Goal: Task Accomplishment & Management: Manage account settings

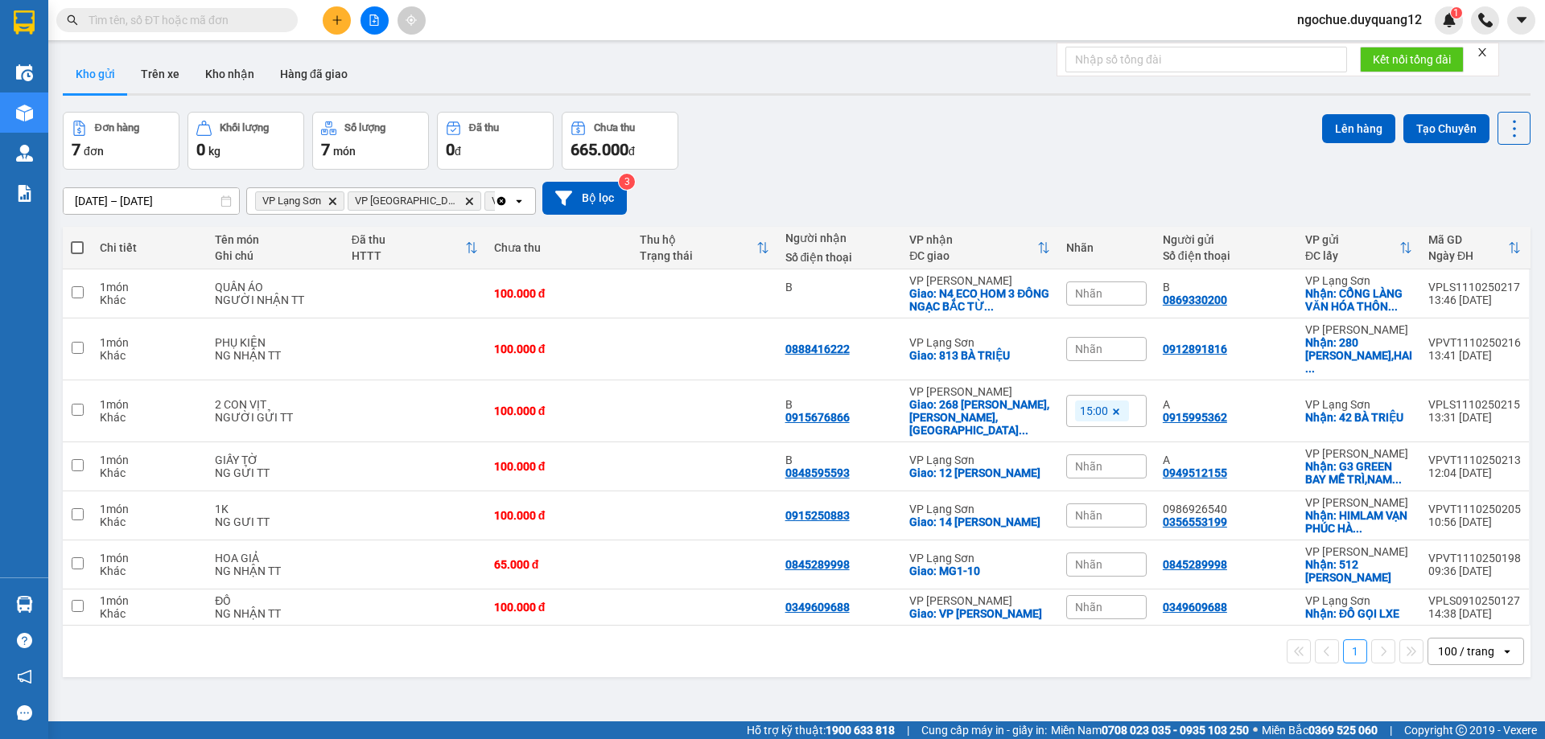
paste input "0869330200"
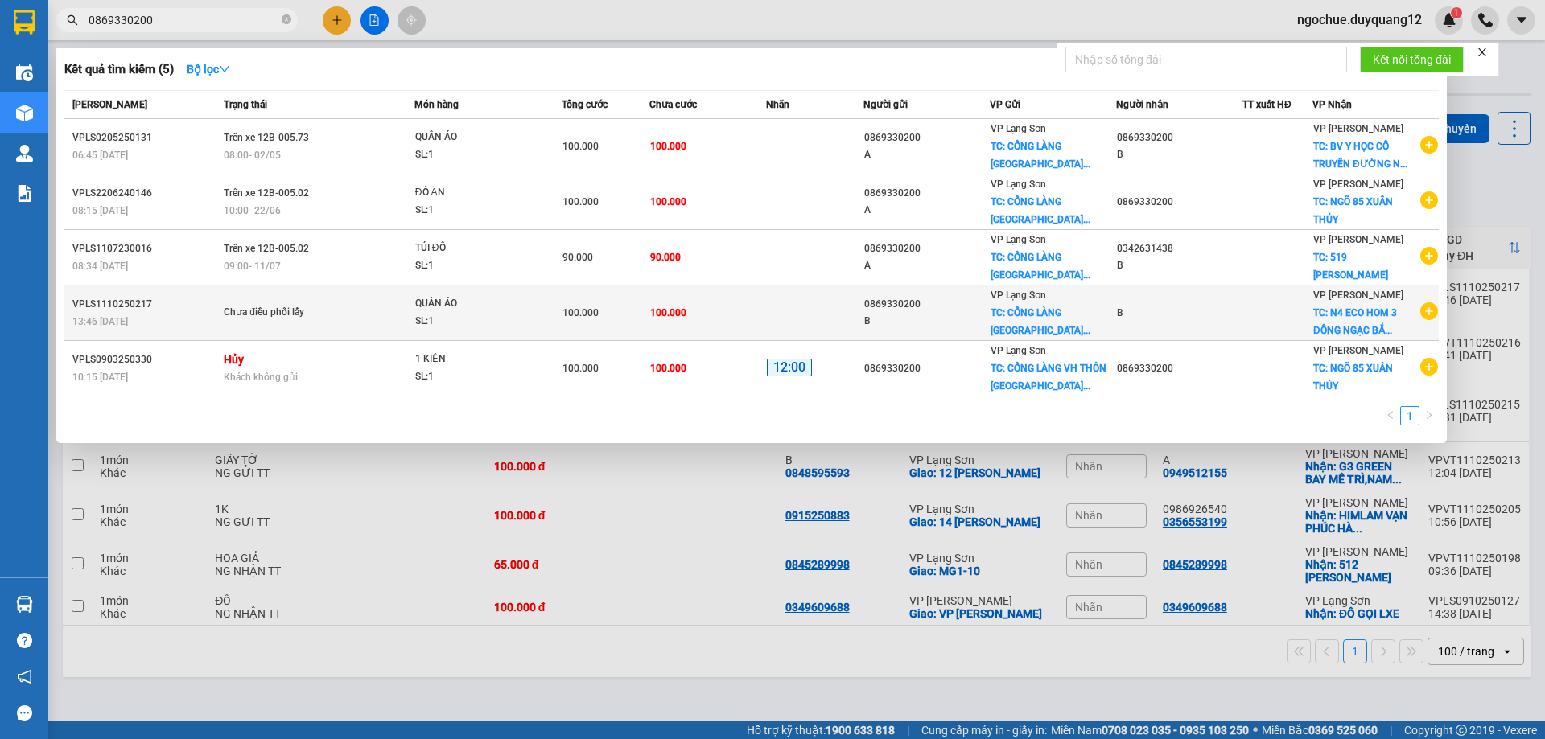
type input "0869330200"
click at [781, 307] on td at bounding box center [814, 314] width 97 height 56
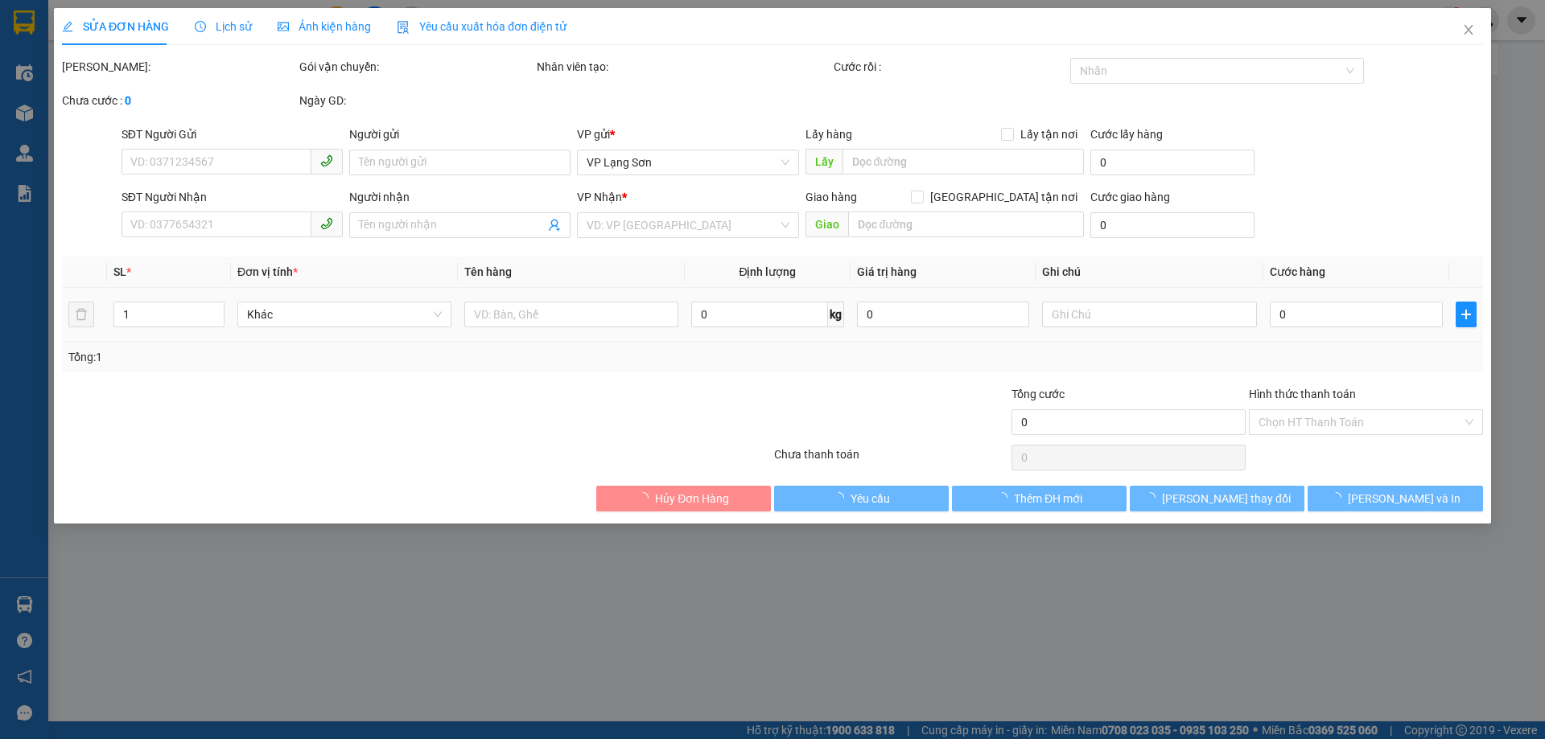
type input "0869330200"
type input "B"
checkbox input "true"
type input "CỔNG LÀNG VĂN HÓA THÔN [GEOGRAPHIC_DATA]"
type input "B"
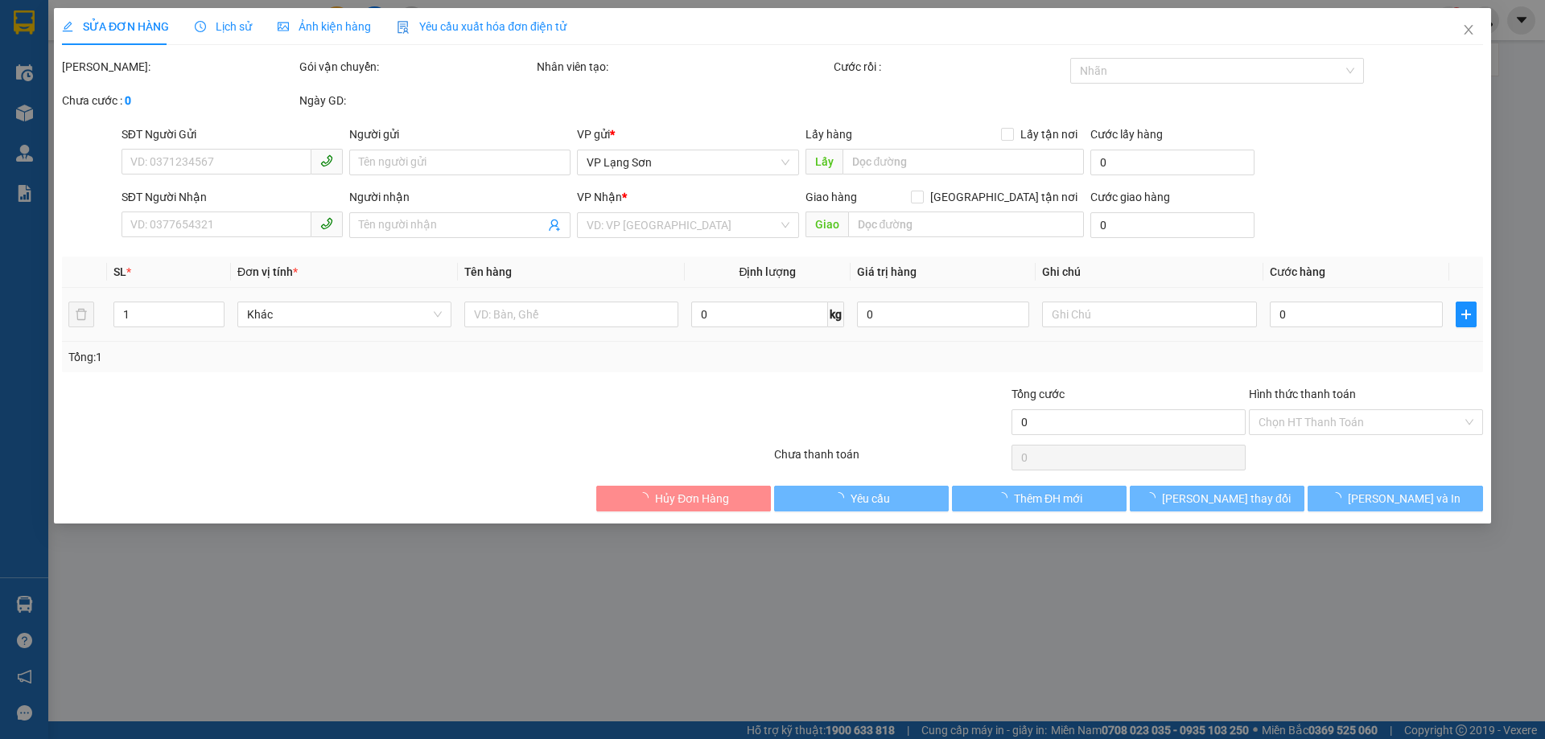
checkbox input "true"
type input "N4 ECO HOM 3 ĐÔNG NGẠC BẮC TỪ LIÊM"
type input "100.000"
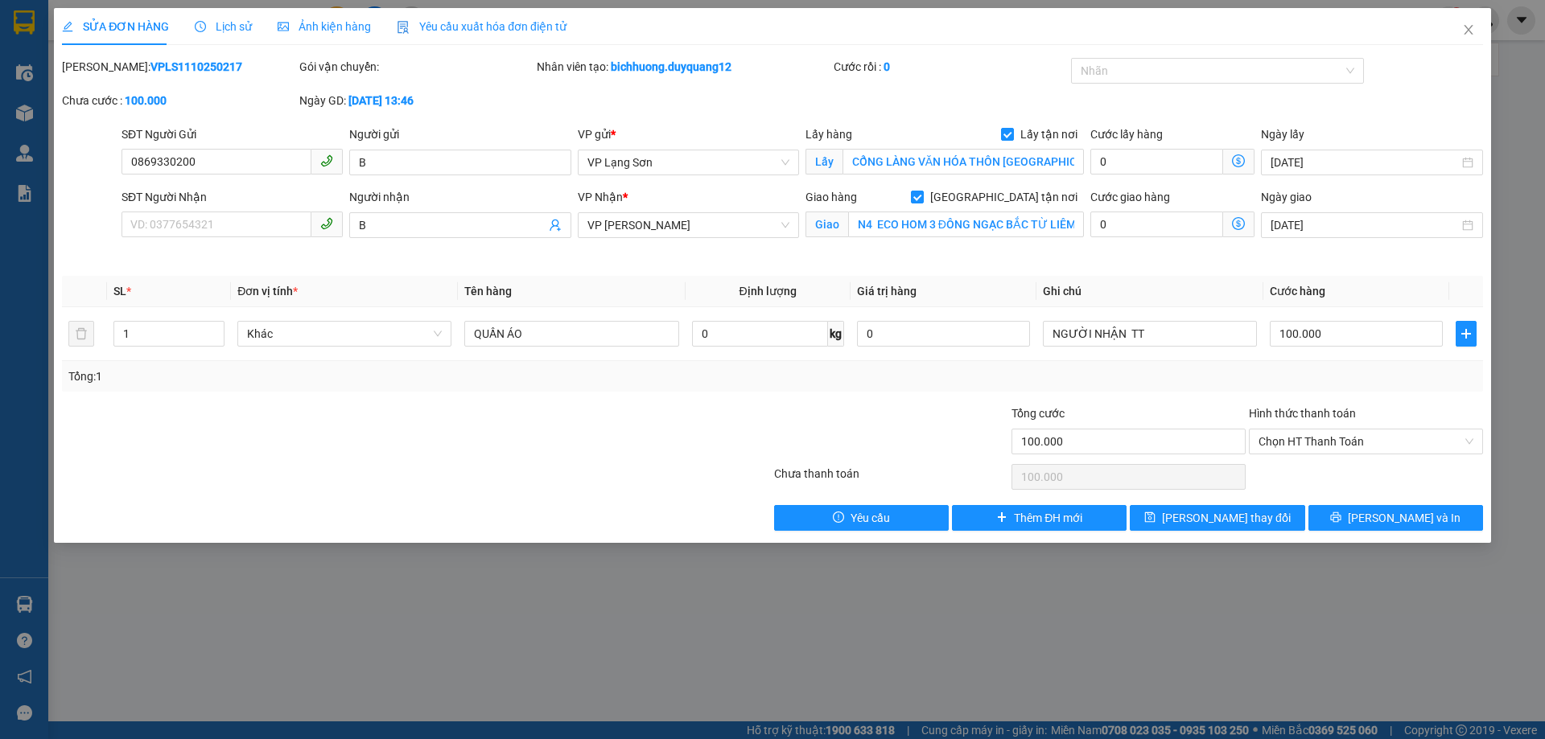
click at [1113, 634] on div "SỬA ĐƠN HÀNG Lịch sử Ảnh kiện hàng Yêu cầu xuất hóa đơn điện tử Total Paid Fee …" at bounding box center [772, 369] width 1545 height 739
click at [1466, 26] on icon "close" at bounding box center [1468, 29] width 13 height 13
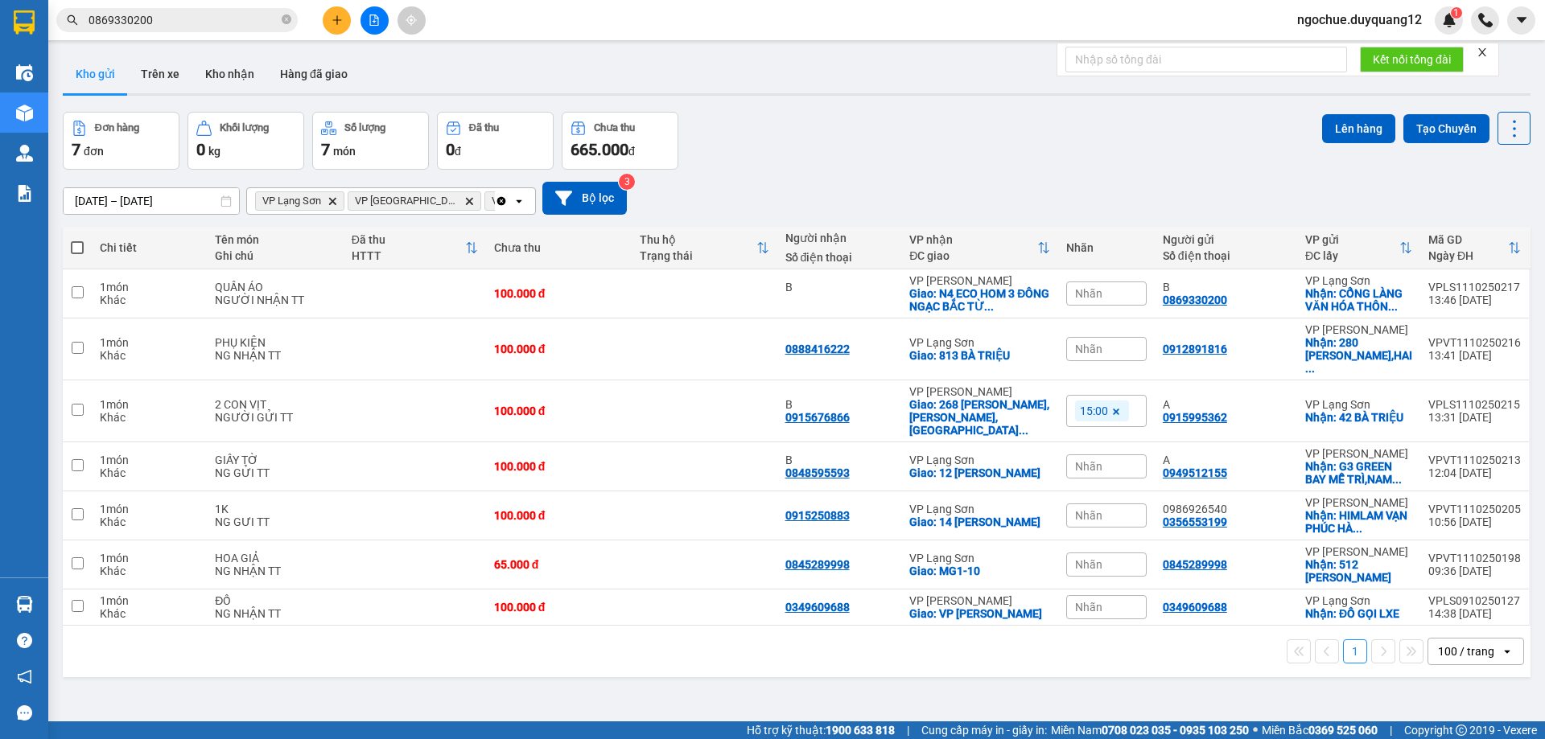
click at [179, 17] on input "0869330200" at bounding box center [184, 20] width 190 height 18
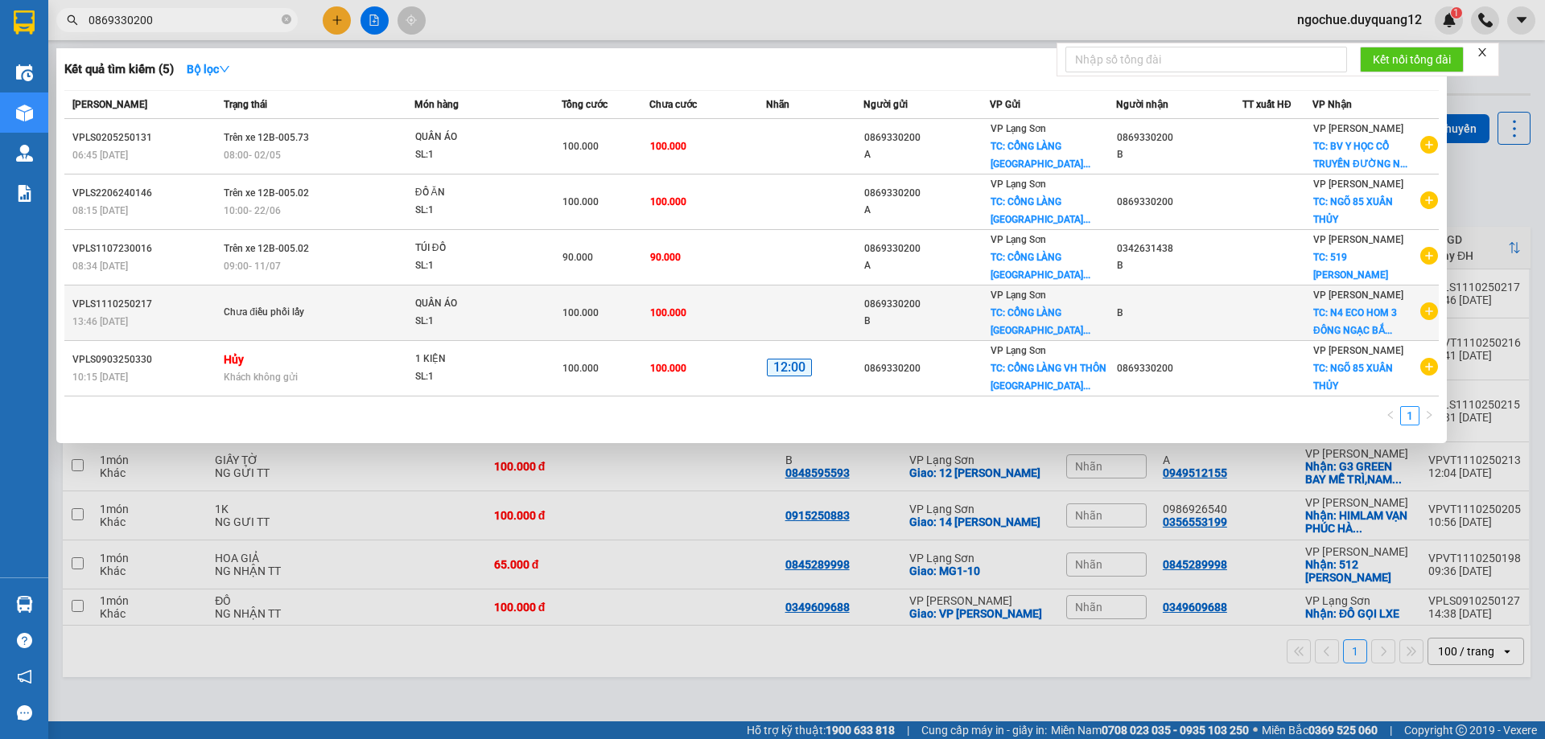
click at [731, 312] on td "100.000" at bounding box center [707, 314] width 117 height 56
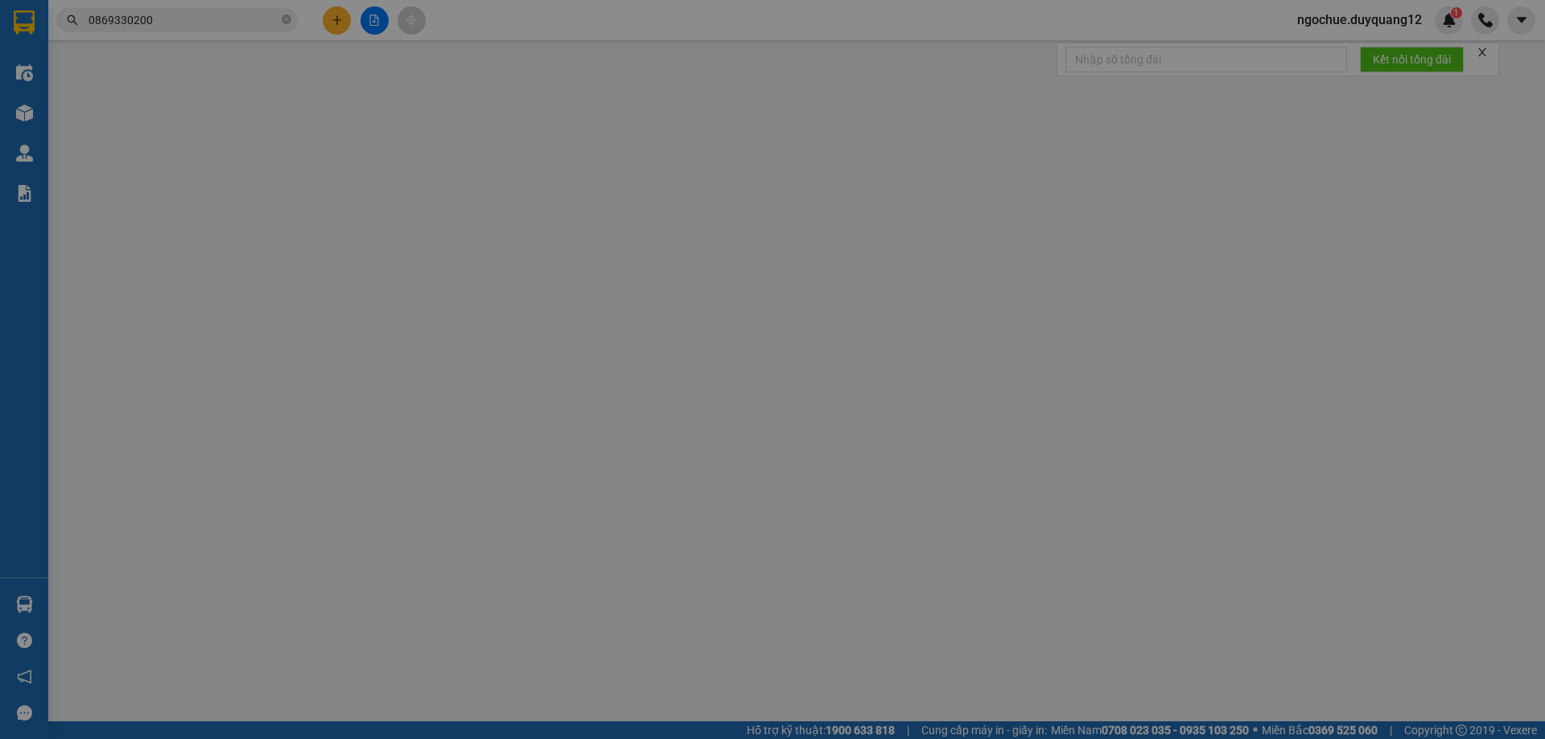
type input "0869330200"
type input "B"
checkbox input "true"
type input "CỔNG LÀNG VĂN HÓA THÔN [GEOGRAPHIC_DATA]"
type input "B"
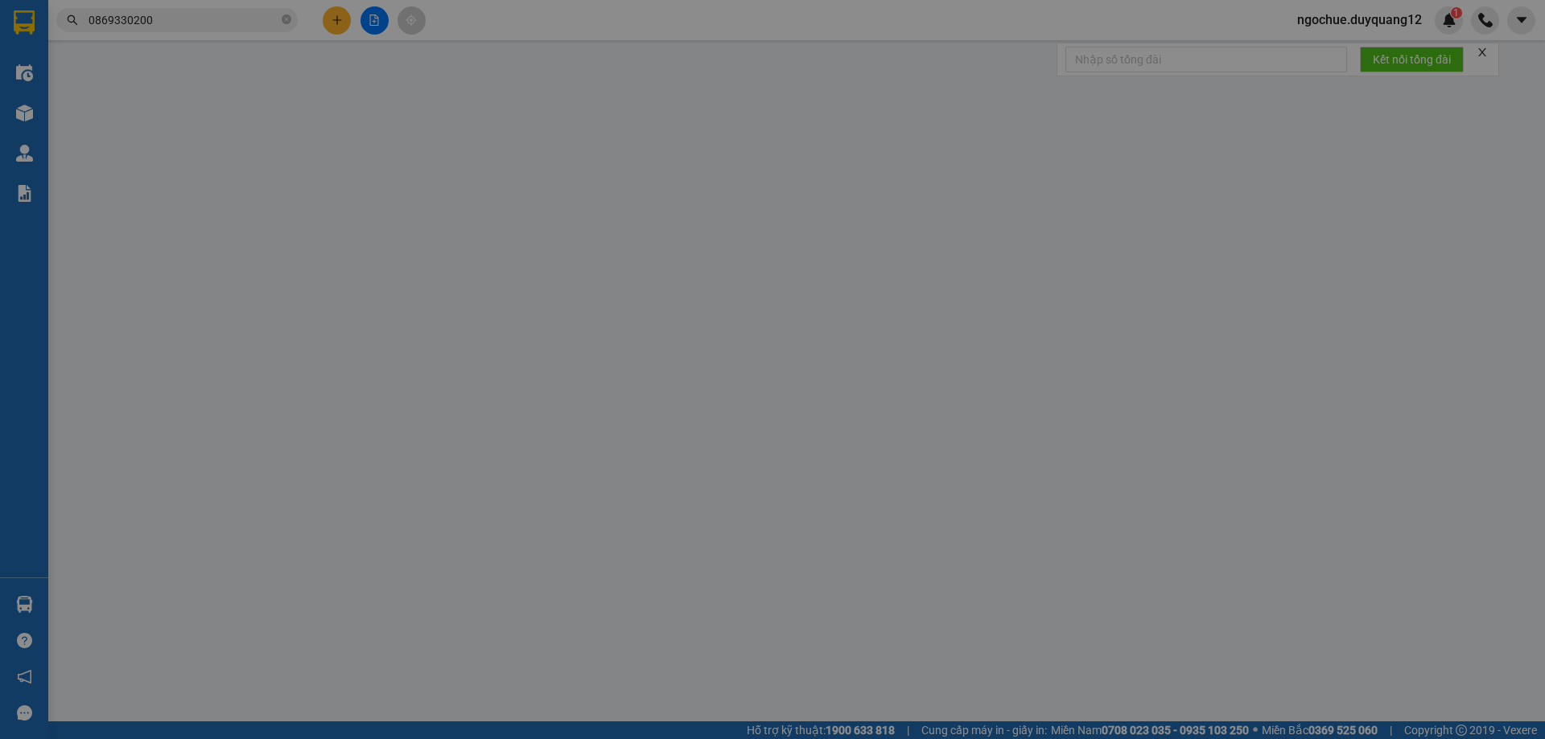
checkbox input "true"
type input "N4 ECO HOM 3 ĐÔNG NGẠC BẮC TỪ LIÊM"
type input "100.000"
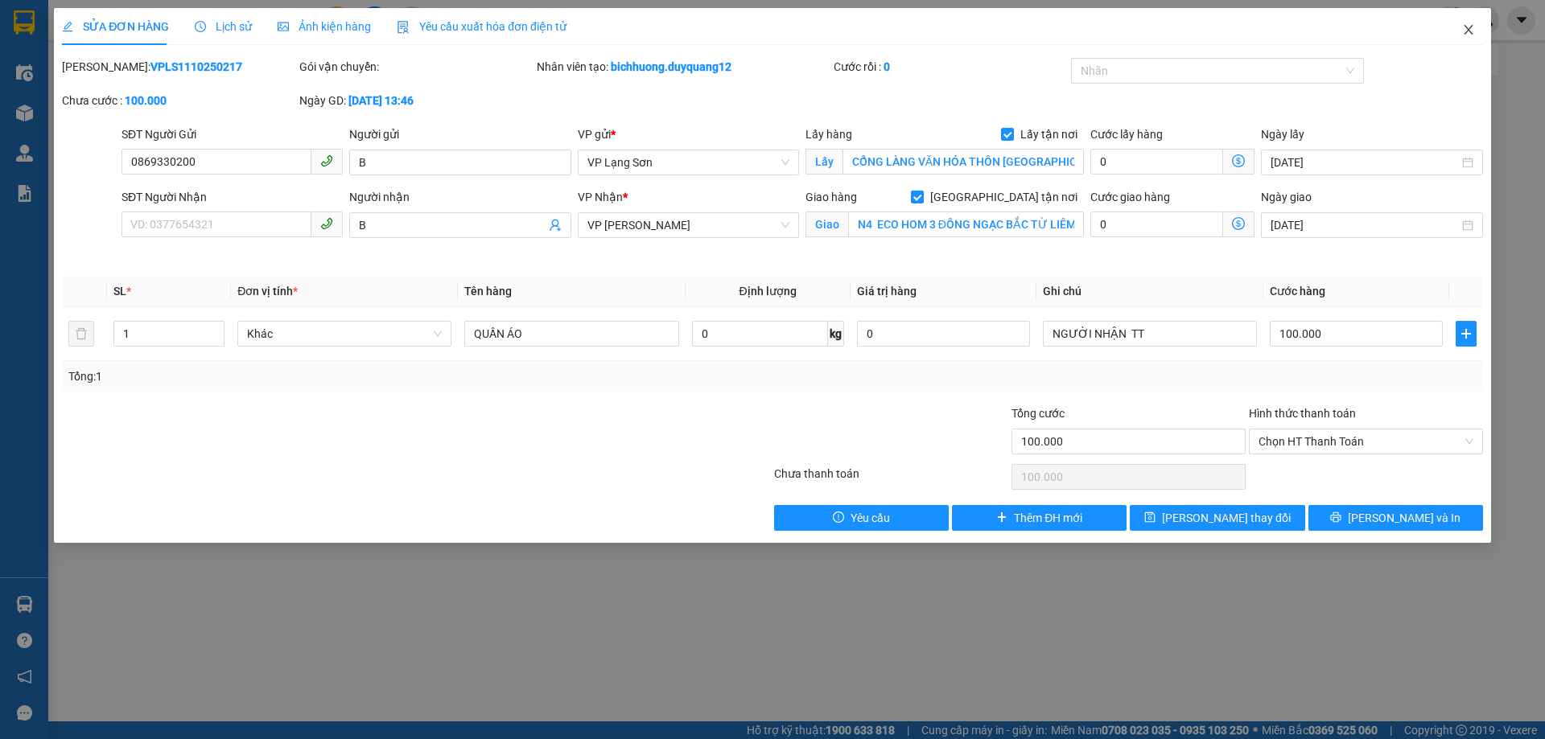
click at [1468, 26] on icon "close" at bounding box center [1468, 29] width 13 height 13
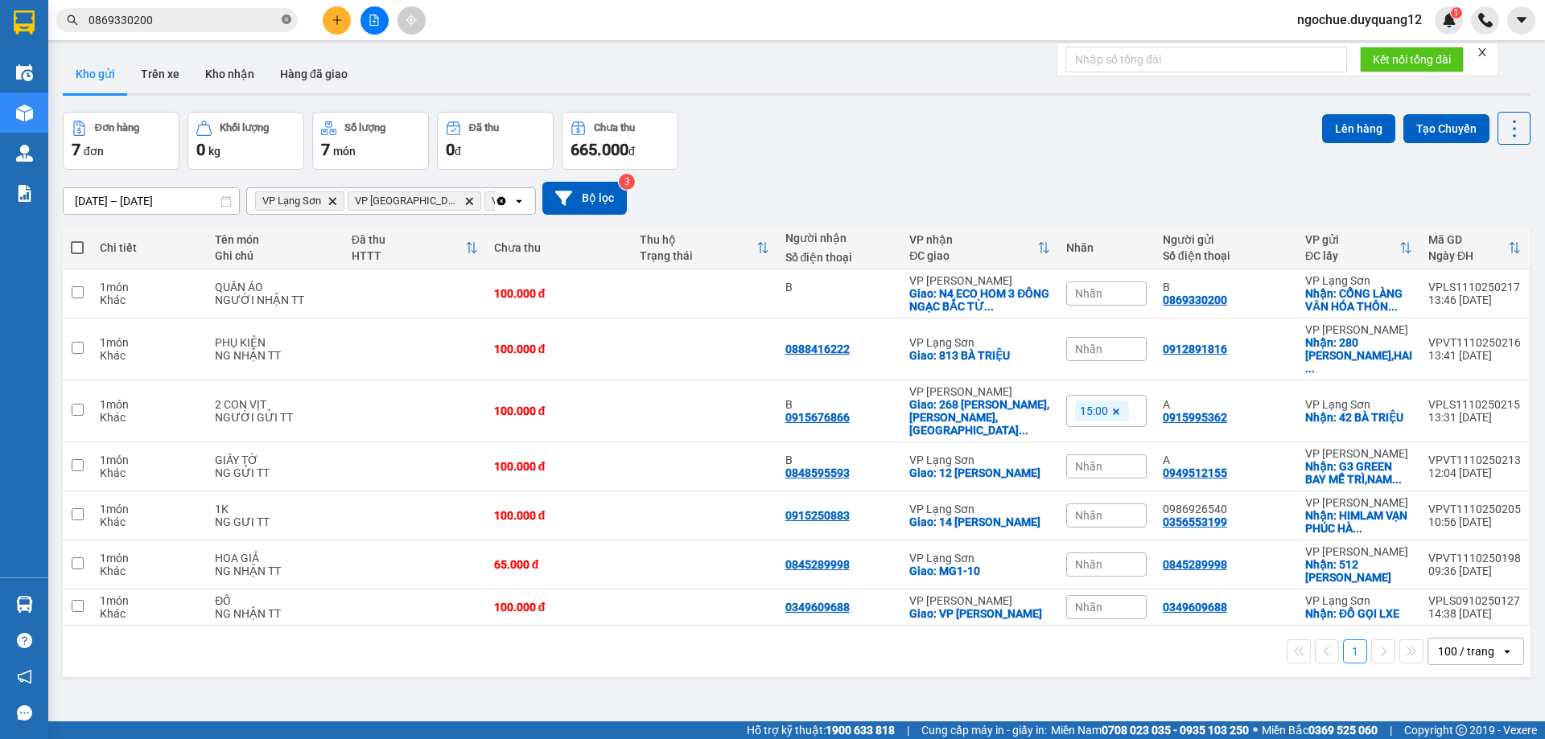
click at [283, 19] on icon "close-circle" at bounding box center [287, 19] width 10 height 10
drag, startPoint x: 240, startPoint y: 29, endPoint x: 163, endPoint y: 19, distance: 77.0
paste input "0382642888"
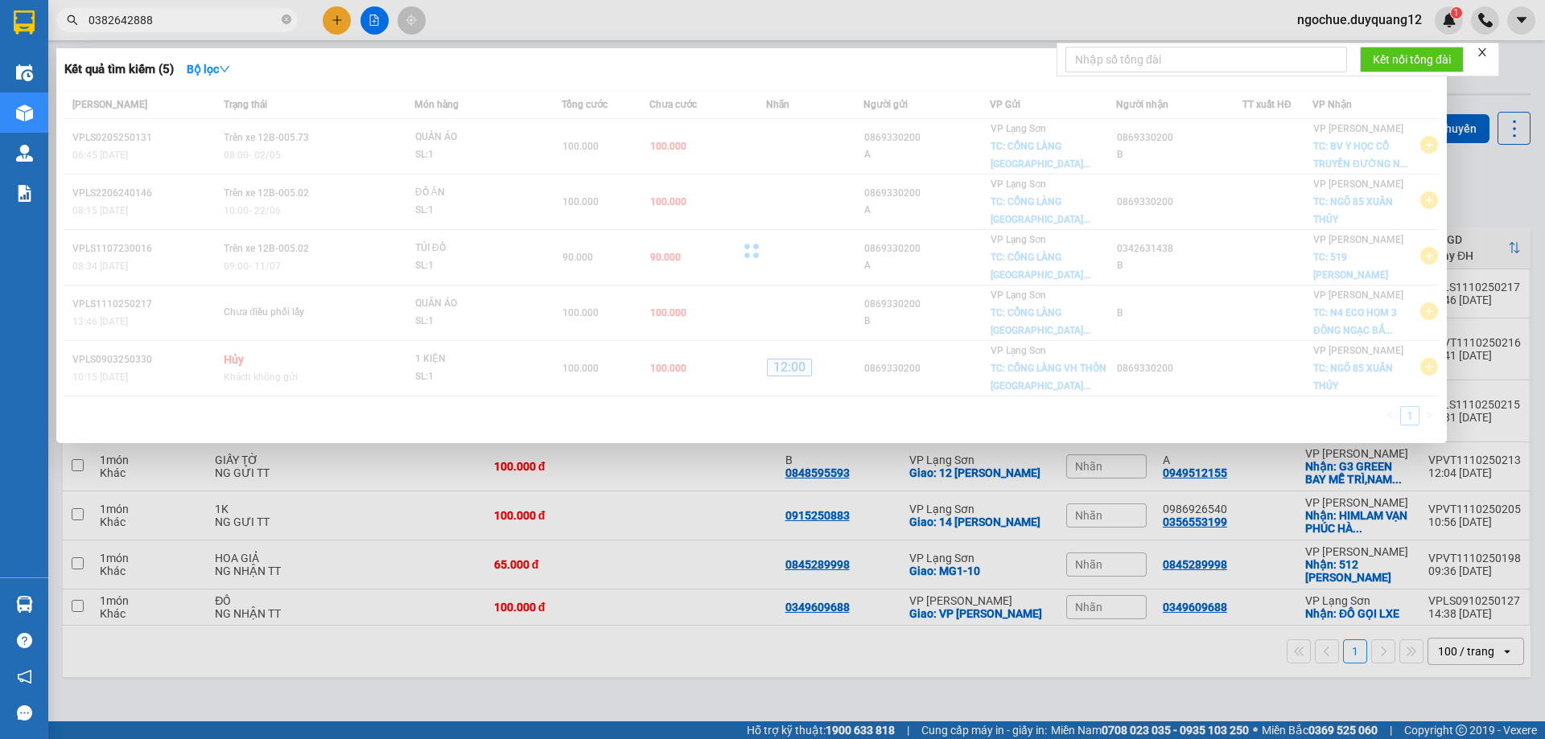
type input "0382642888"
click at [335, 18] on div at bounding box center [772, 369] width 1545 height 739
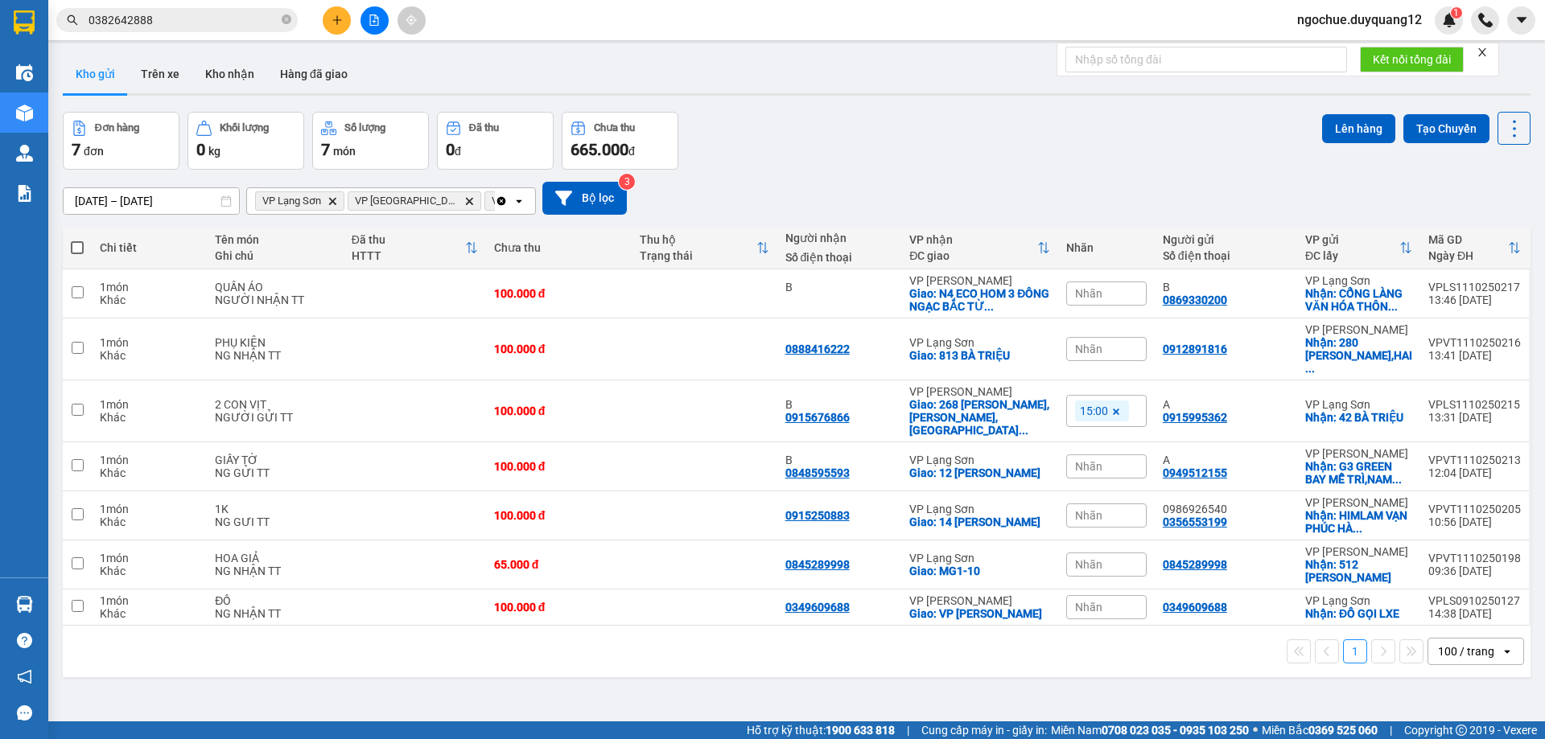
click at [338, 22] on icon "plus" at bounding box center [337, 19] width 11 height 11
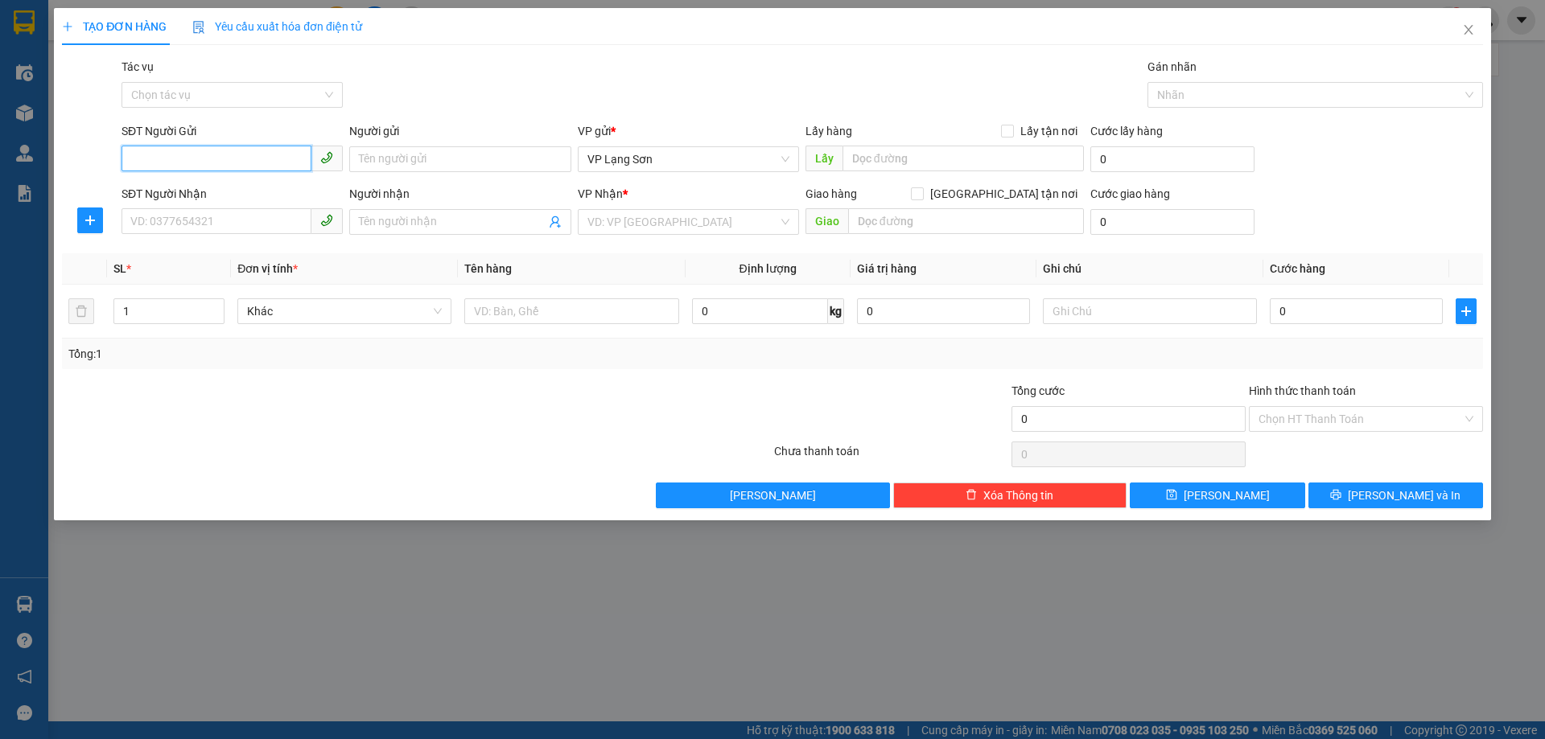
paste input "0382642888"
click at [693, 150] on span "VP Lạng Sơn" at bounding box center [688, 159] width 202 height 24
type input "0382642888"
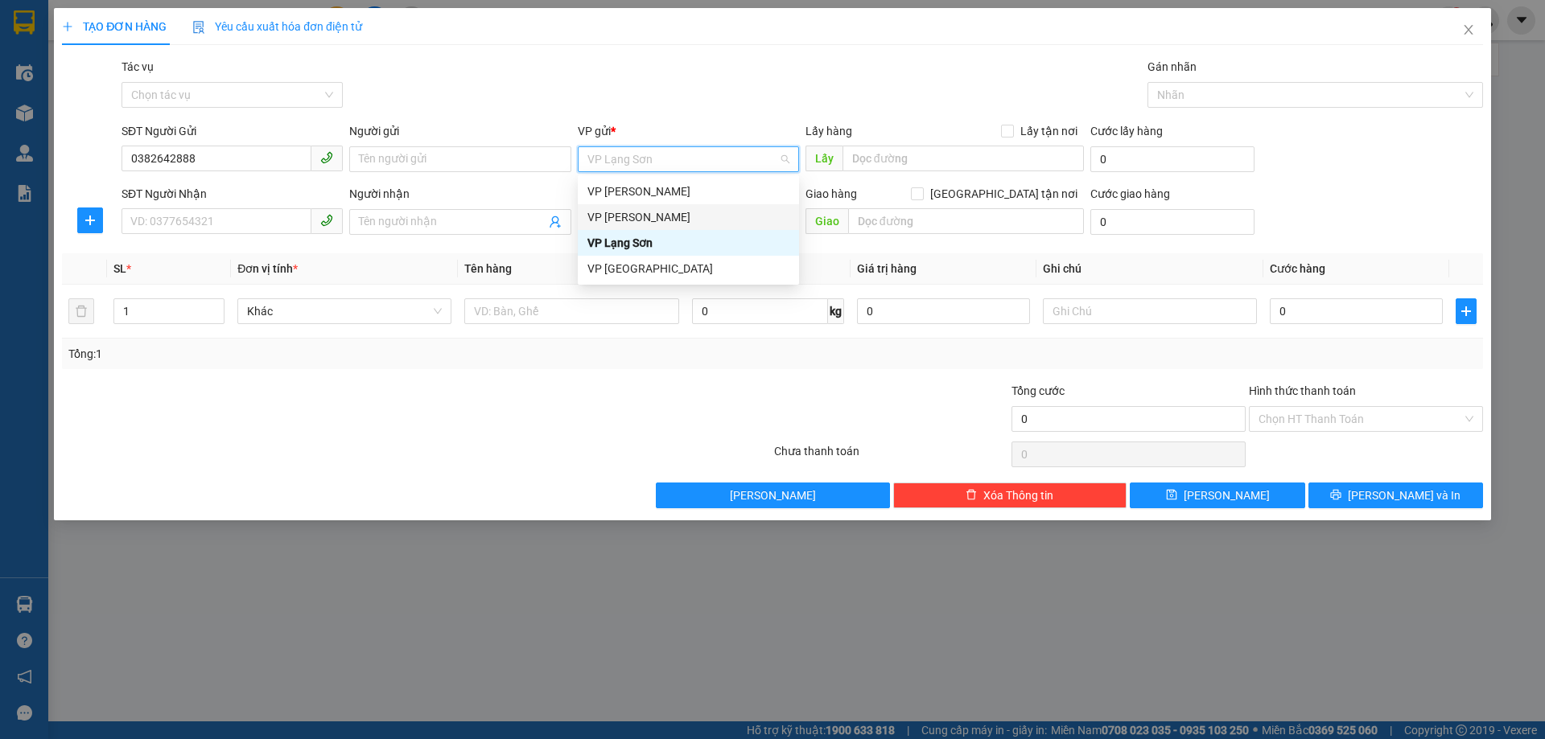
click at [645, 213] on div "VP [PERSON_NAME]" at bounding box center [688, 217] width 202 height 18
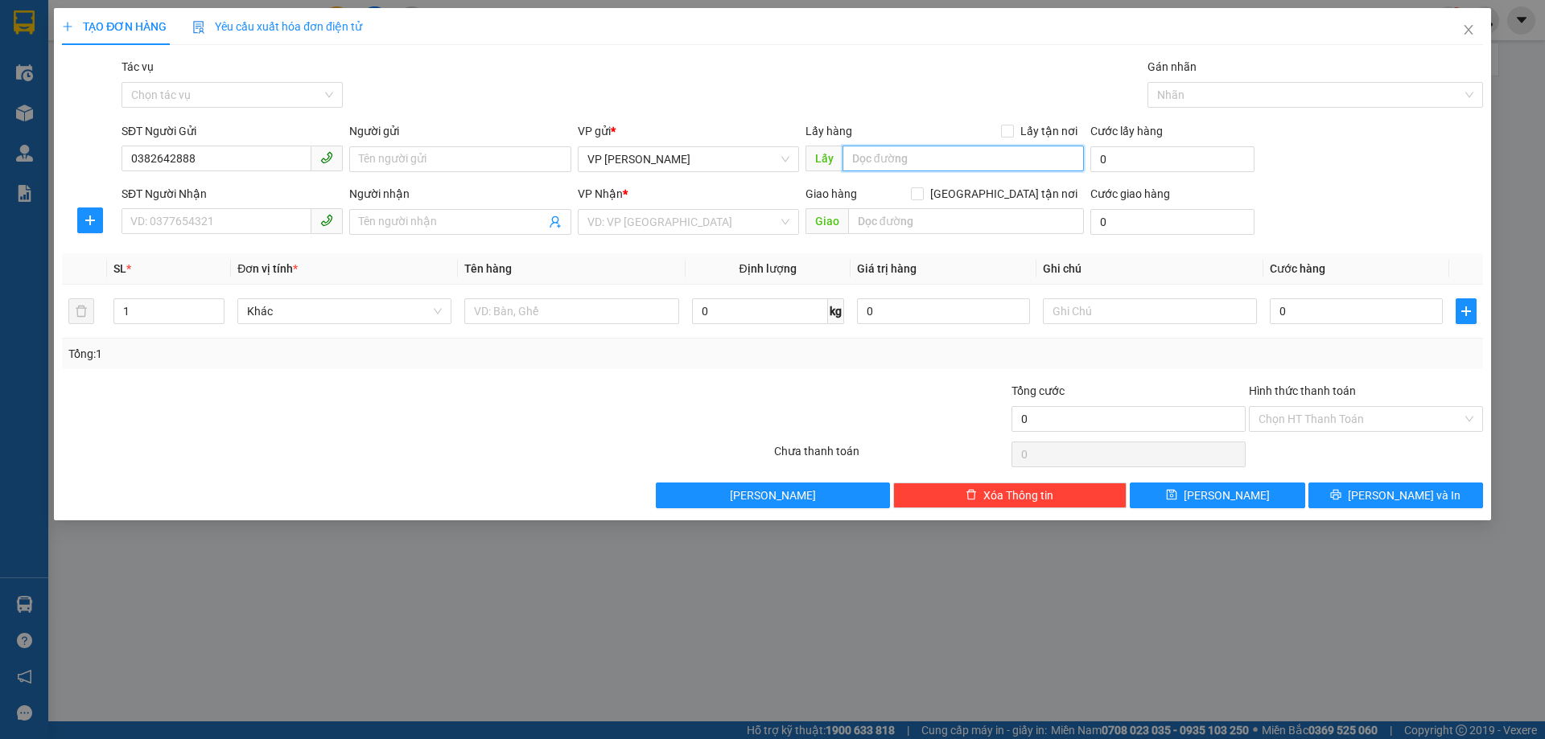
click at [867, 165] on input "text" at bounding box center [962, 159] width 241 height 26
type input "5A NGÕ 162 [PERSON_NAME]"
click at [1011, 130] on input "Lấy tận nơi" at bounding box center [1006, 130] width 11 height 11
checkbox input "true"
click at [922, 195] on input "[GEOGRAPHIC_DATA] tận nơi" at bounding box center [916, 192] width 11 height 11
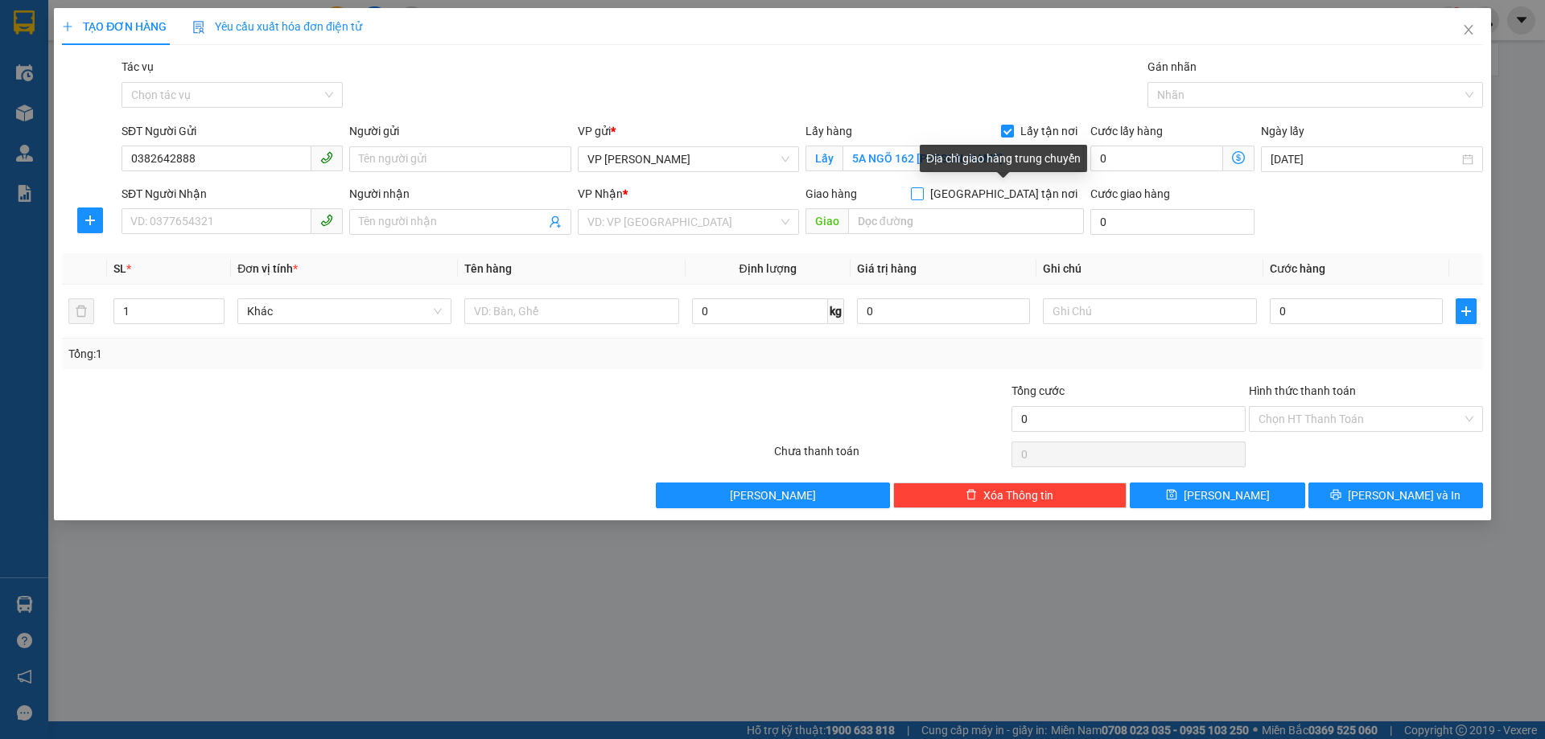
checkbox input "true"
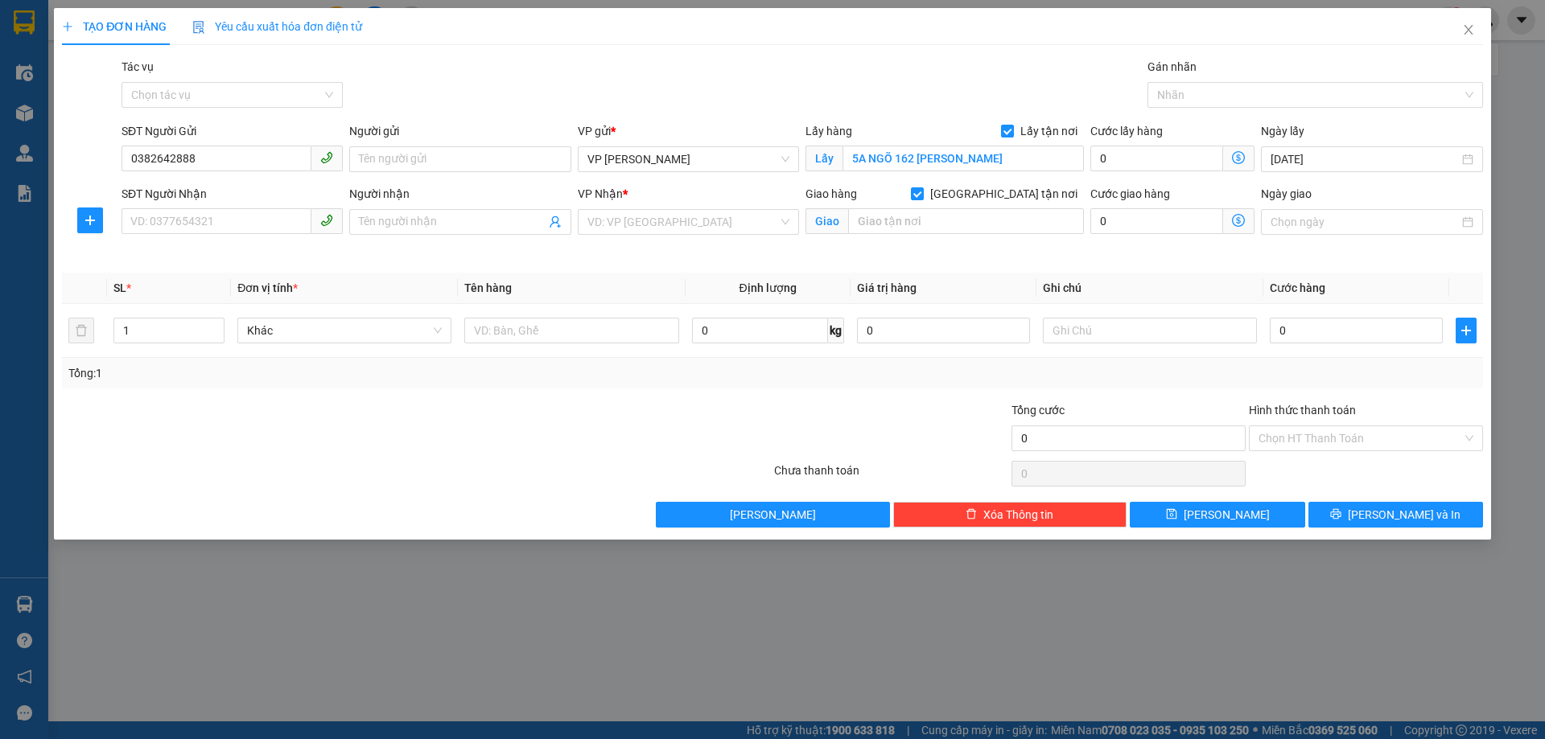
click at [929, 194] on div "Giao hàng [GEOGRAPHIC_DATA] tận nơi" at bounding box center [944, 194] width 278 height 18
click at [610, 221] on input "search" at bounding box center [682, 222] width 191 height 24
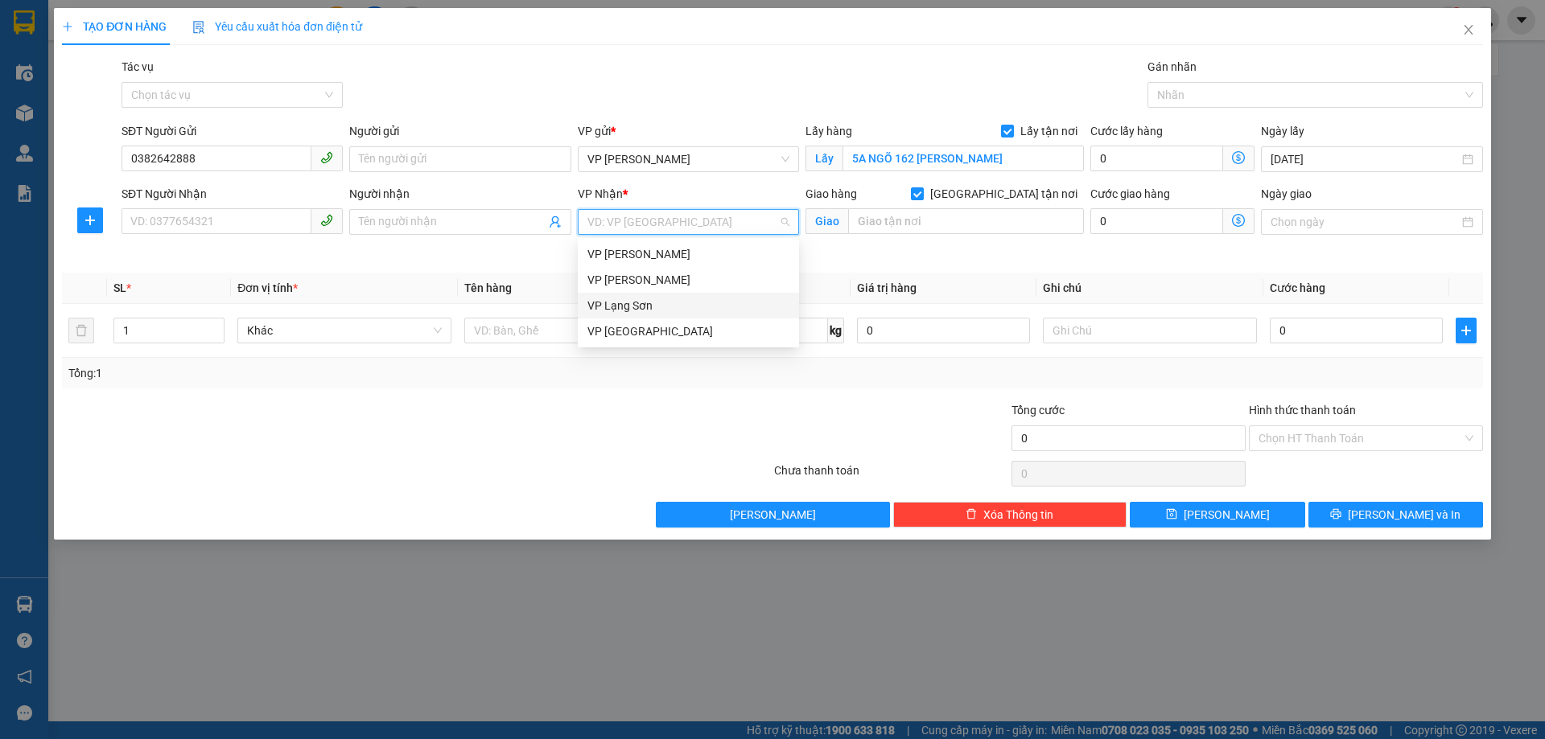
drag, startPoint x: 622, startPoint y: 299, endPoint x: 743, endPoint y: 253, distance: 129.9
click at [621, 299] on div "VP Lạng Sơn" at bounding box center [688, 306] width 202 height 18
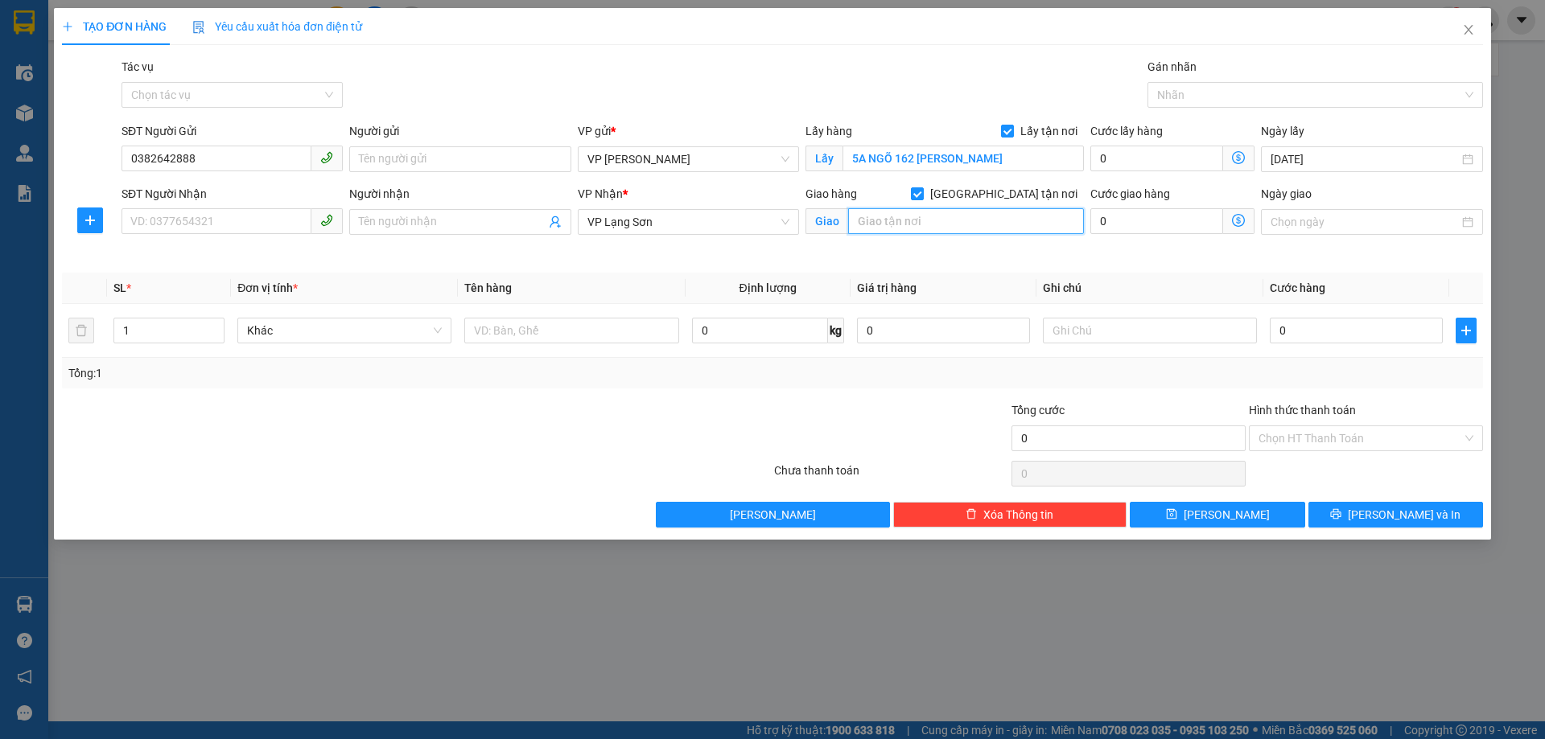
click at [898, 233] on input "text" at bounding box center [966, 221] width 236 height 26
click at [512, 334] on input "text" at bounding box center [571, 331] width 214 height 26
type input "NHO DỄ VỠ"
click at [880, 226] on input "text" at bounding box center [966, 221] width 236 height 26
click at [211, 220] on input "SĐT Người Nhận" at bounding box center [217, 221] width 190 height 26
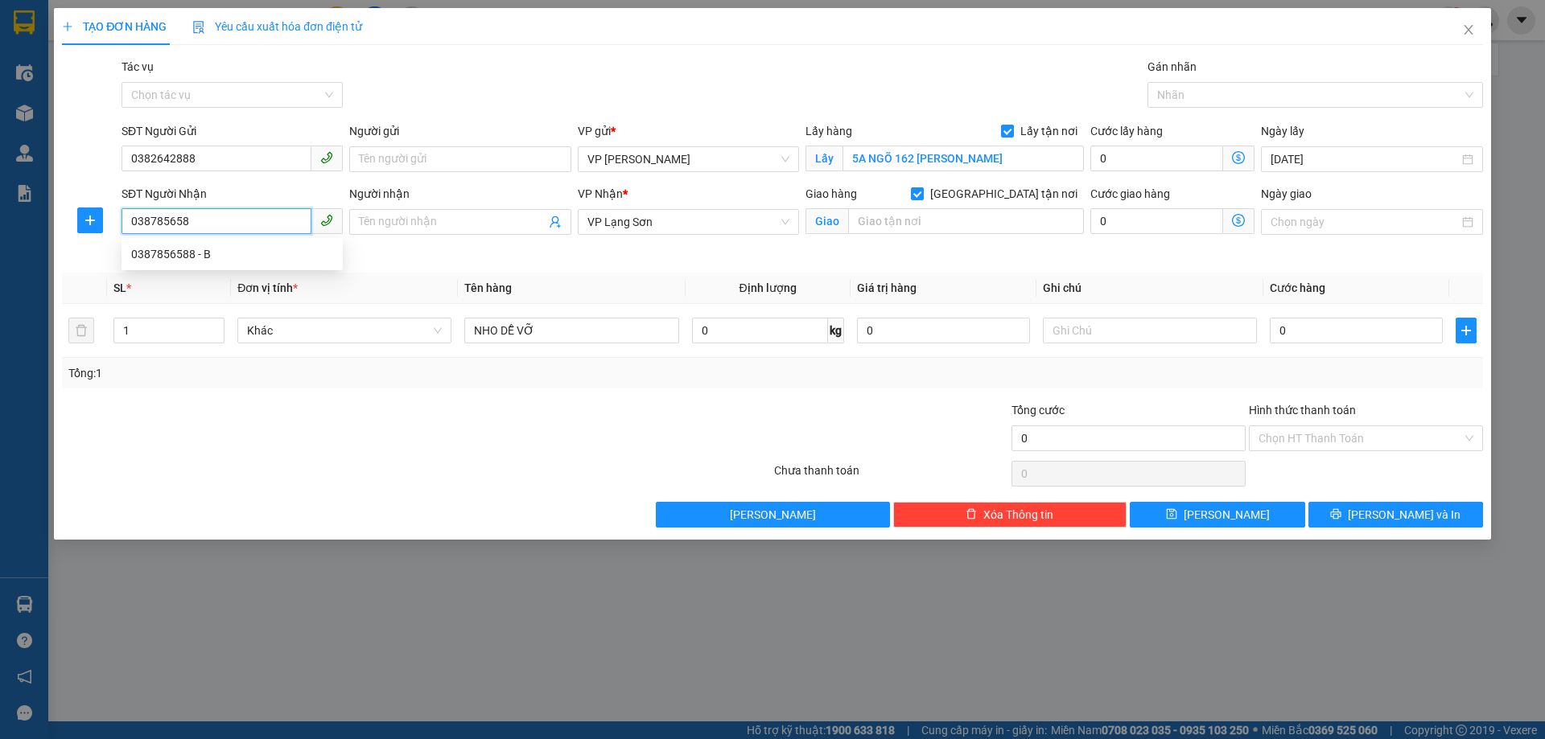
type input "0387856588"
drag, startPoint x: 154, startPoint y: 256, endPoint x: 247, endPoint y: 225, distance: 98.2
click at [154, 256] on div "0387856588 - B" at bounding box center [232, 254] width 202 height 18
type input "B"
type input "SỐ 80 [GEOGRAPHIC_DATA], KHU GA ĐỒNG ĐĂNG"
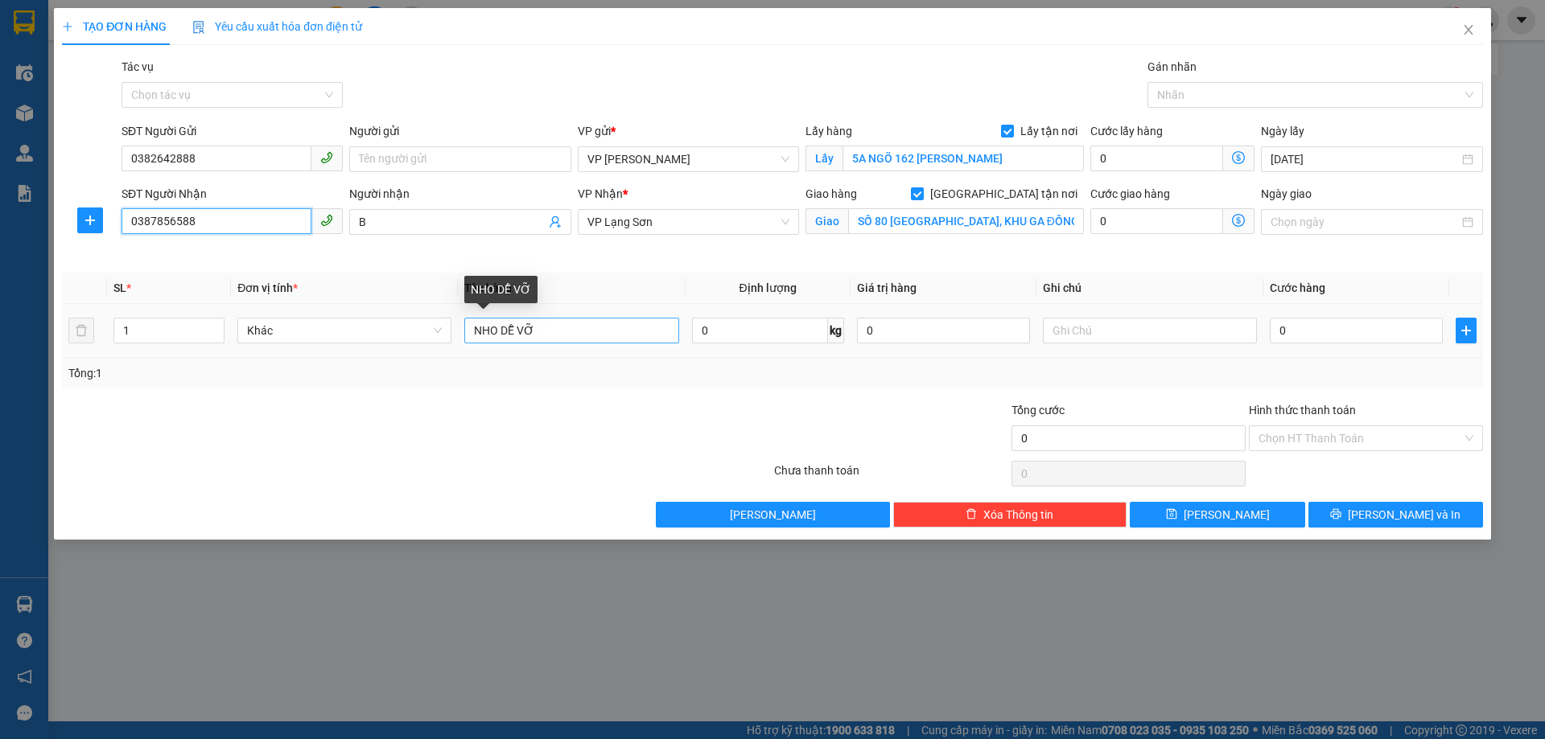
type input "0387856588"
click at [501, 330] on input "NHO DỄ VỠ" at bounding box center [571, 331] width 214 height 26
click at [503, 333] on input "NHO MỸ PHẨM DỄ VỠ" at bounding box center [571, 331] width 214 height 26
type input "NHO + MỸ PHẨM DỄ VỠ"
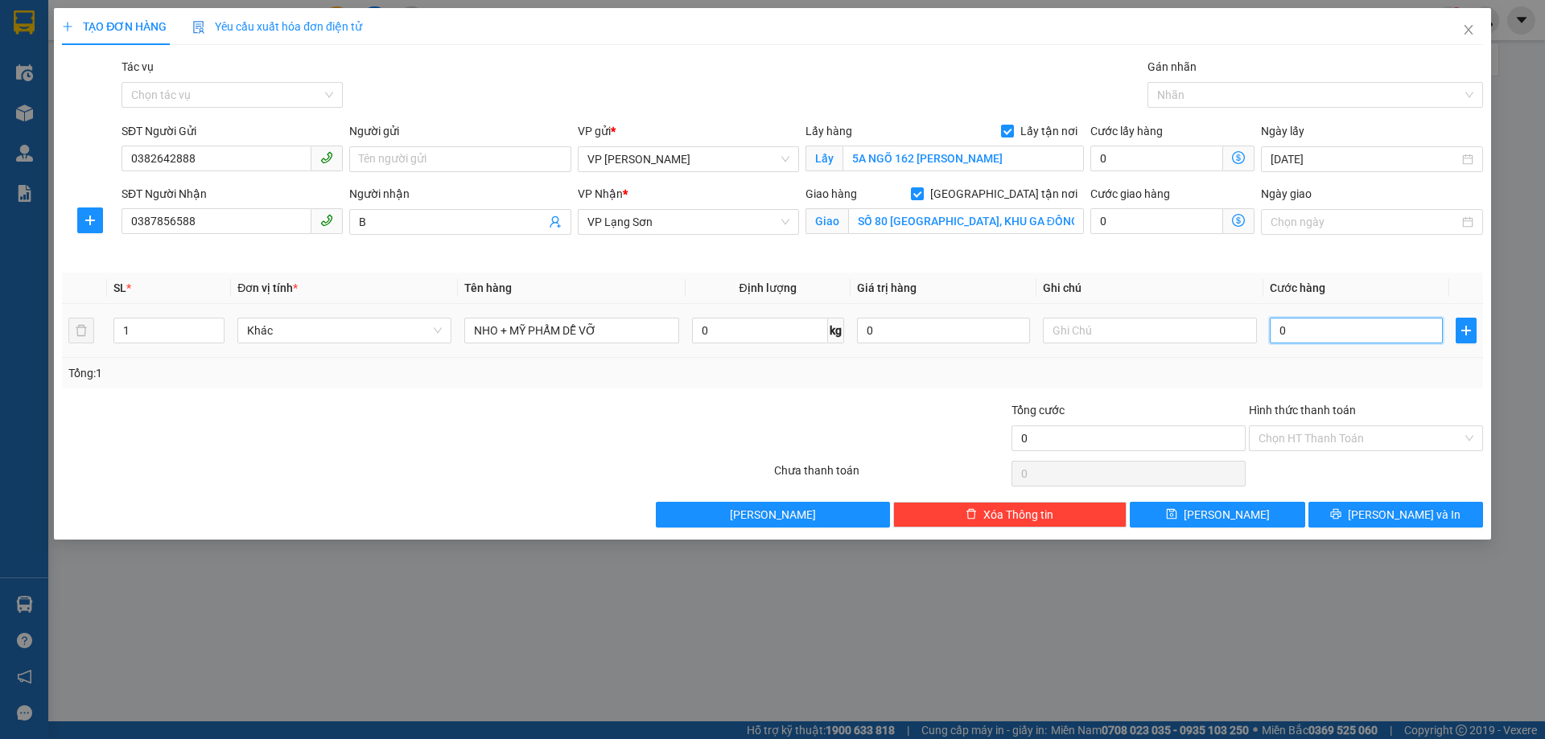
click at [1294, 337] on input "0" at bounding box center [1356, 331] width 173 height 26
type input "1"
type input "12"
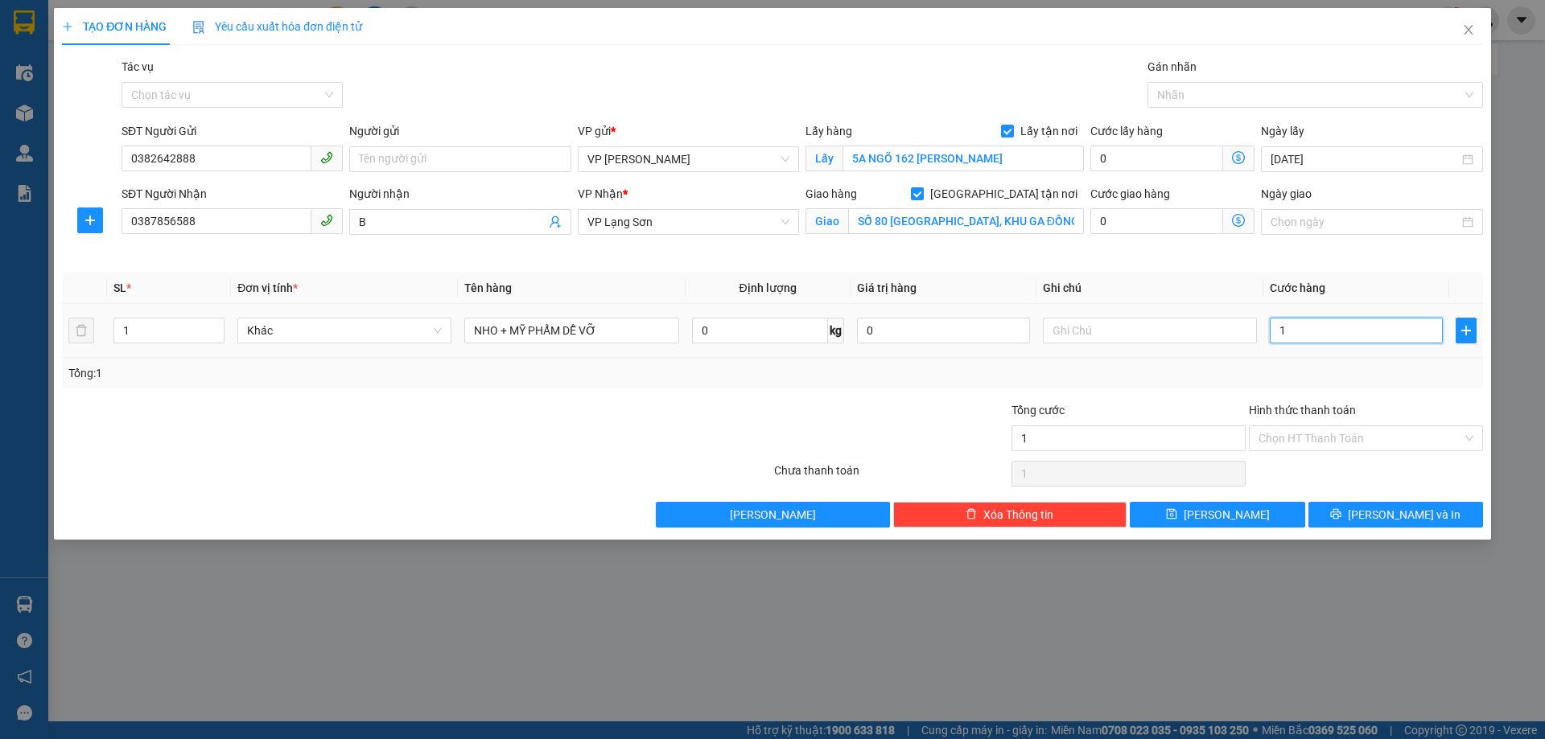
type input "12"
type input "120"
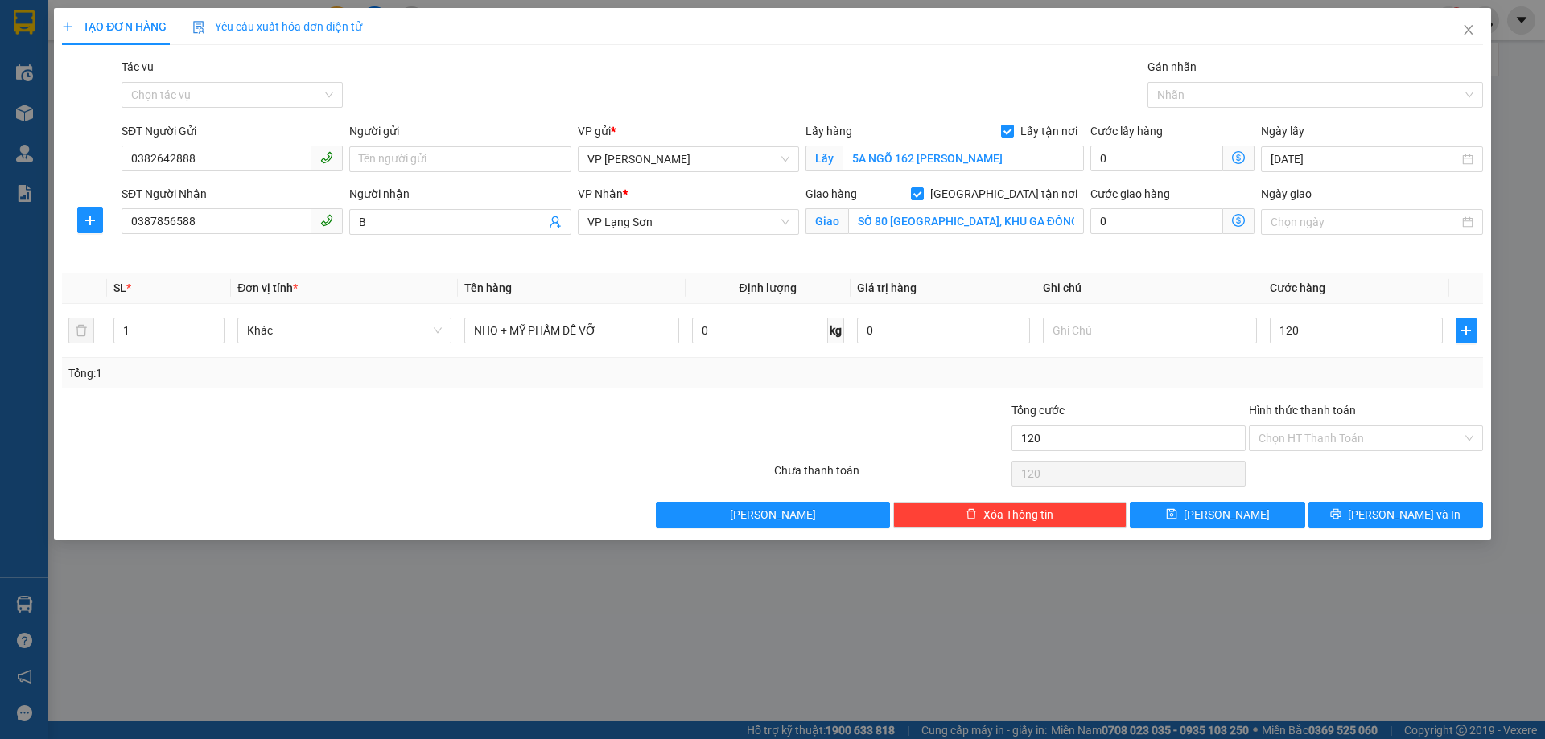
type input "120.000"
drag, startPoint x: 1163, startPoint y: 248, endPoint x: 1139, endPoint y: 289, distance: 47.2
click at [1162, 249] on div "Cước giao hàng 0" at bounding box center [1172, 223] width 171 height 76
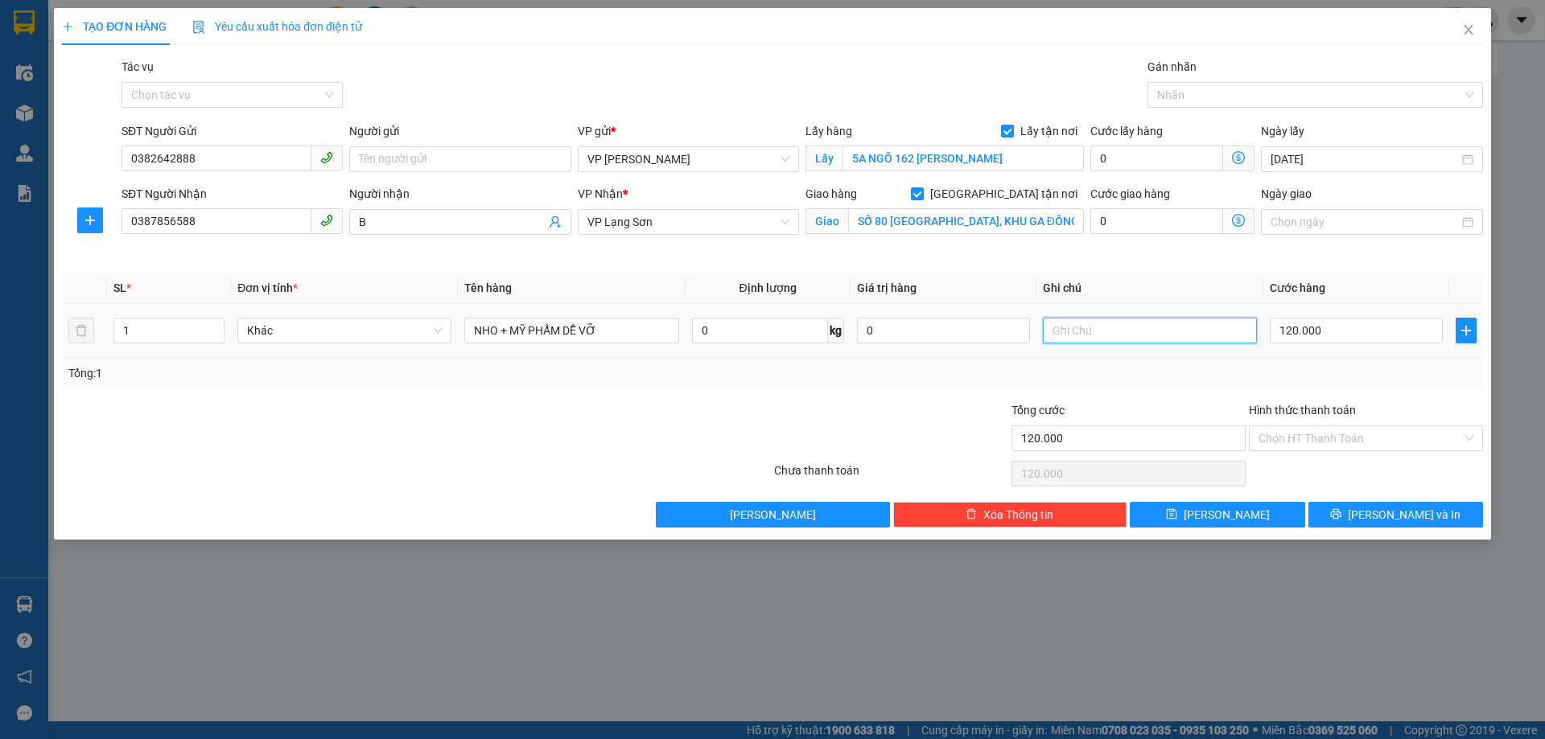
click at [1123, 330] on input "text" at bounding box center [1150, 331] width 214 height 26
drag, startPoint x: 1131, startPoint y: 331, endPoint x: 1069, endPoint y: 333, distance: 62.8
click at [1073, 333] on input "NG NAHAJN TT" at bounding box center [1150, 331] width 214 height 26
type input "NG NHẬN TT"
click at [1160, 520] on button "[PERSON_NAME]" at bounding box center [1217, 515] width 175 height 26
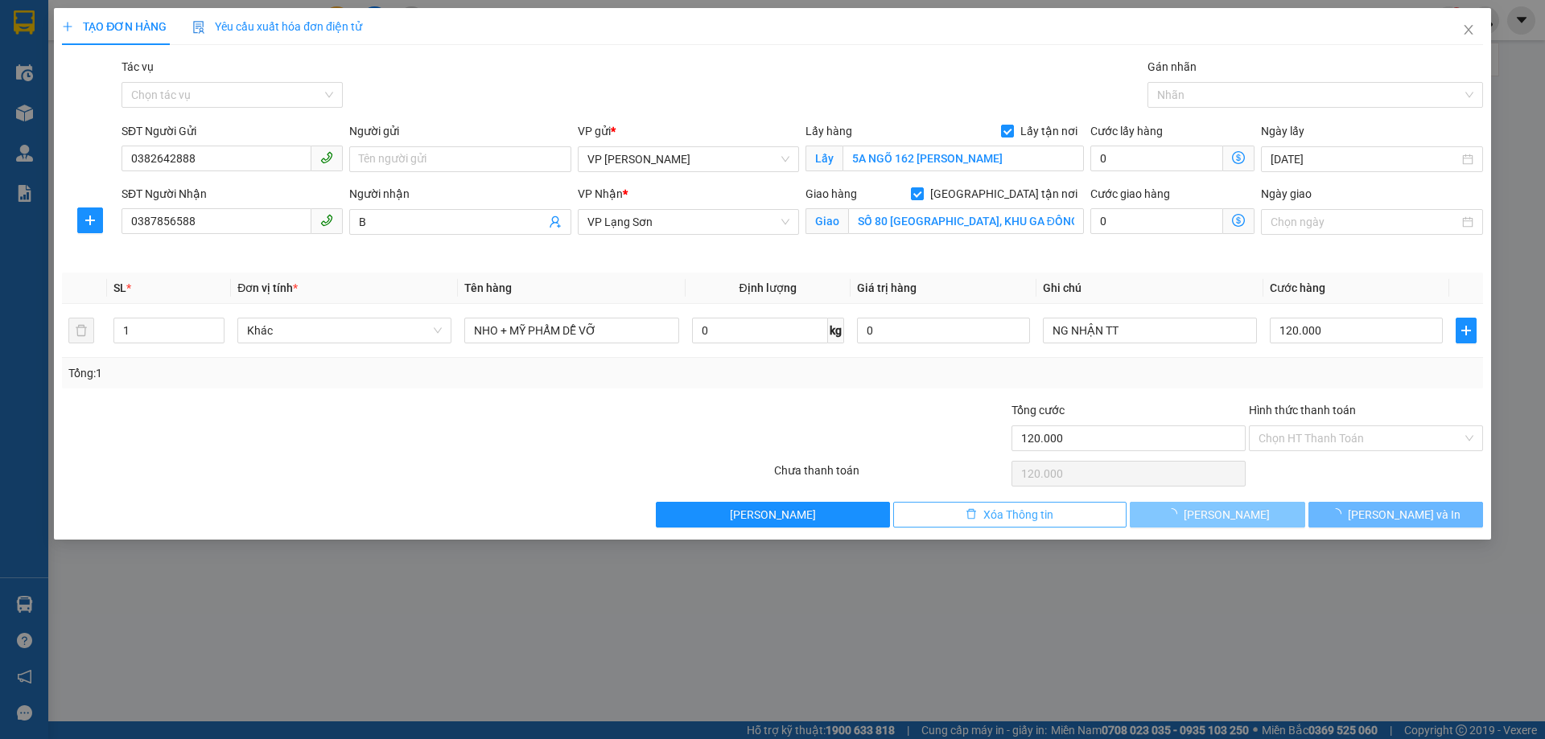
checkbox input "false"
type input "0"
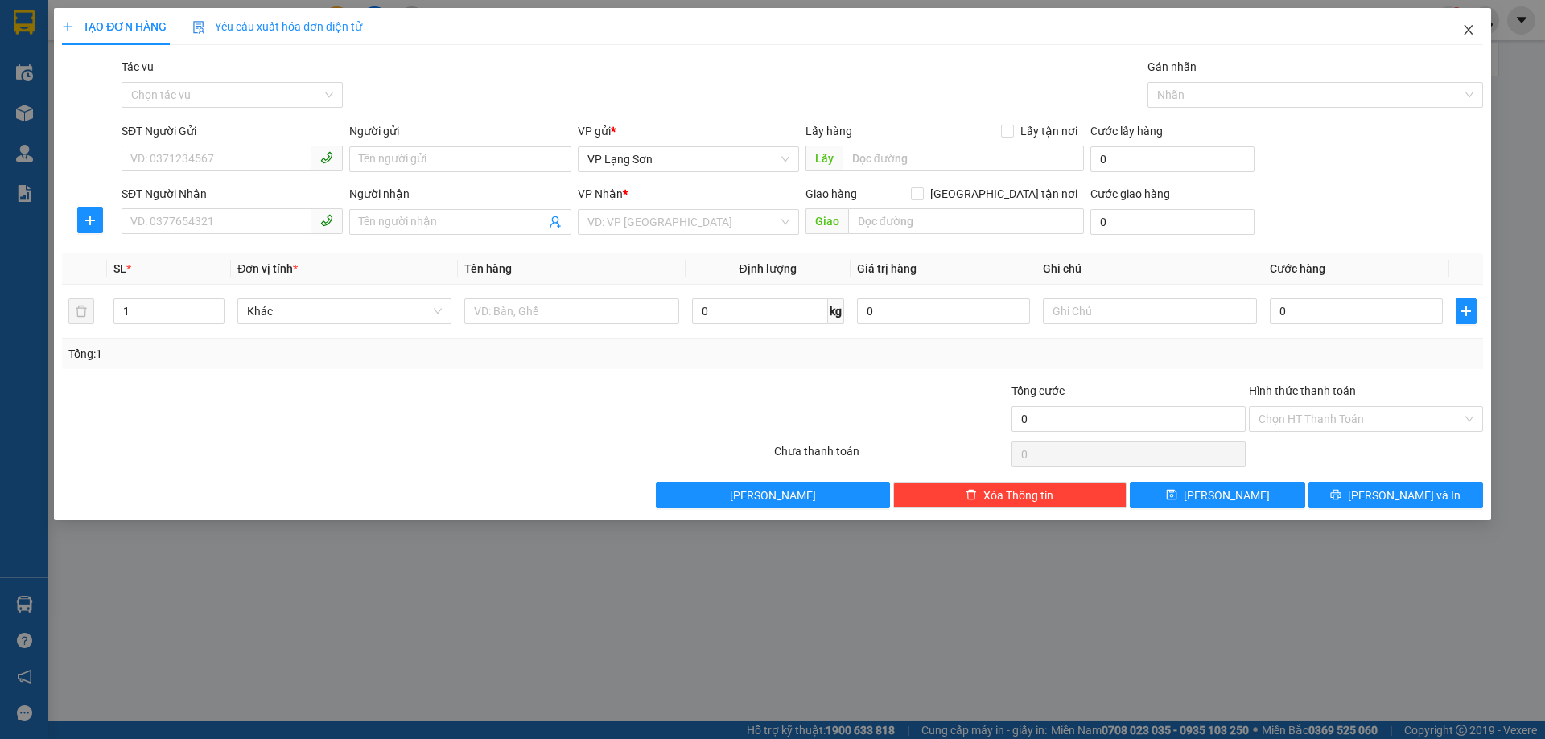
click at [1471, 34] on icon "close" at bounding box center [1468, 30] width 9 height 10
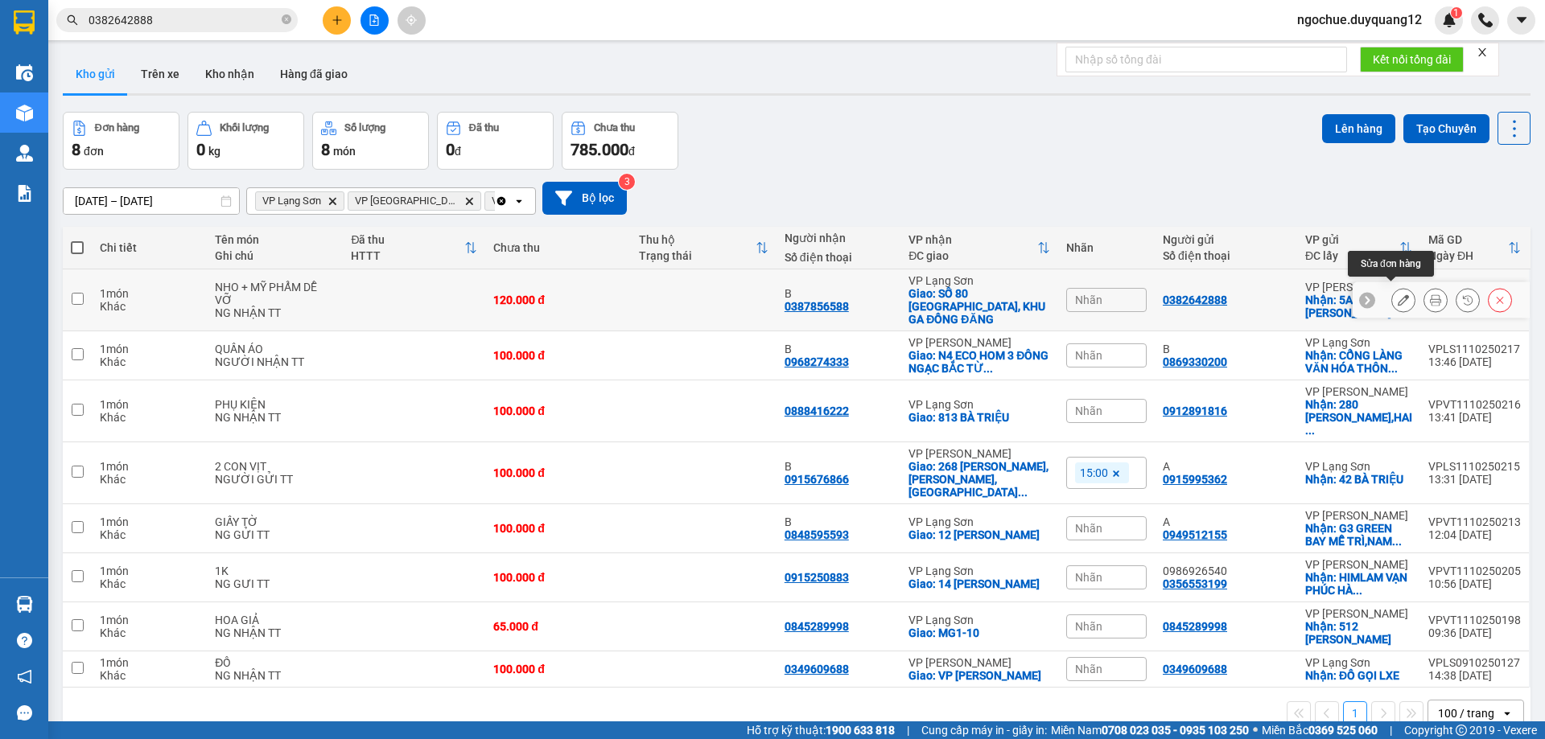
click at [1398, 295] on icon at bounding box center [1403, 300] width 11 height 11
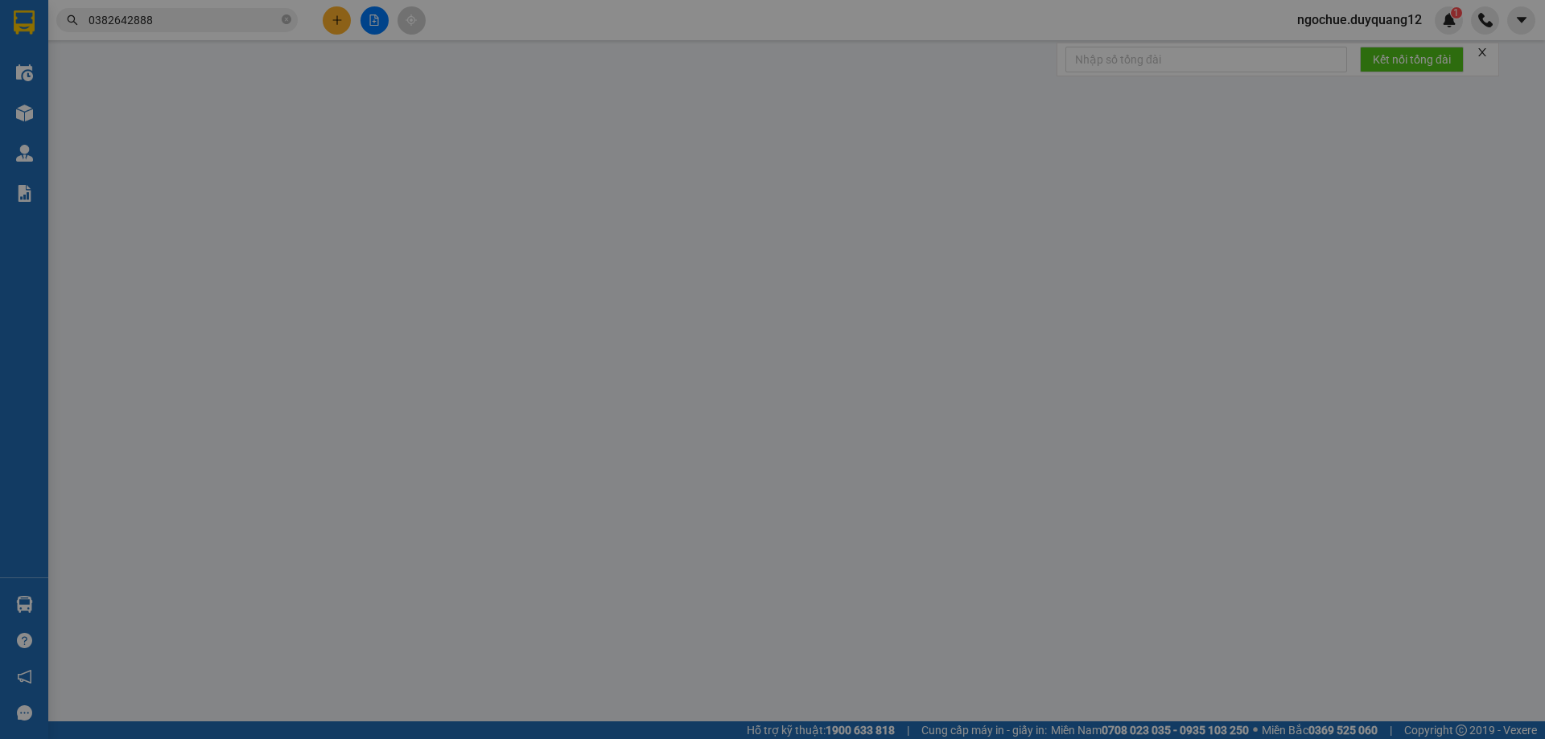
type input "0382642888"
checkbox input "true"
type input "5A NGÕ 162 [PERSON_NAME]"
type input "0387856588"
type input "B"
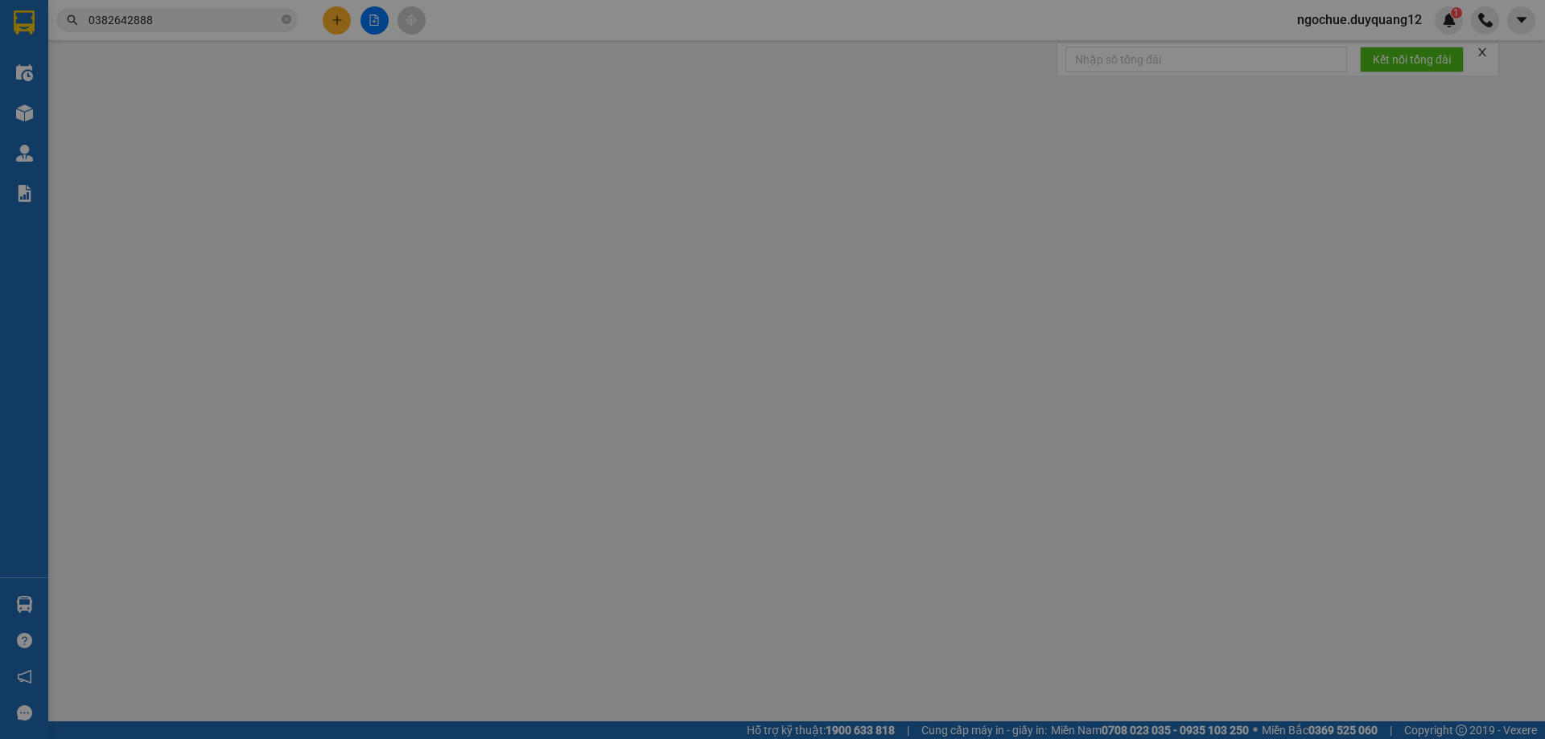
checkbox input "true"
type input "SỐ 80 [GEOGRAPHIC_DATA], KHU GA ĐỒNG ĐĂNG"
type input "120.000"
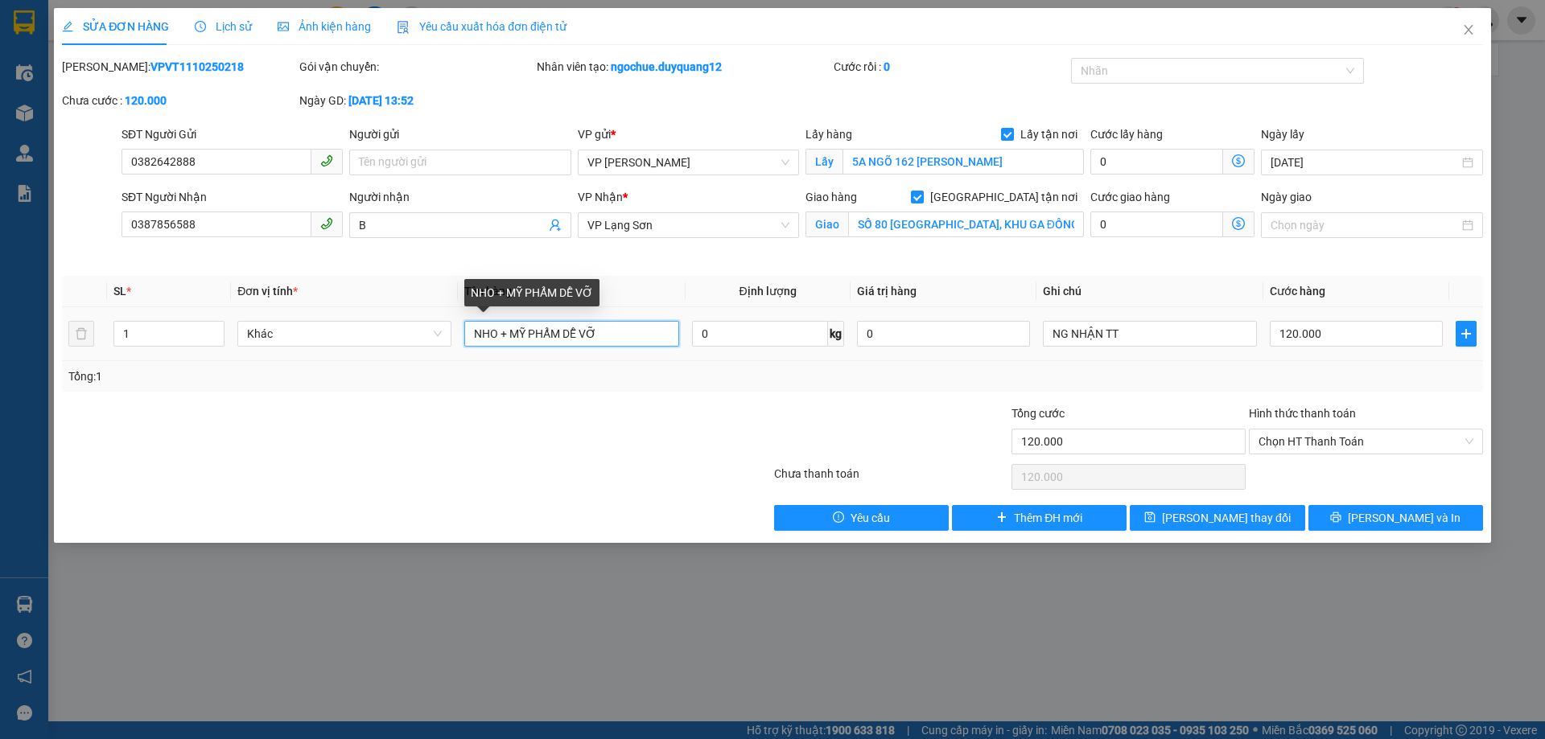
click at [473, 339] on input "NHO + MỸ PHẨM DỄ VỠ" at bounding box center [571, 334] width 214 height 26
type input "QUẢ NHO + MỸ PHẨM DỄ VỠ"
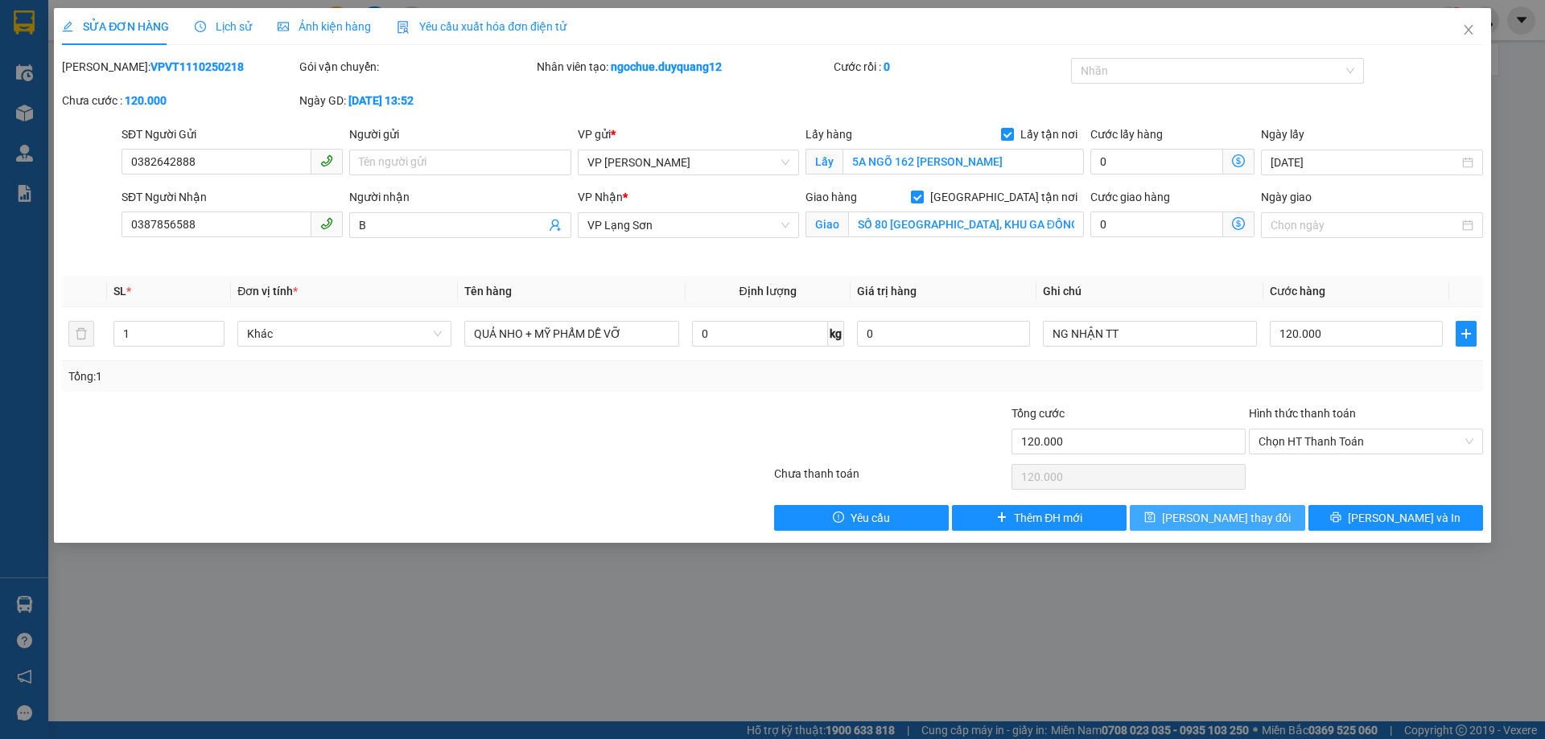
click at [1155, 516] on icon "save" at bounding box center [1149, 517] width 11 height 11
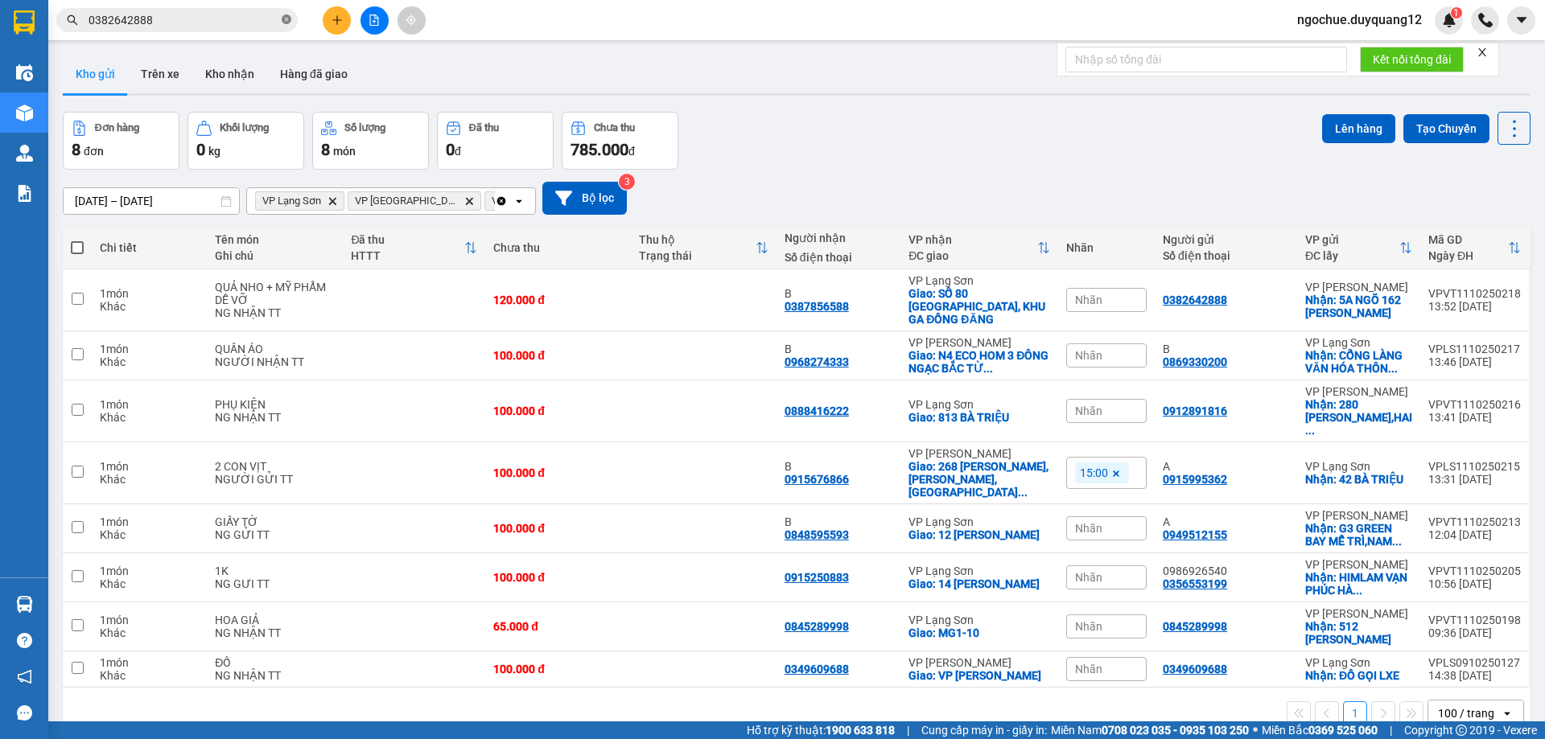
click at [286, 21] on icon "close-circle" at bounding box center [287, 19] width 10 height 10
paste input "0336060116"
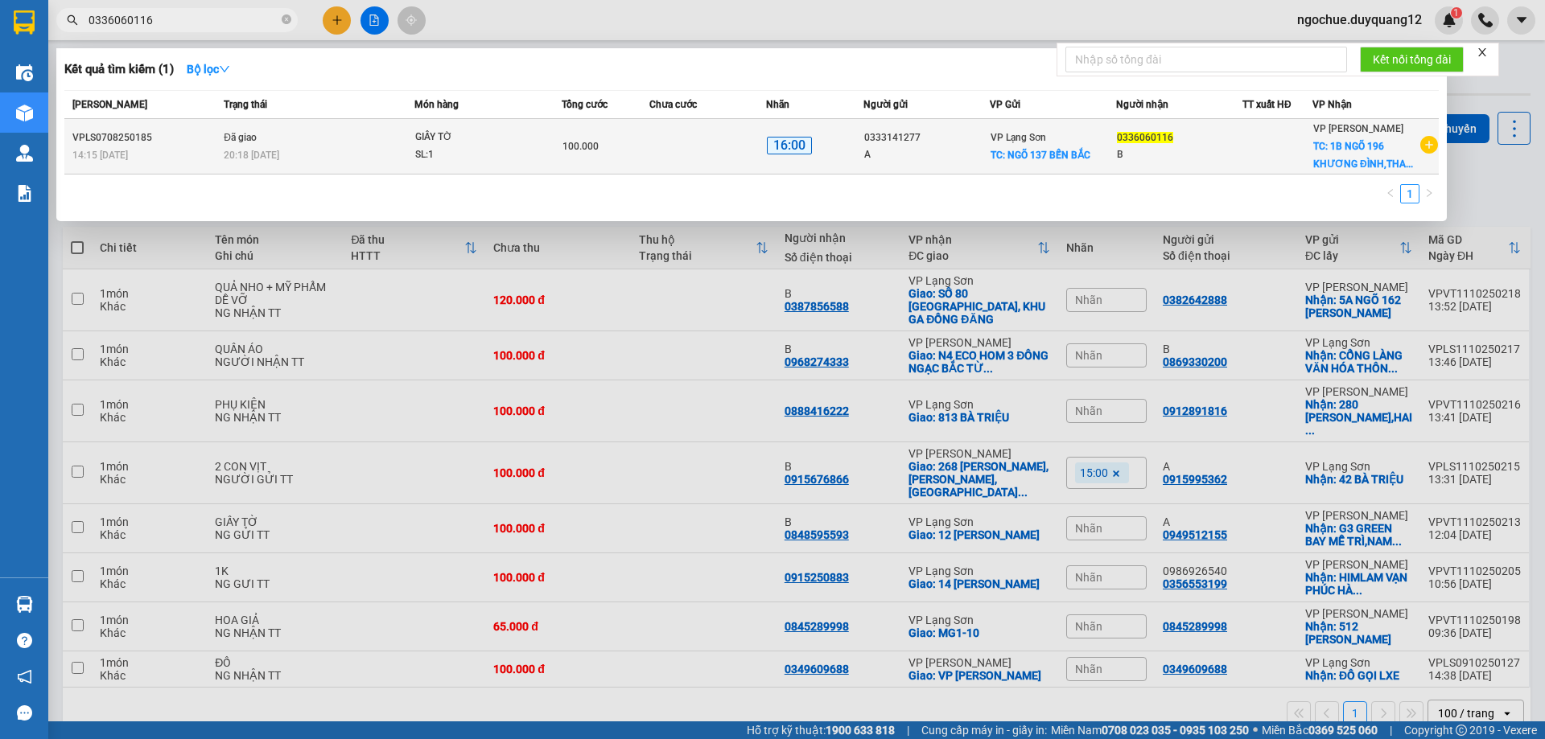
type input "0336060116"
click at [1230, 154] on div "B" at bounding box center [1179, 154] width 125 height 17
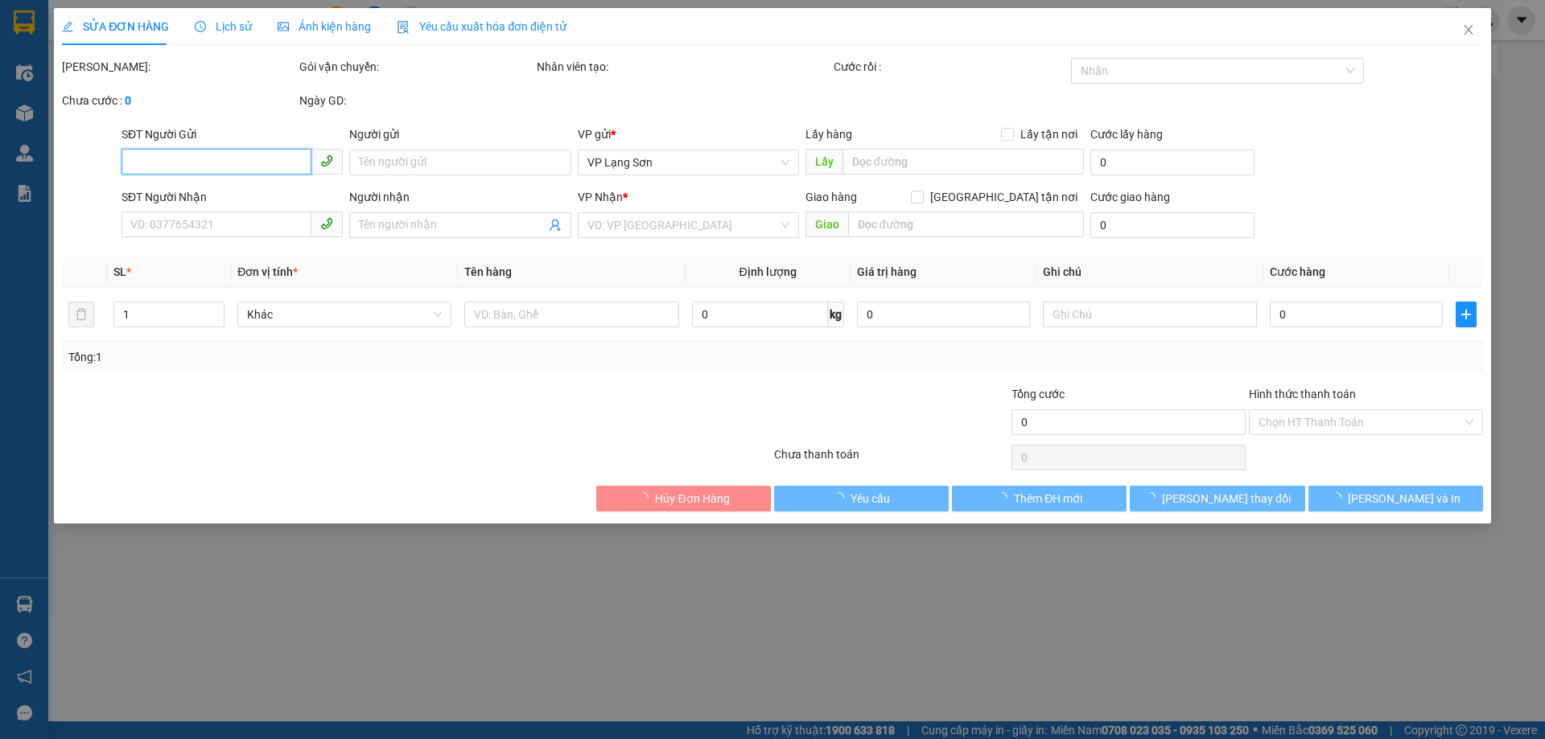
type input "0333141277"
type input "A"
checkbox input "true"
type input "NGÕ [GEOGRAPHIC_DATA]"
type input "0336060116"
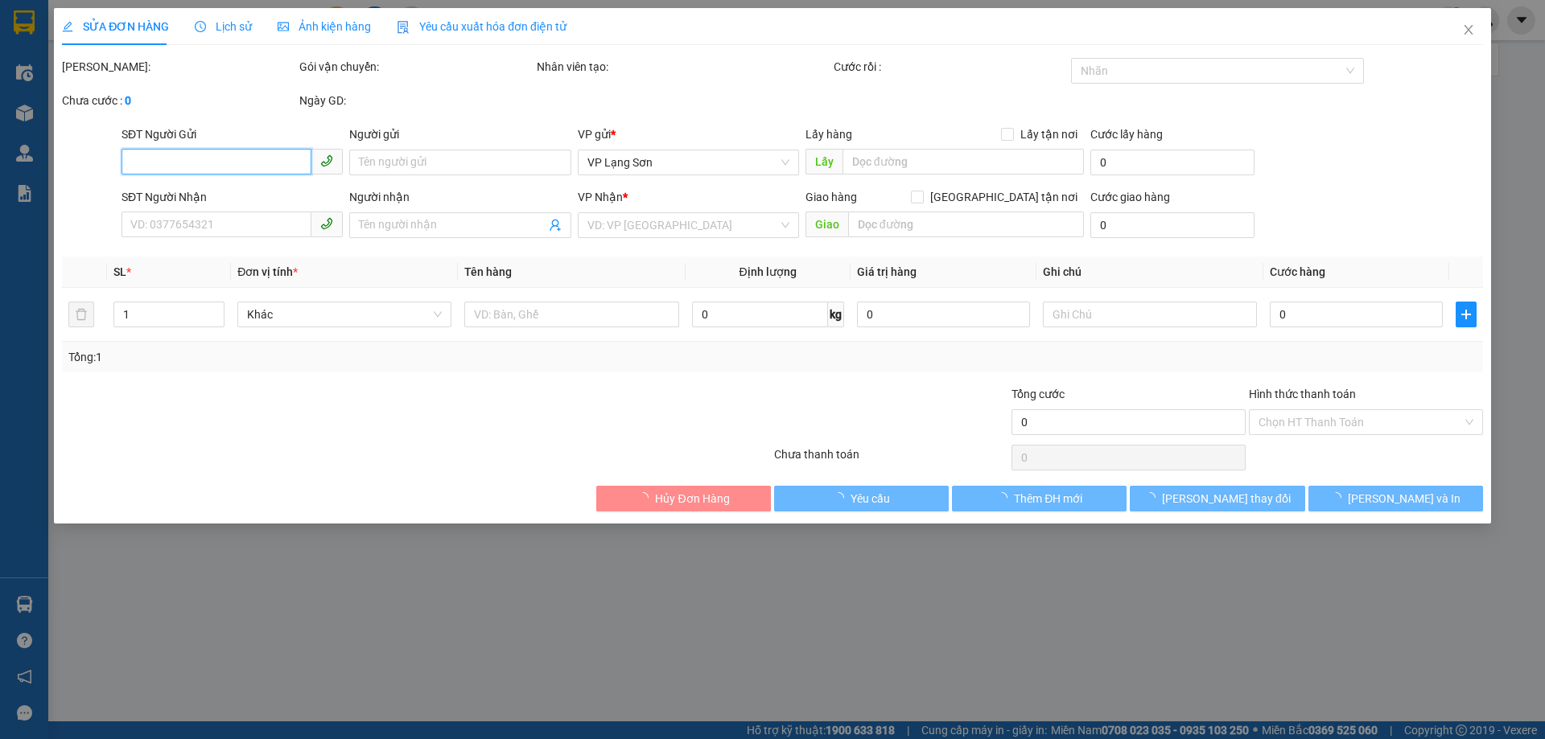
type input "B"
checkbox input "true"
type input "1B NGÕ 196 [PERSON_NAME],[GEOGRAPHIC_DATA],[GEOGRAPHIC_DATA]"
type input "100.000"
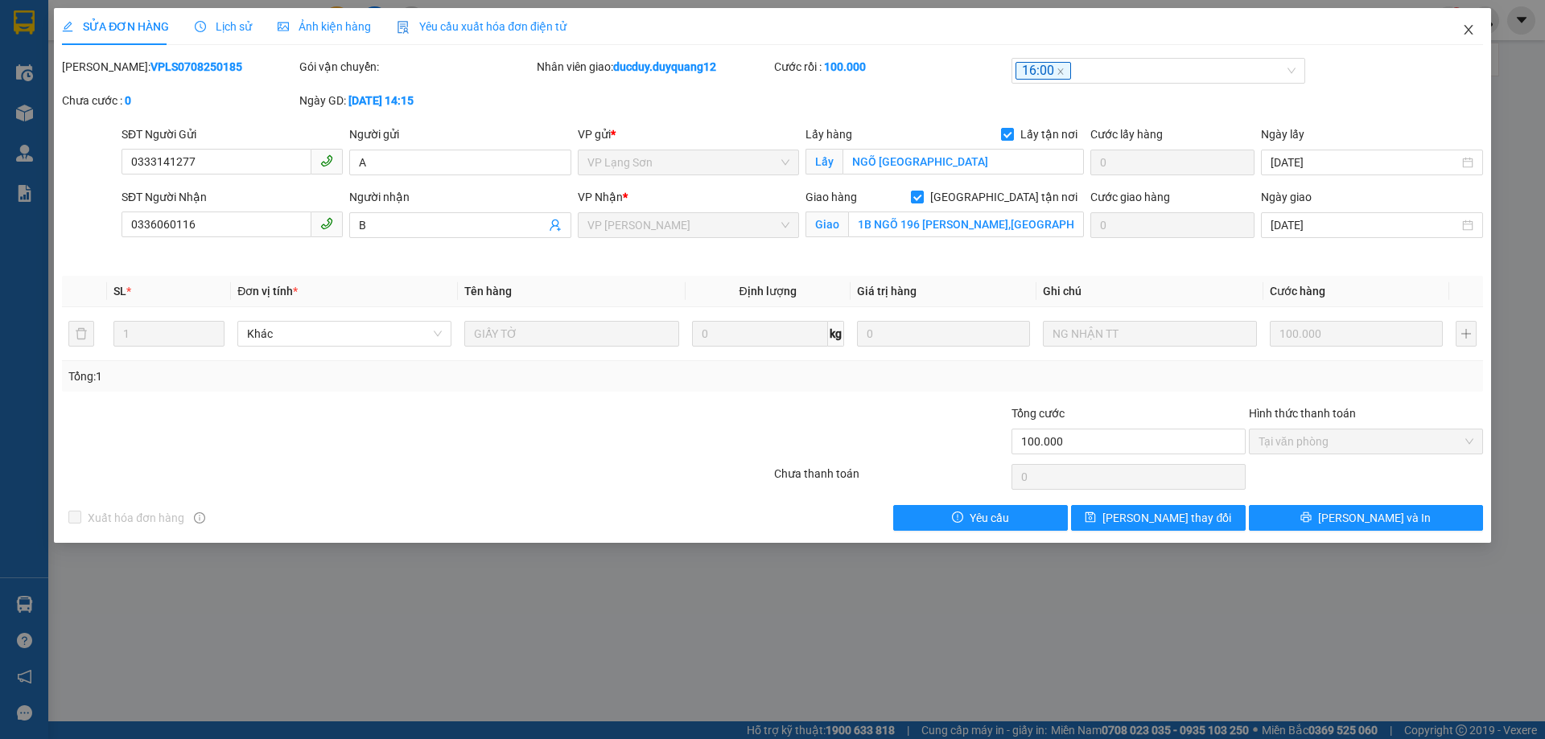
click at [1467, 31] on icon "close" at bounding box center [1468, 29] width 13 height 13
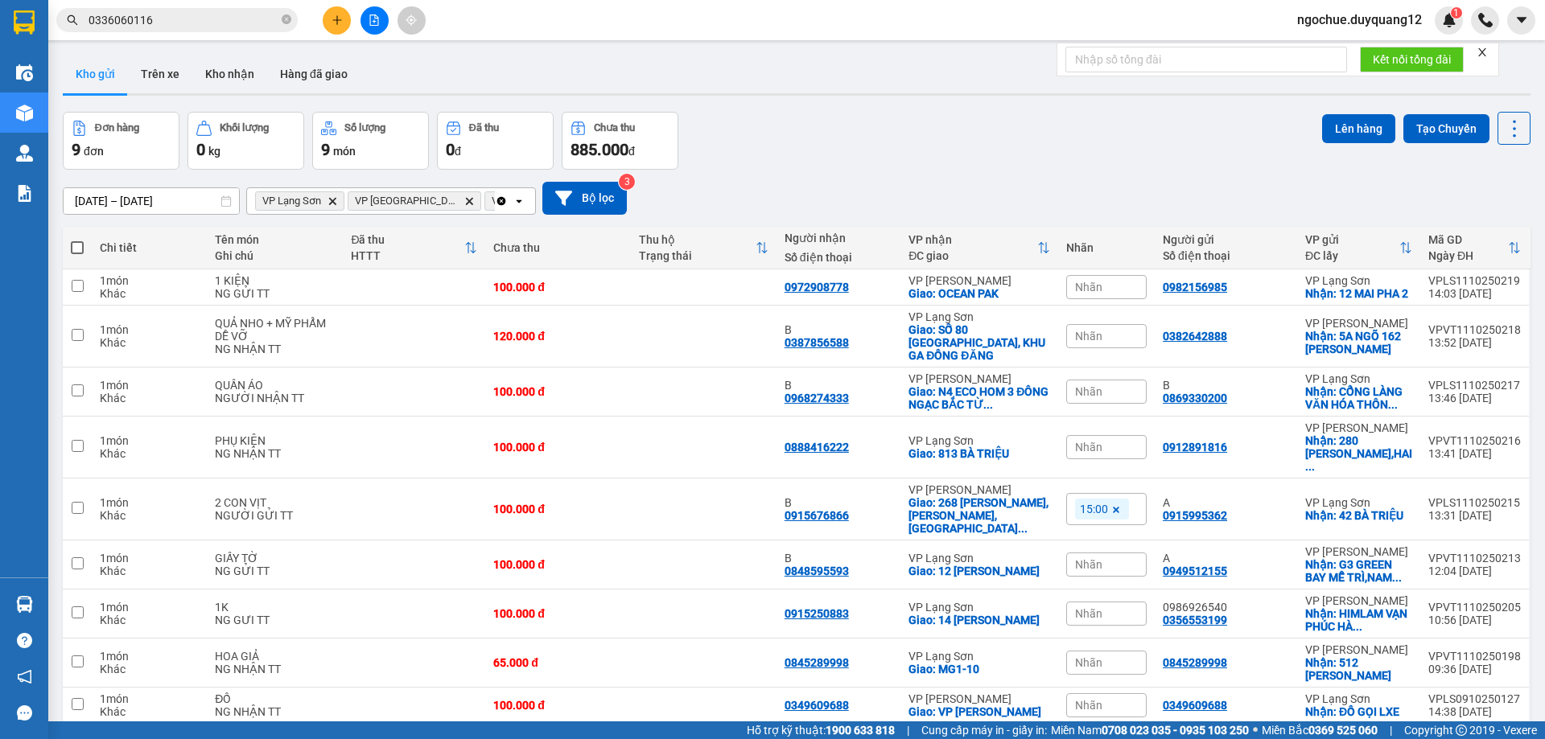
click at [217, 24] on input "0336060116" at bounding box center [184, 20] width 190 height 18
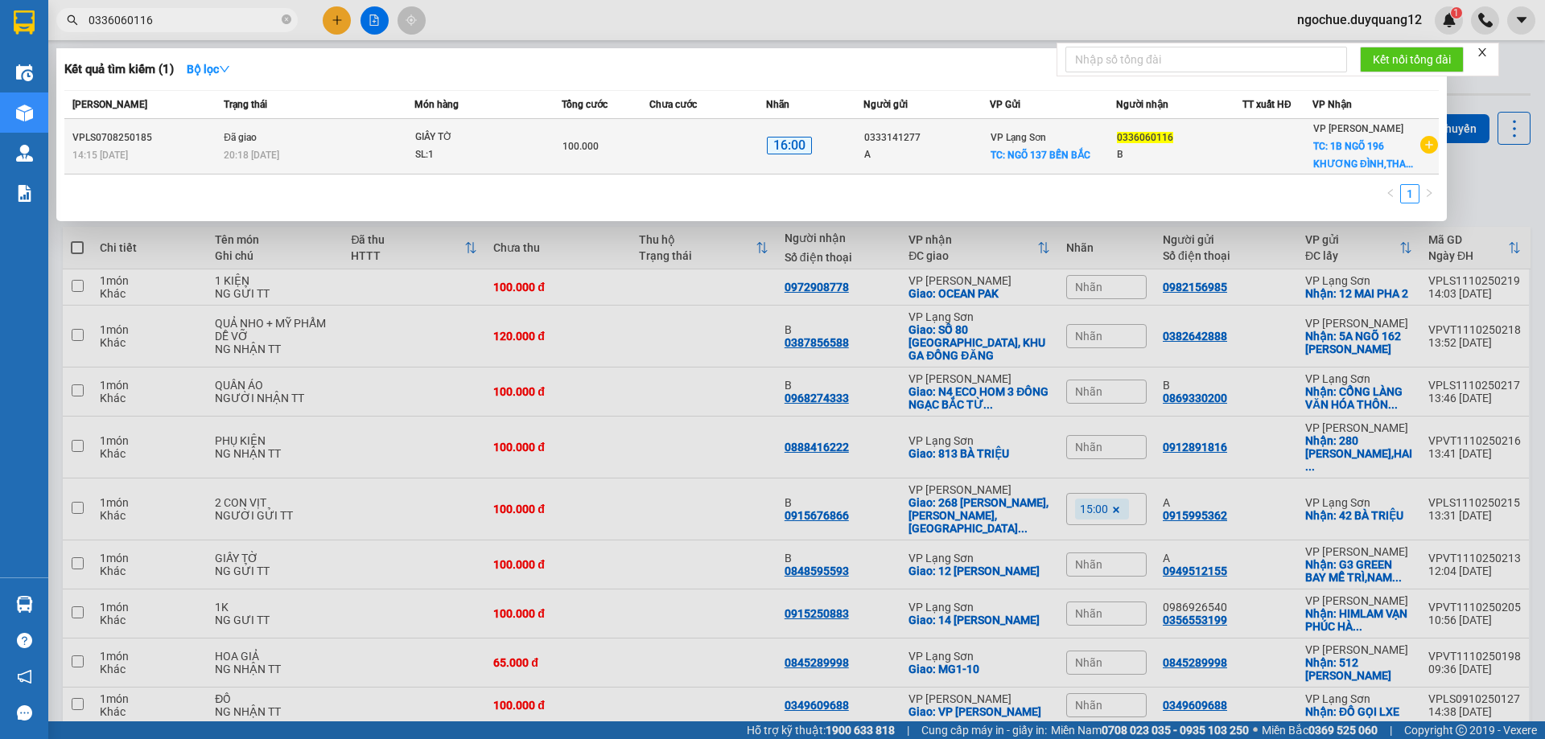
click at [1425, 148] on icon "plus-circle" at bounding box center [1429, 145] width 18 height 18
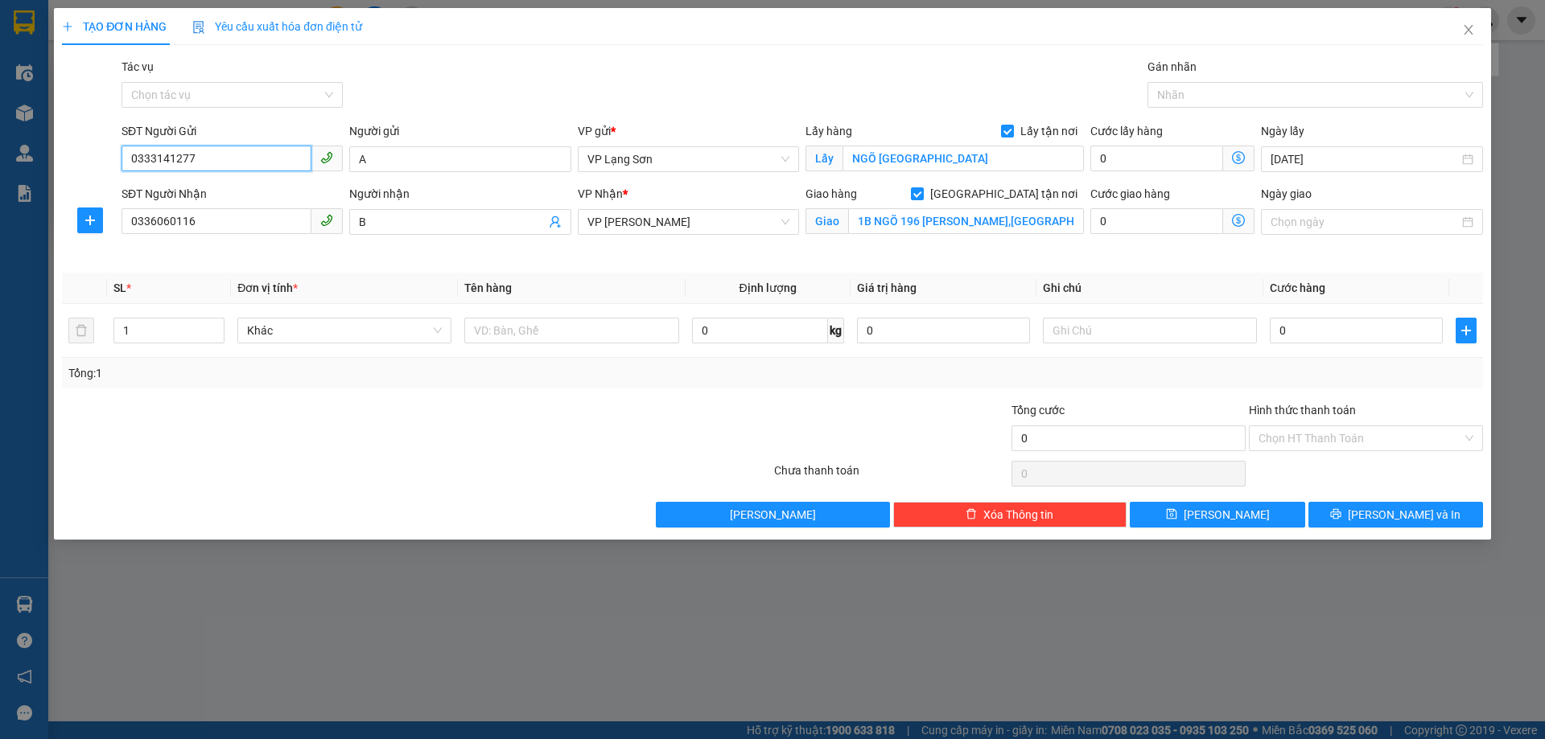
drag, startPoint x: 176, startPoint y: 172, endPoint x: 0, endPoint y: 134, distance: 180.2
click at [0, 134] on div "TẠO ĐƠN HÀNG Yêu cầu xuất hóa đơn điện tử Transit Pickup Surcharge Ids Transit …" at bounding box center [772, 369] width 1545 height 739
click at [161, 160] on input "08422257225" at bounding box center [217, 159] width 190 height 26
type input "0842257225"
click at [1357, 338] on input "0" at bounding box center [1356, 331] width 173 height 26
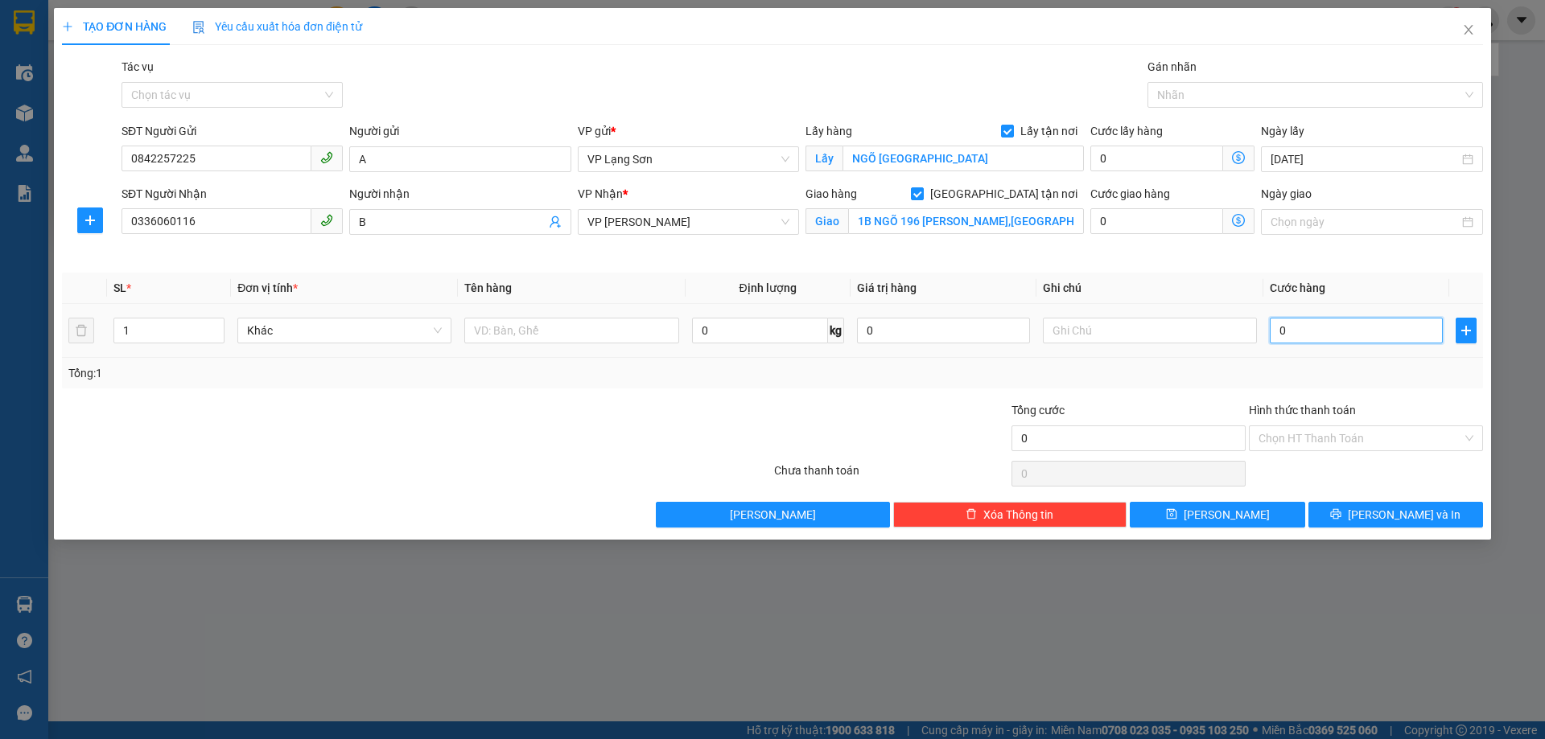
type input "1"
type input "10"
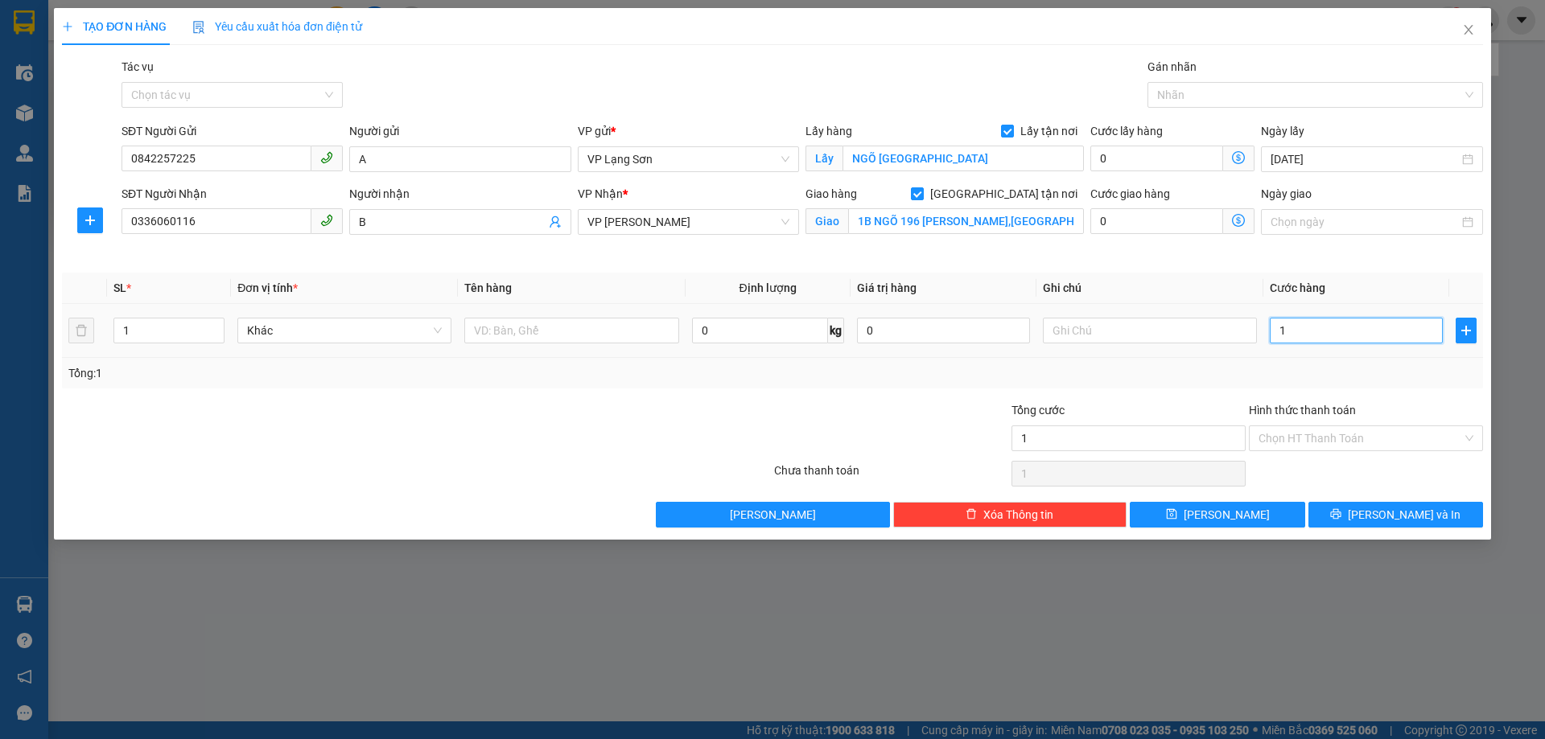
type input "10"
type input "100"
type input "100.000"
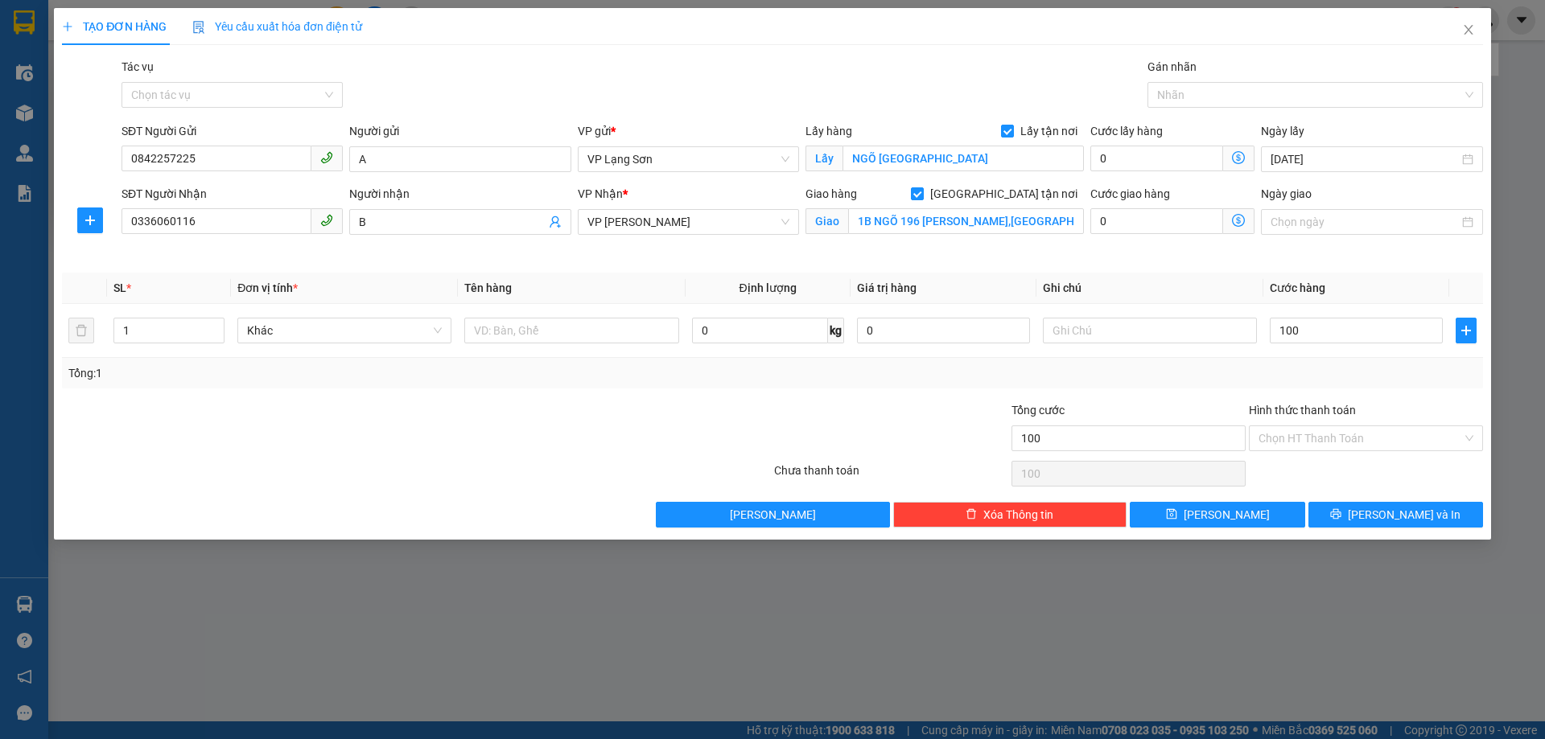
type input "100.000"
click at [1054, 391] on div "Transit Pickup Surcharge Ids Transit Deliver Surcharge Ids Transit Deliver Surc…" at bounding box center [772, 293] width 1421 height 470
click at [1128, 331] on input "text" at bounding box center [1150, 331] width 214 height 26
type input "M"
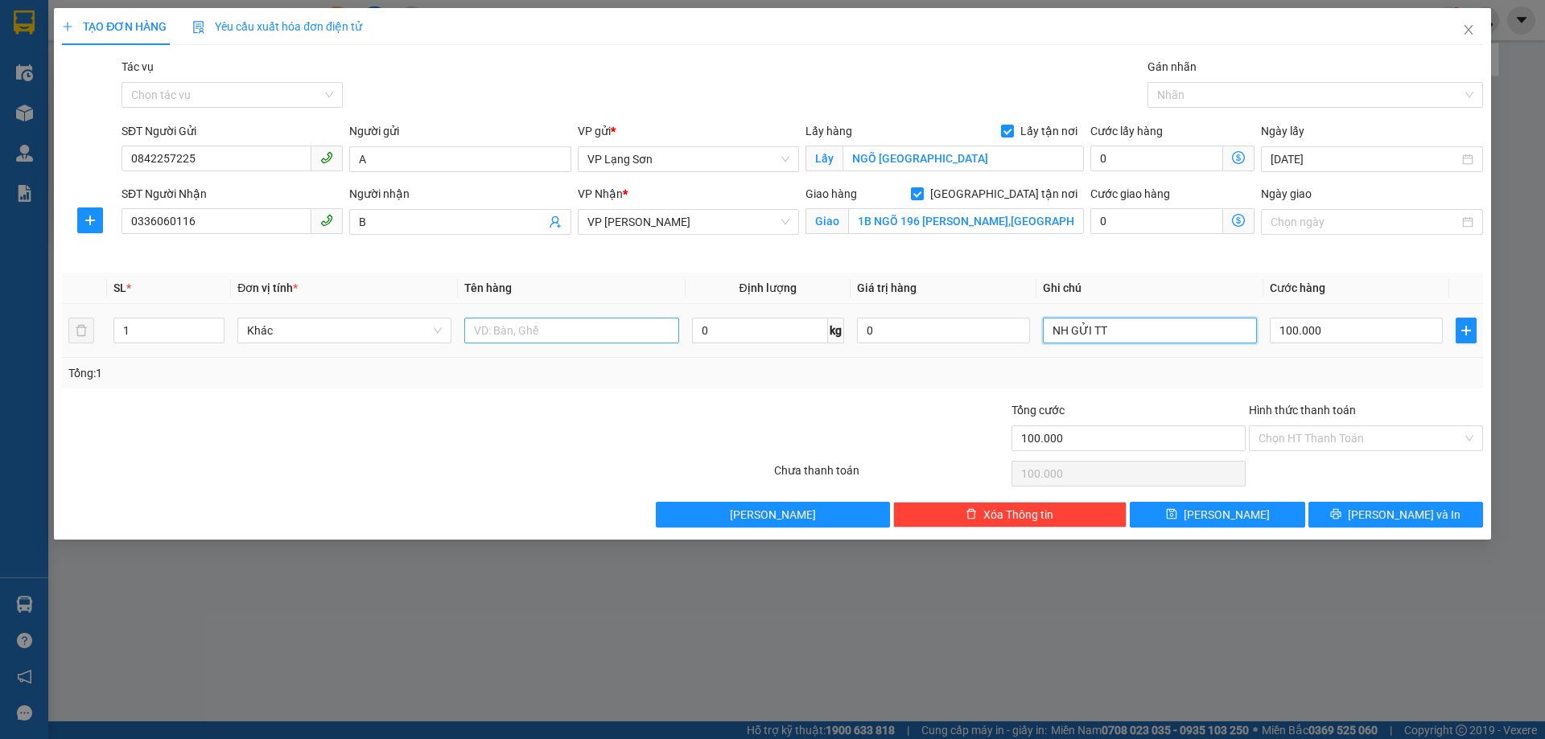
type input "NH GỬI TT"
click at [605, 327] on input "text" at bounding box center [571, 331] width 214 height 26
click at [570, 295] on th "Tên hàng" at bounding box center [571, 288] width 227 height 31
click at [525, 333] on input "text" at bounding box center [571, 331] width 214 height 26
type input "THỊT"
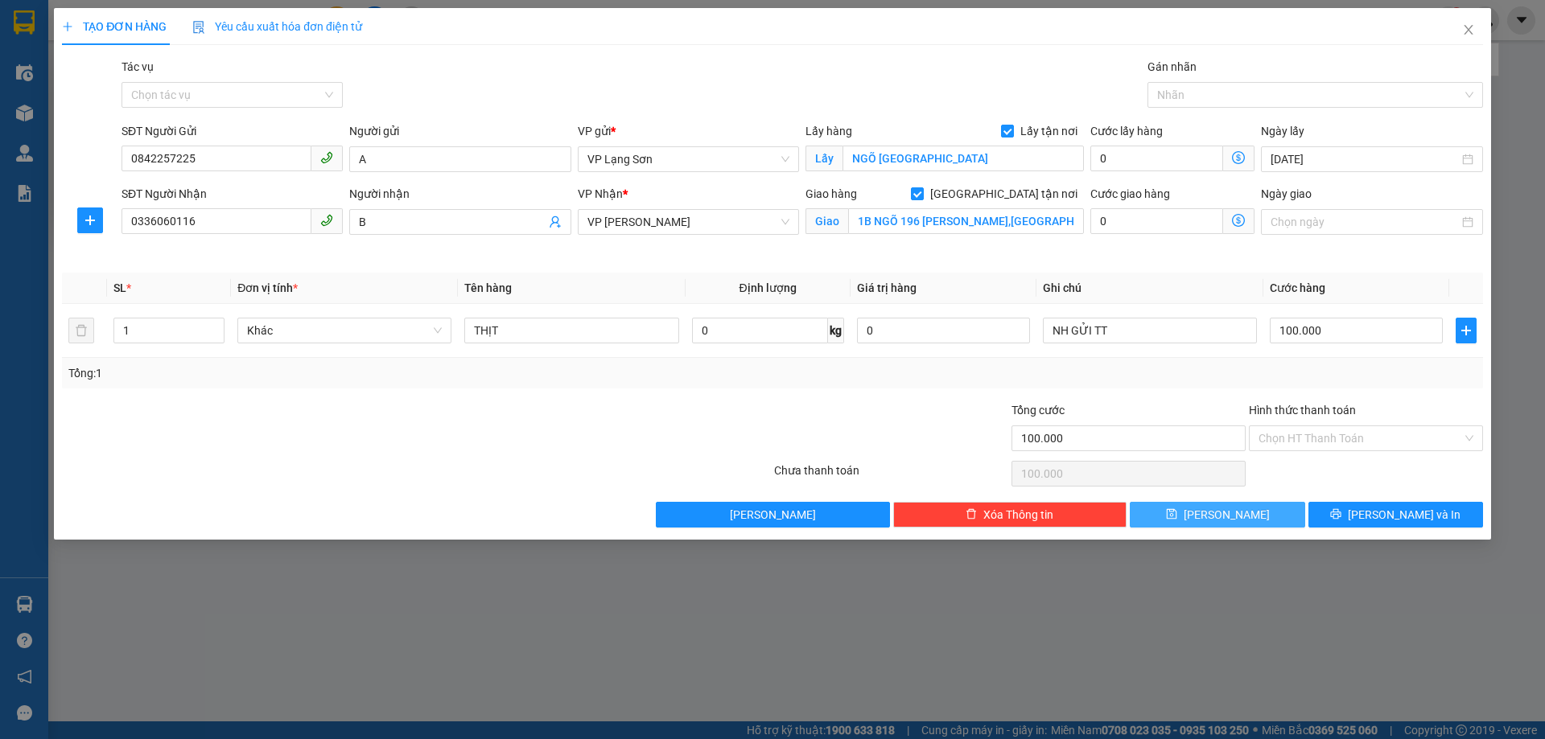
click at [1176, 510] on icon "save" at bounding box center [1171, 514] width 10 height 10
checkbox input "false"
type input "0"
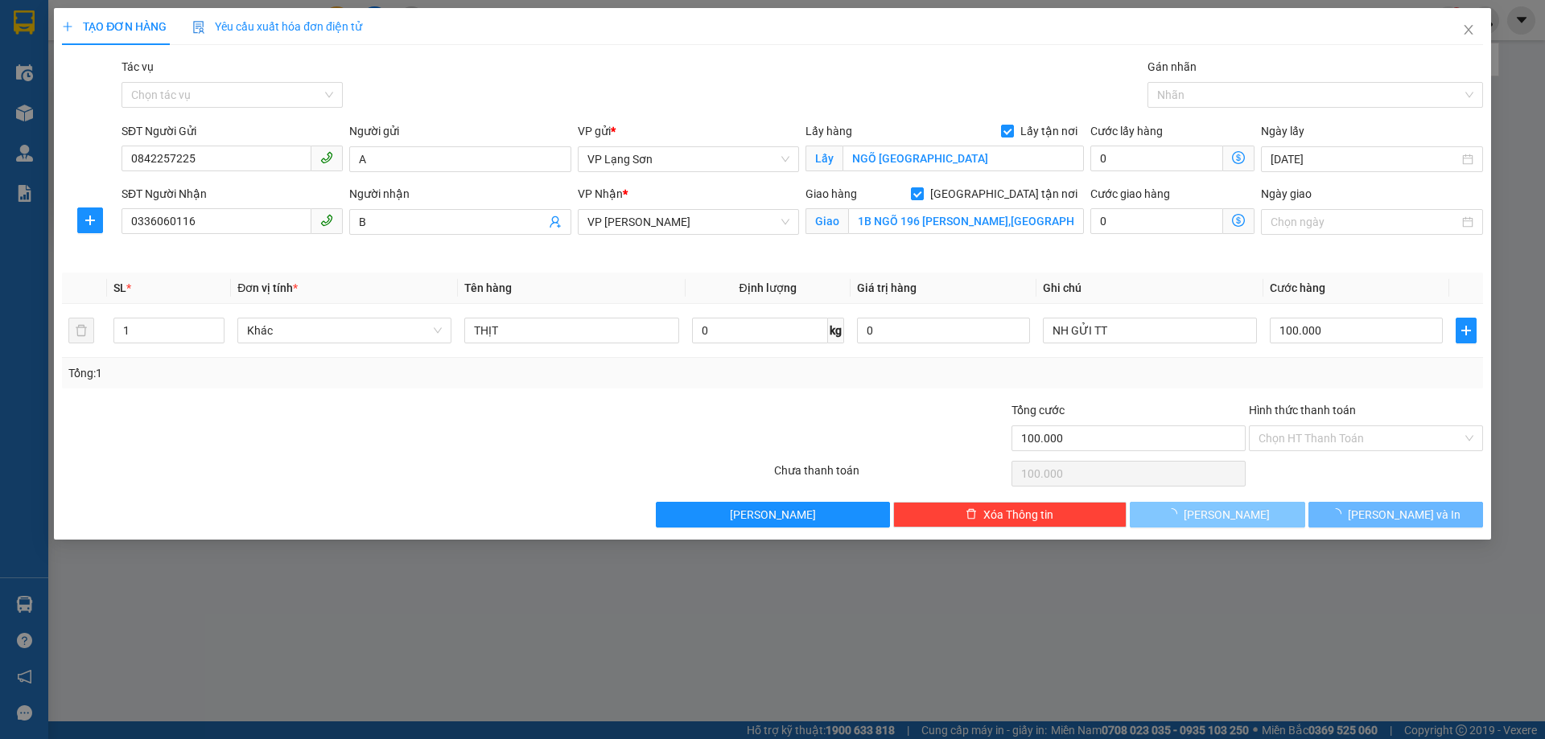
type input "0"
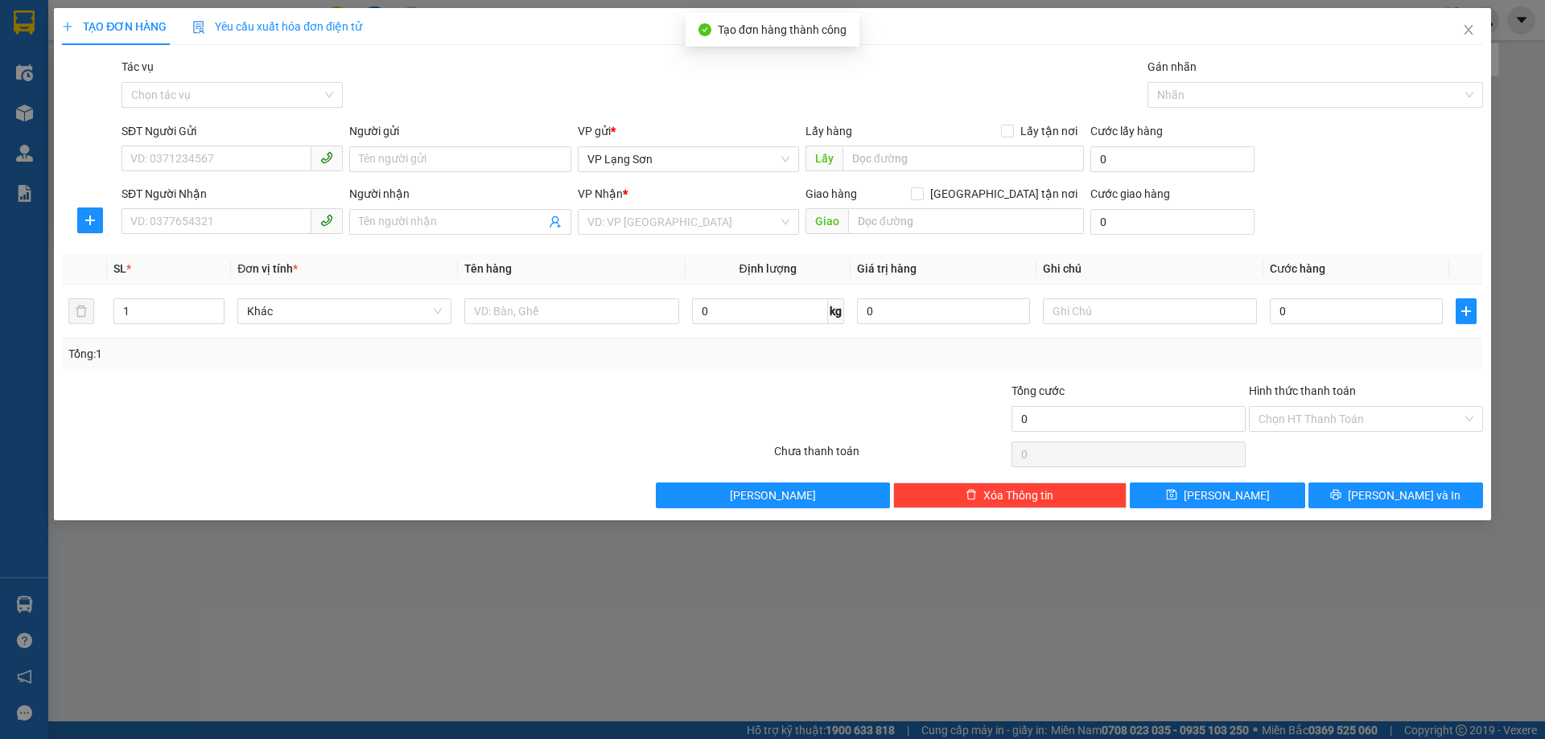
click at [1512, 143] on div "TẠO ĐƠN HÀNG Yêu cầu xuất hóa đơn điện tử Transit Pickup Surcharge Ids Transit …" at bounding box center [772, 369] width 1545 height 739
click at [1464, 35] on icon "close" at bounding box center [1468, 29] width 13 height 13
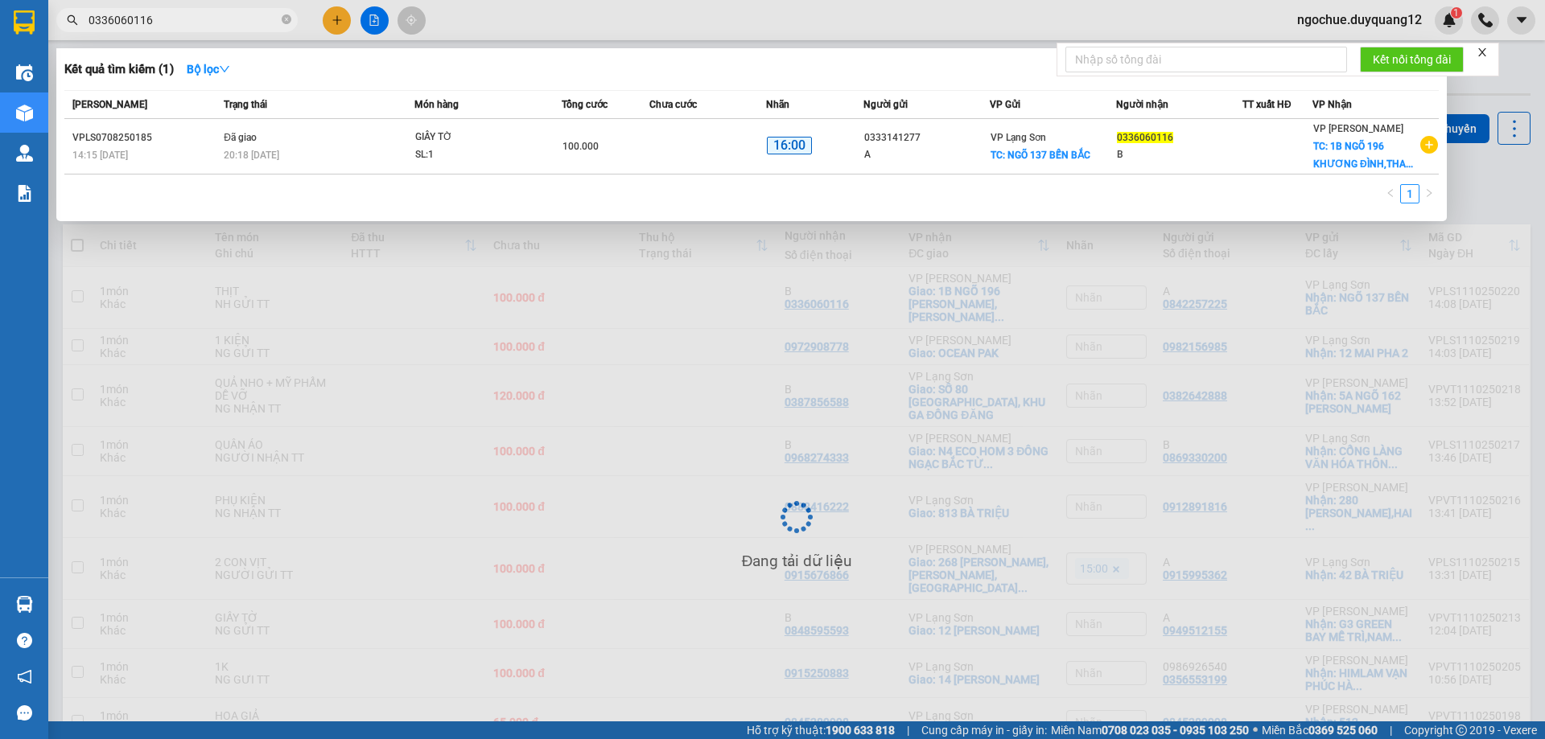
click at [1484, 189] on div at bounding box center [772, 369] width 1545 height 739
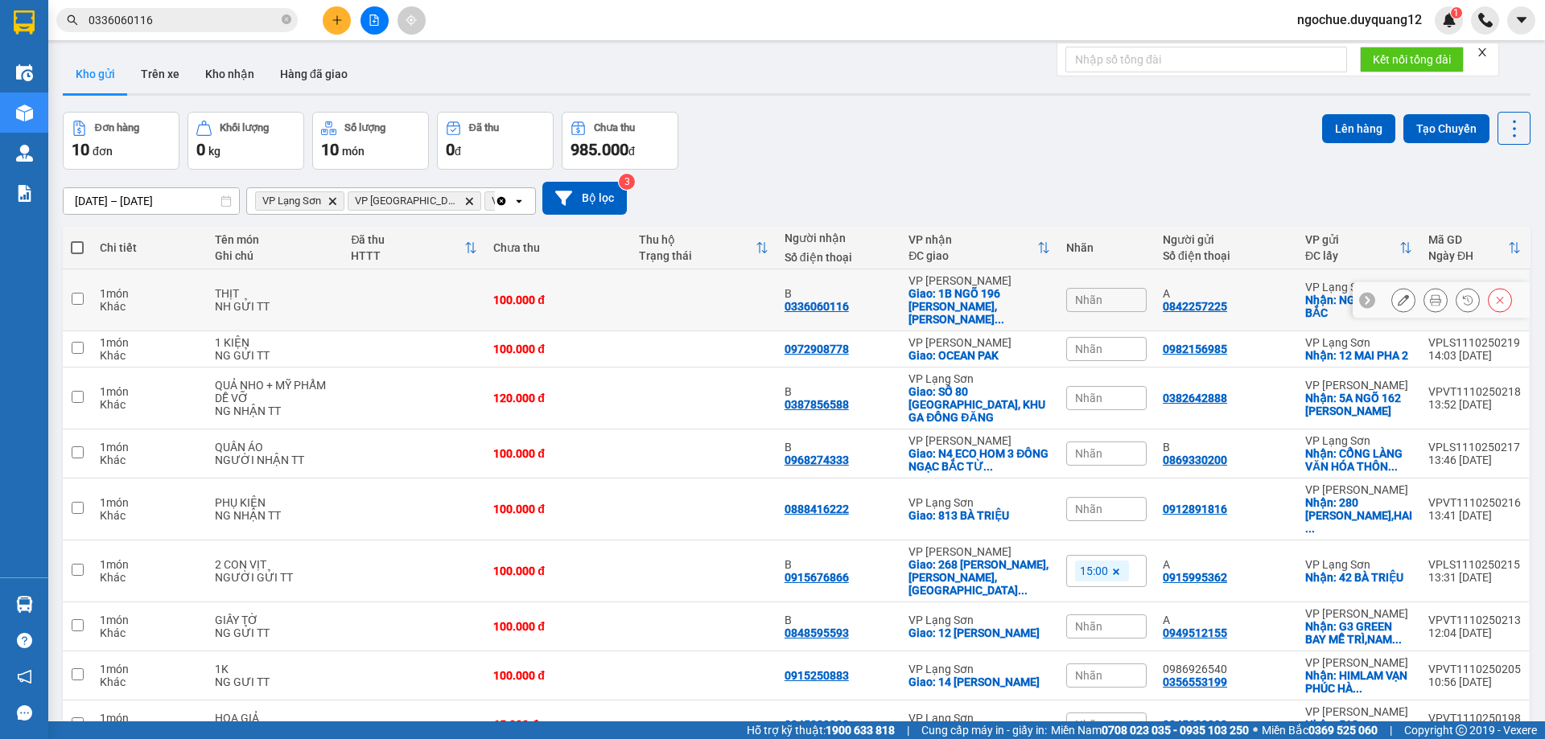
click at [1353, 292] on div at bounding box center [1441, 300] width 177 height 36
drag, startPoint x: 1356, startPoint y: 293, endPoint x: 1342, endPoint y: 294, distance: 13.7
click at [1365, 296] on icon at bounding box center [1367, 300] width 5 height 9
drag, startPoint x: 1151, startPoint y: 299, endPoint x: 1352, endPoint y: 308, distance: 200.6
click at [1352, 308] on tr "1 món Khác THỊT NH GỬI TT 100.000 đ B 0336060116 VP [PERSON_NAME]: 1B NGÕ 196 K…" at bounding box center [797, 301] width 1468 height 62
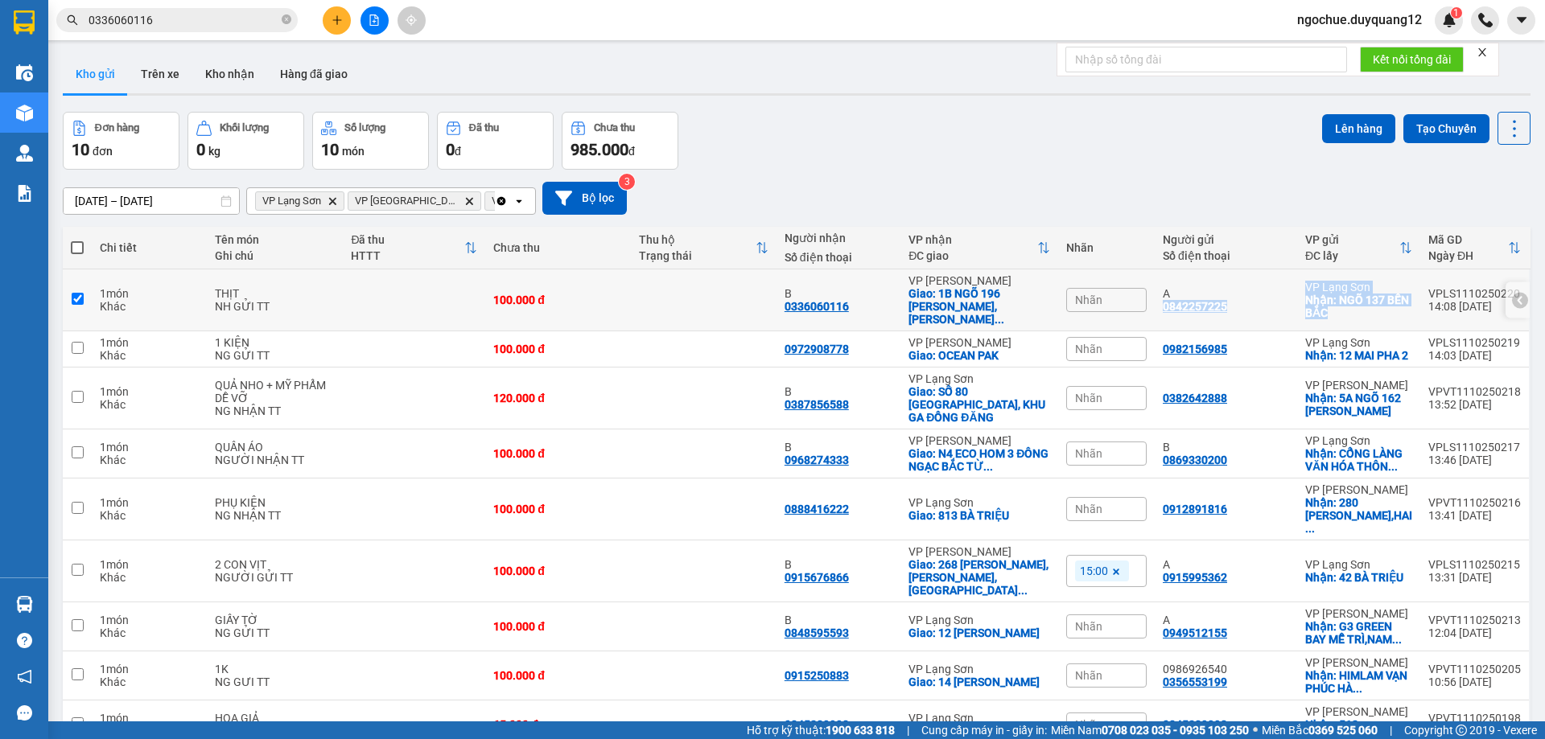
checkbox input "true"
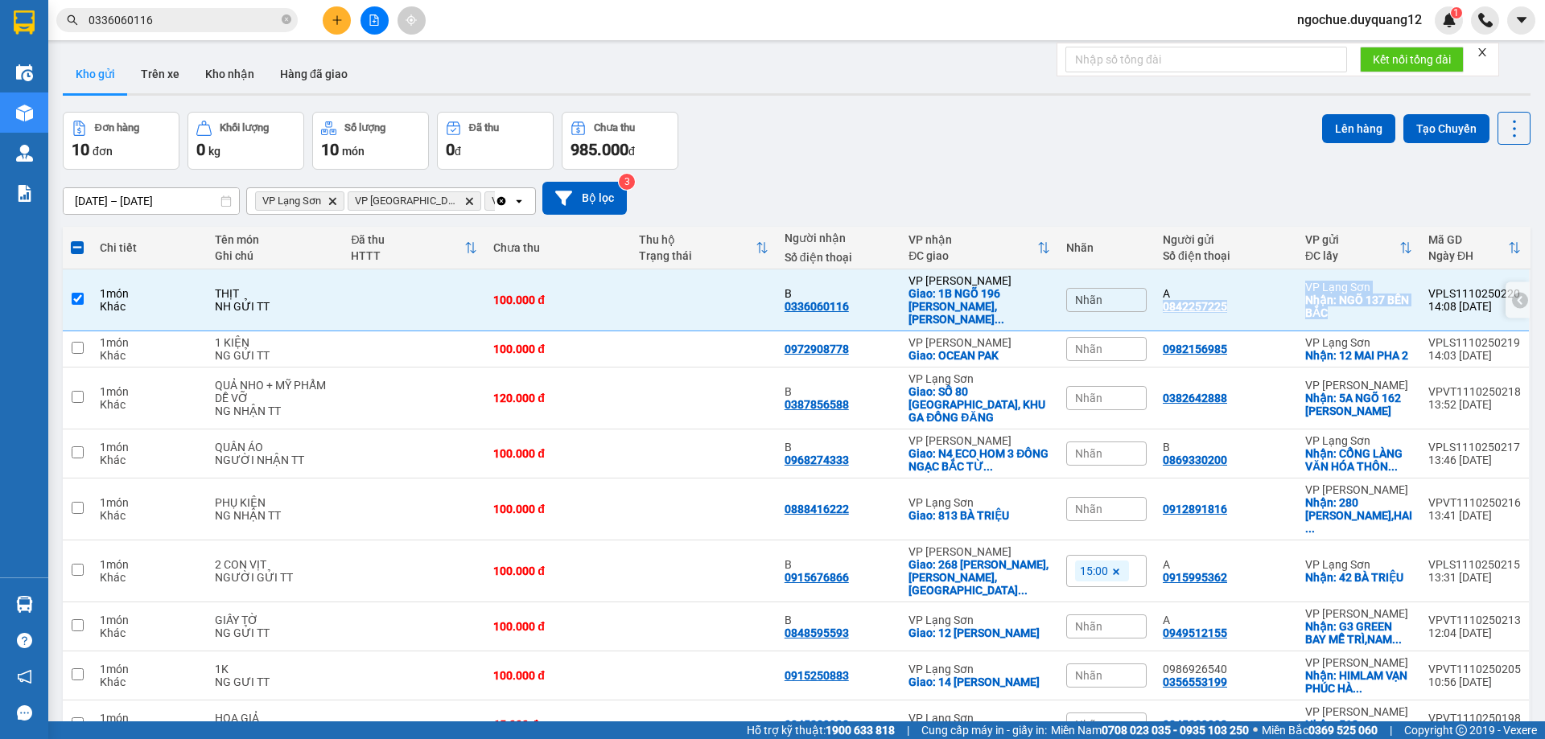
copy tr "0842257225 VP [GEOGRAPHIC_DATA]: NGÕ [GEOGRAPHIC_DATA]"
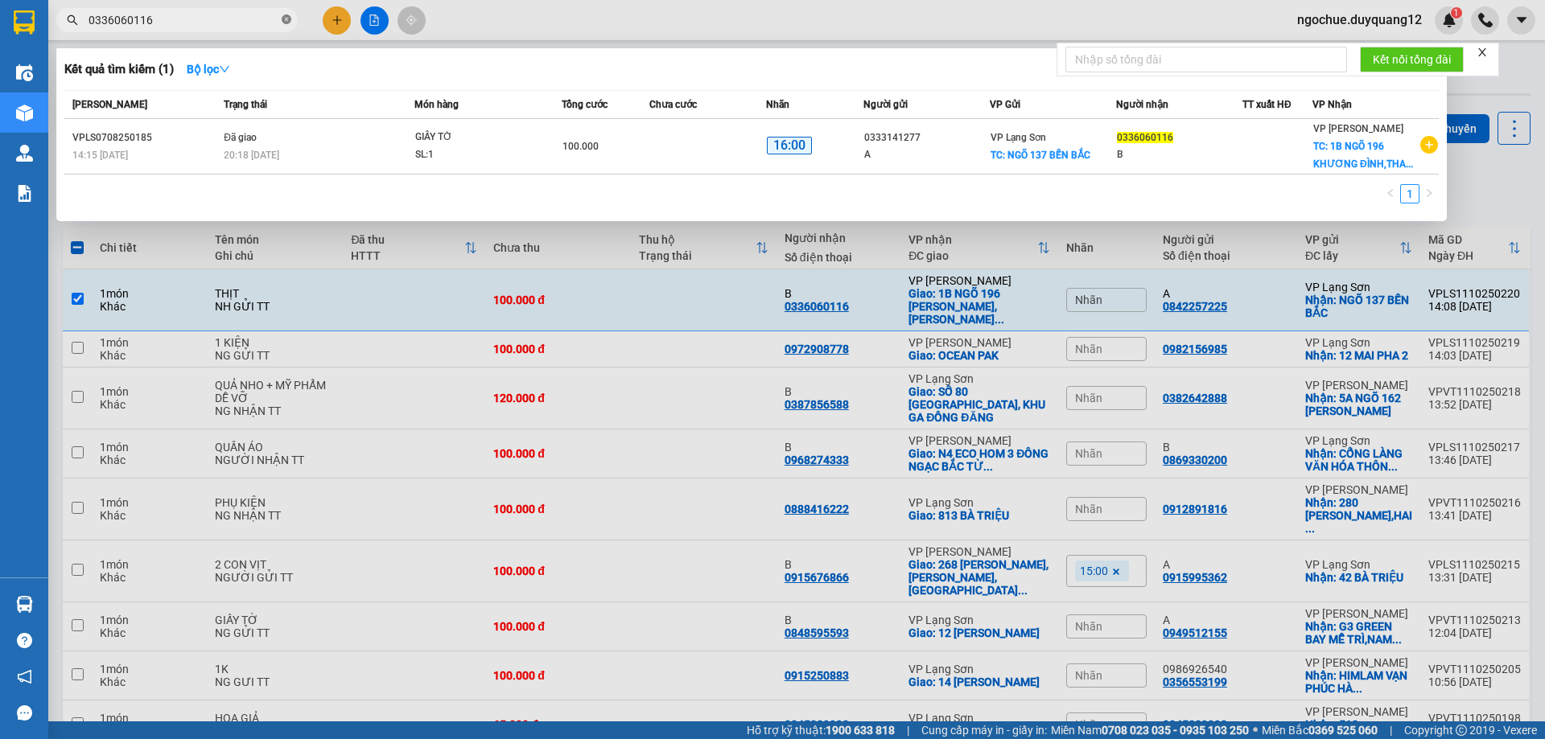
click at [287, 16] on icon "close-circle" at bounding box center [287, 19] width 10 height 10
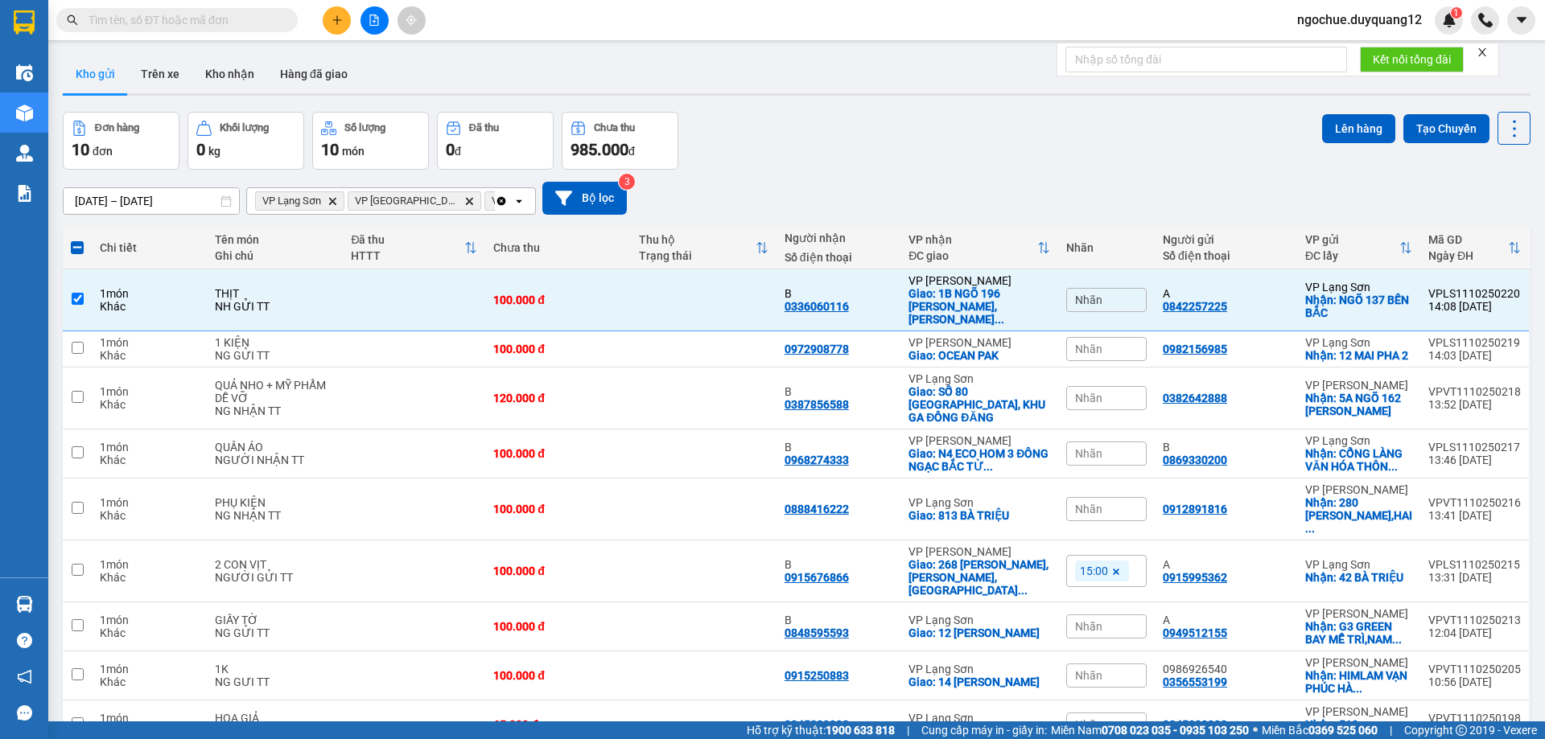
paste input "0869640695"
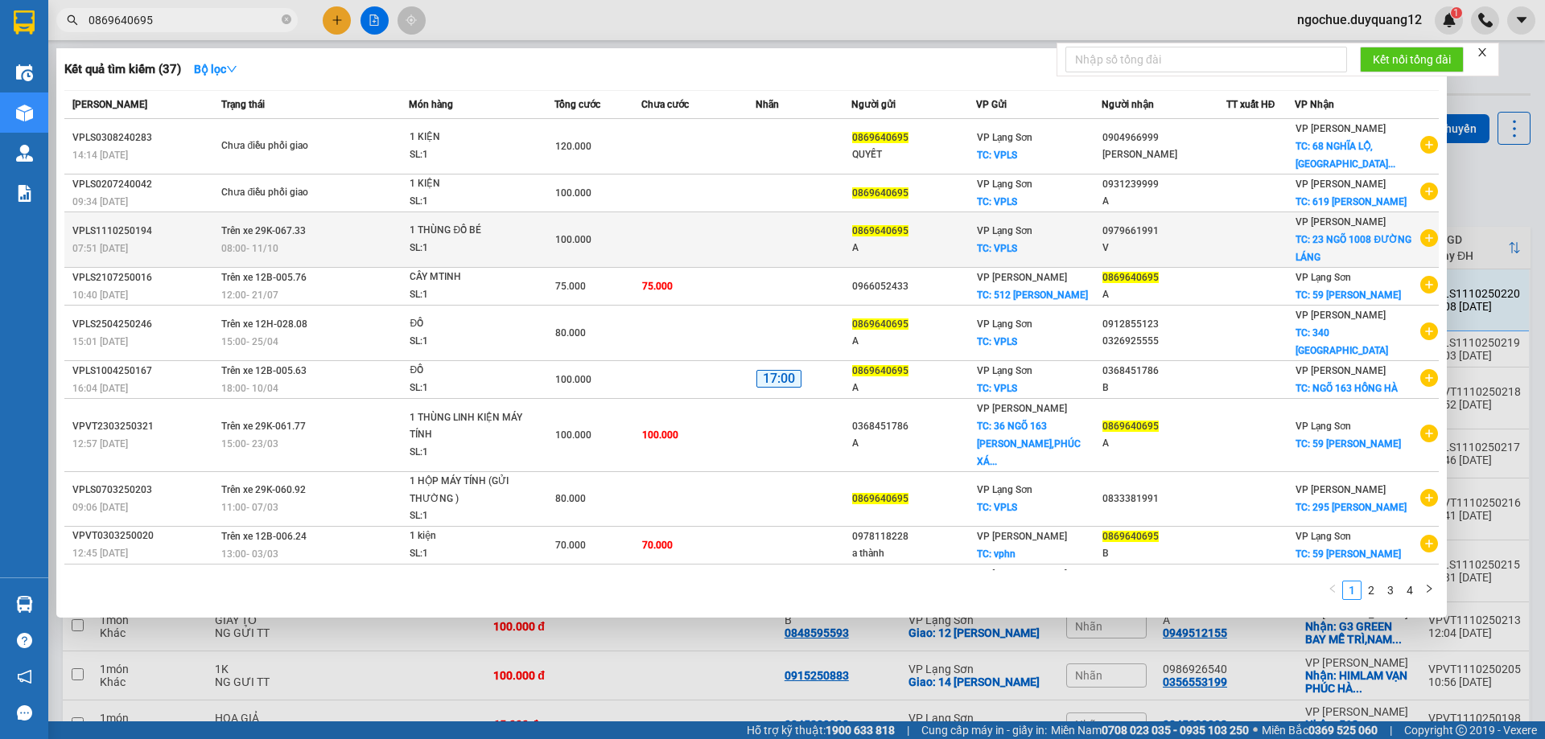
type input "0869640695"
click at [696, 251] on td at bounding box center [698, 240] width 115 height 56
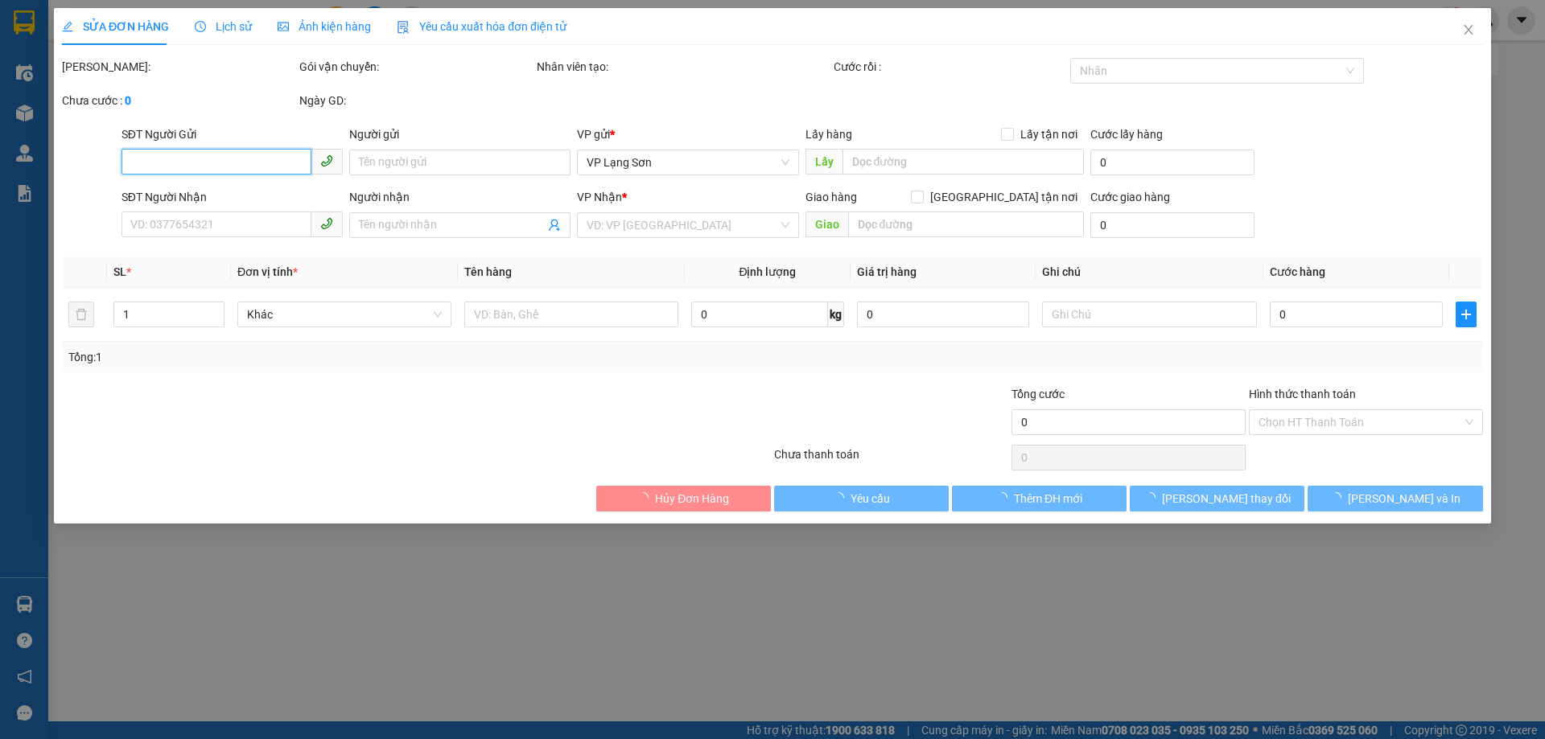
type input "0869640695"
type input "A"
checkbox input "true"
type input "VPLS"
type input "0979661991"
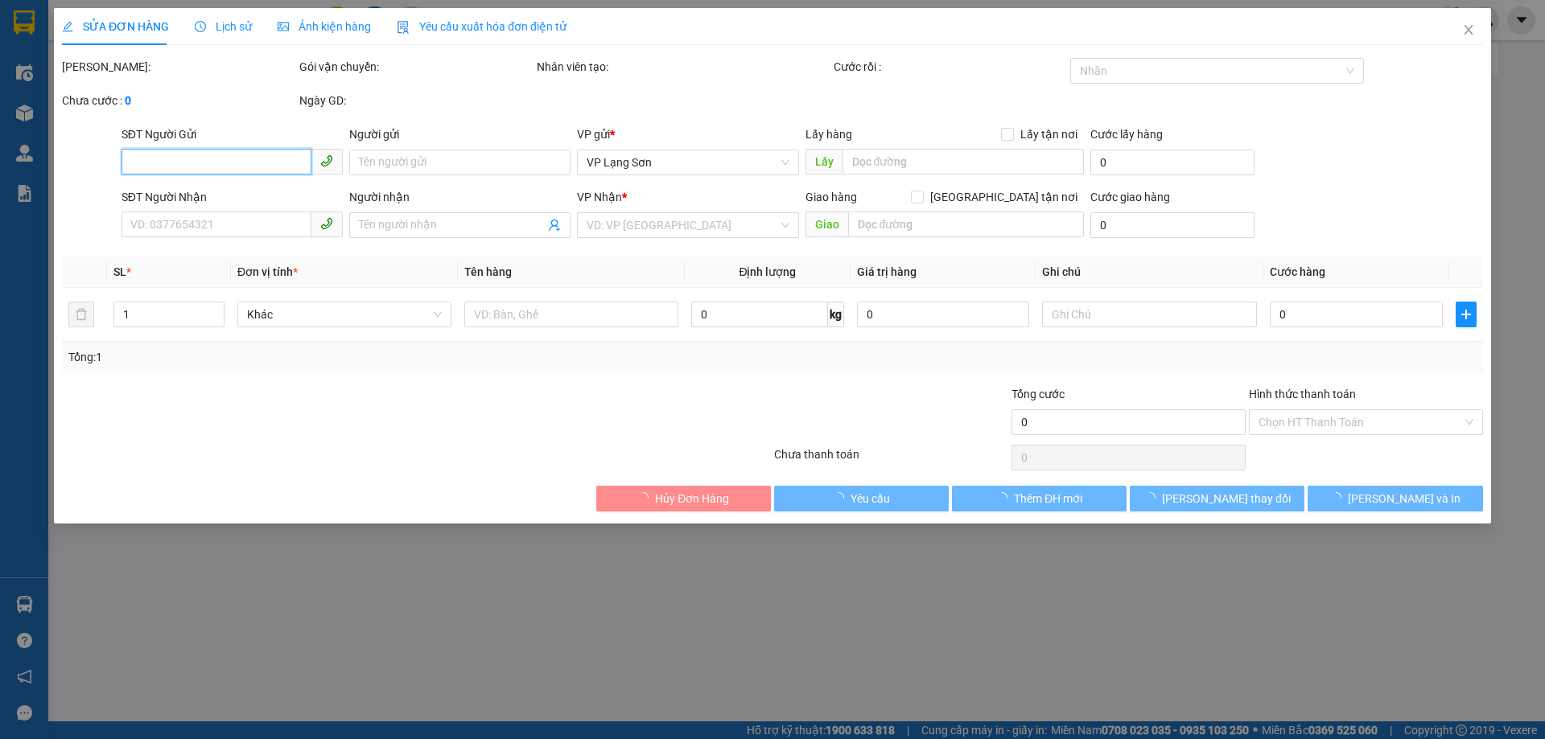
type input "V"
checkbox input "true"
type input "23 NGÕ 1008 ĐƯỜNG LÁNG"
type input "100.000"
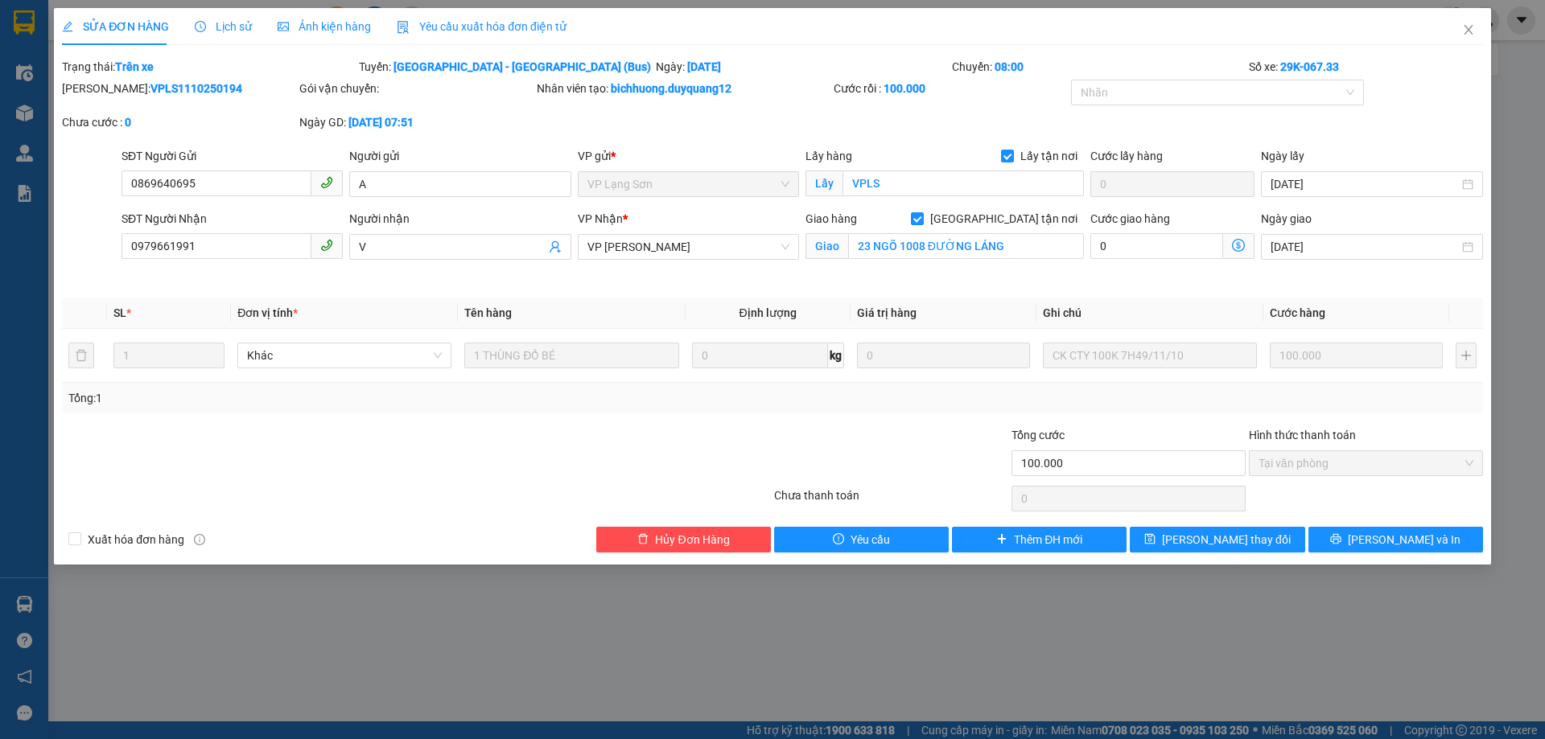
click at [784, 408] on div "Tổng: 1" at bounding box center [772, 398] width 1421 height 31
click at [827, 411] on div "Tổng: 1" at bounding box center [772, 398] width 1421 height 31
click at [733, 304] on th "Định lượng" at bounding box center [768, 313] width 165 height 31
click at [725, 303] on th "Định lượng" at bounding box center [768, 313] width 165 height 31
click at [579, 294] on div "Total Paid Fee 100.000 Total UnPaid Fee 0 Cash Collection Total Fee Trạng thái:…" at bounding box center [772, 305] width 1421 height 495
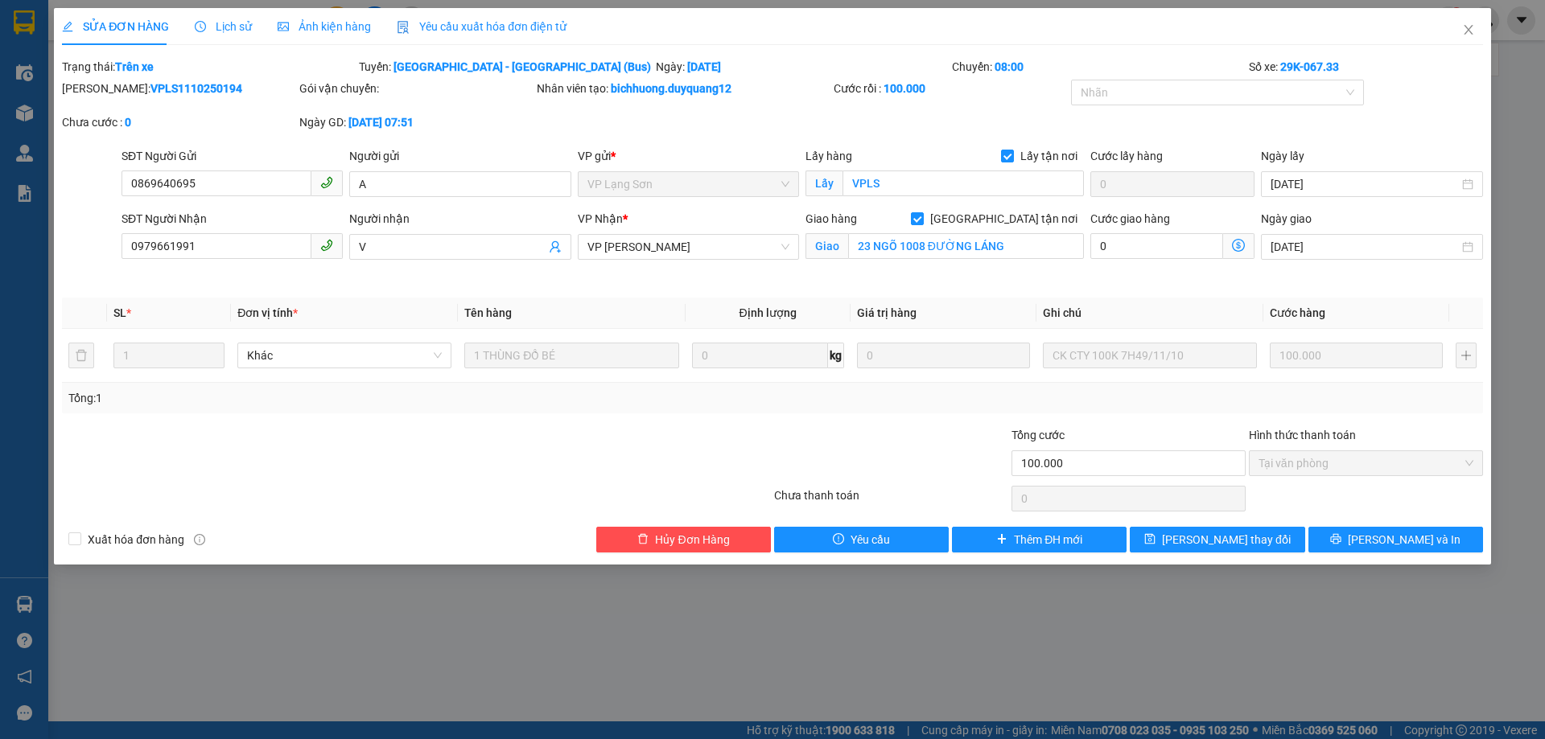
click at [694, 401] on div "Tổng: 1" at bounding box center [772, 398] width 1408 height 18
click at [737, 409] on div "Tổng: 1" at bounding box center [772, 398] width 1421 height 31
click at [661, 286] on div "Total Paid Fee 100.000 Total UnPaid Fee 0 Cash Collection Total Fee Trạng thái:…" at bounding box center [772, 305] width 1421 height 495
click at [1464, 36] on icon "close" at bounding box center [1468, 29] width 13 height 13
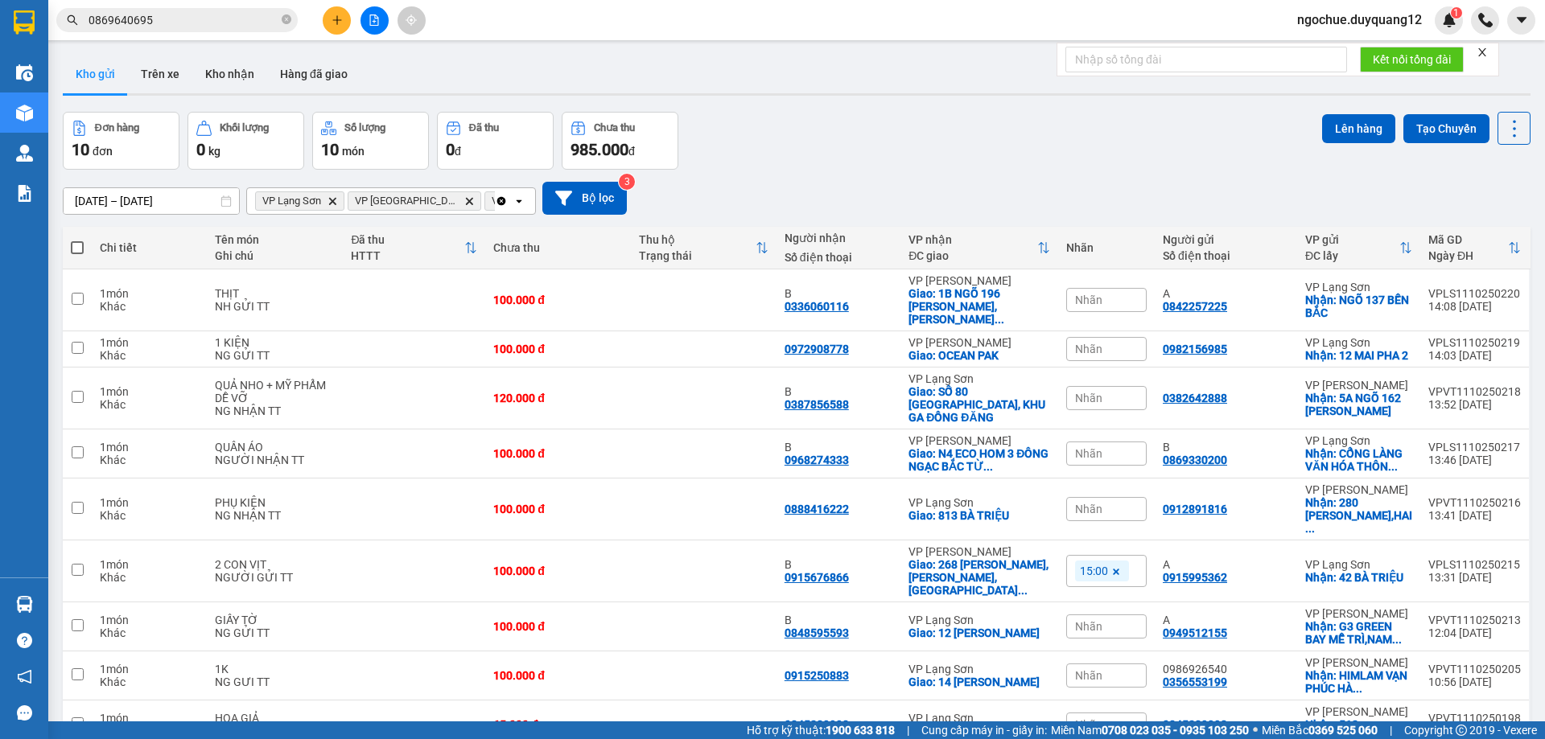
click at [187, 23] on input "0869640695" at bounding box center [184, 20] width 190 height 18
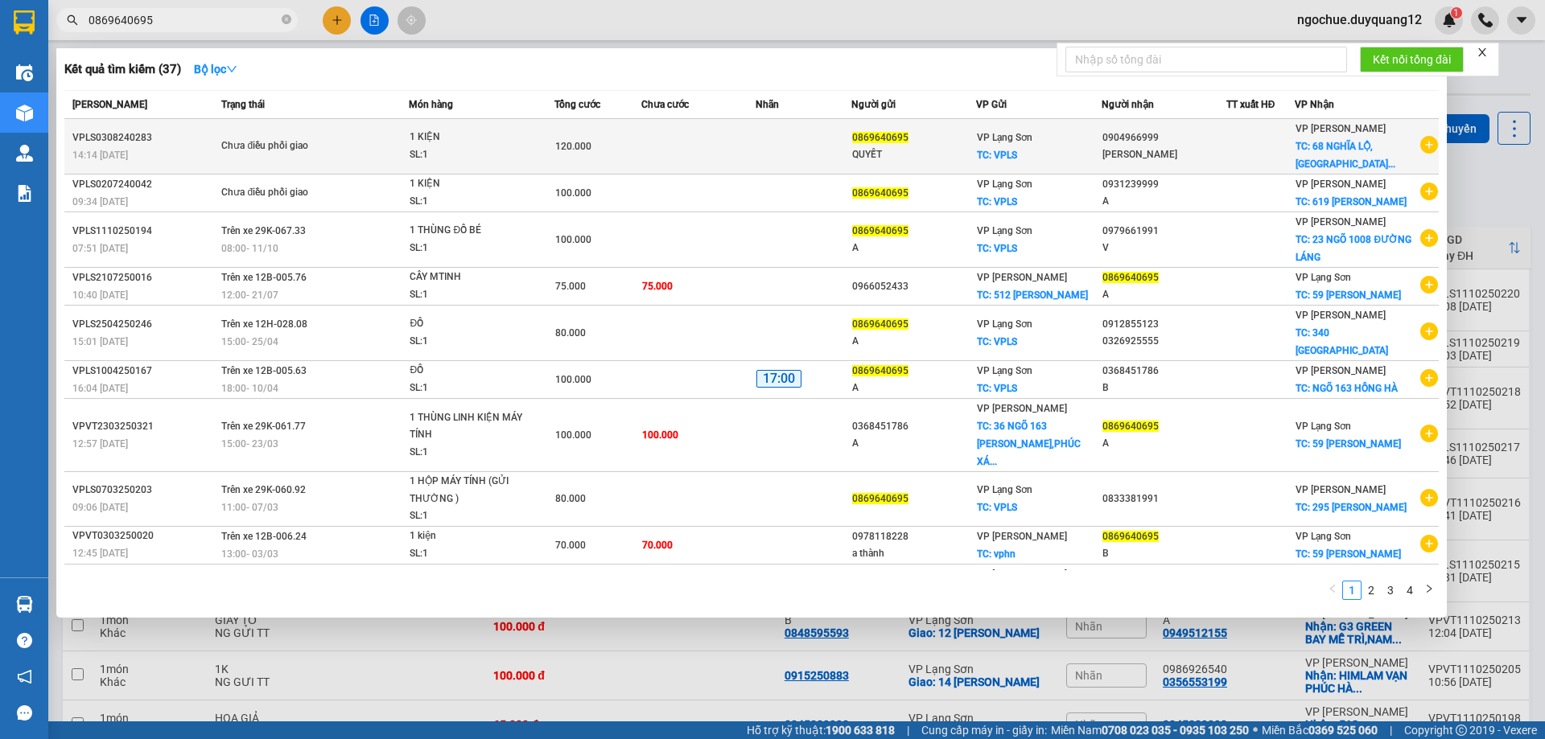
click at [1237, 138] on div at bounding box center [1261, 146] width 68 height 17
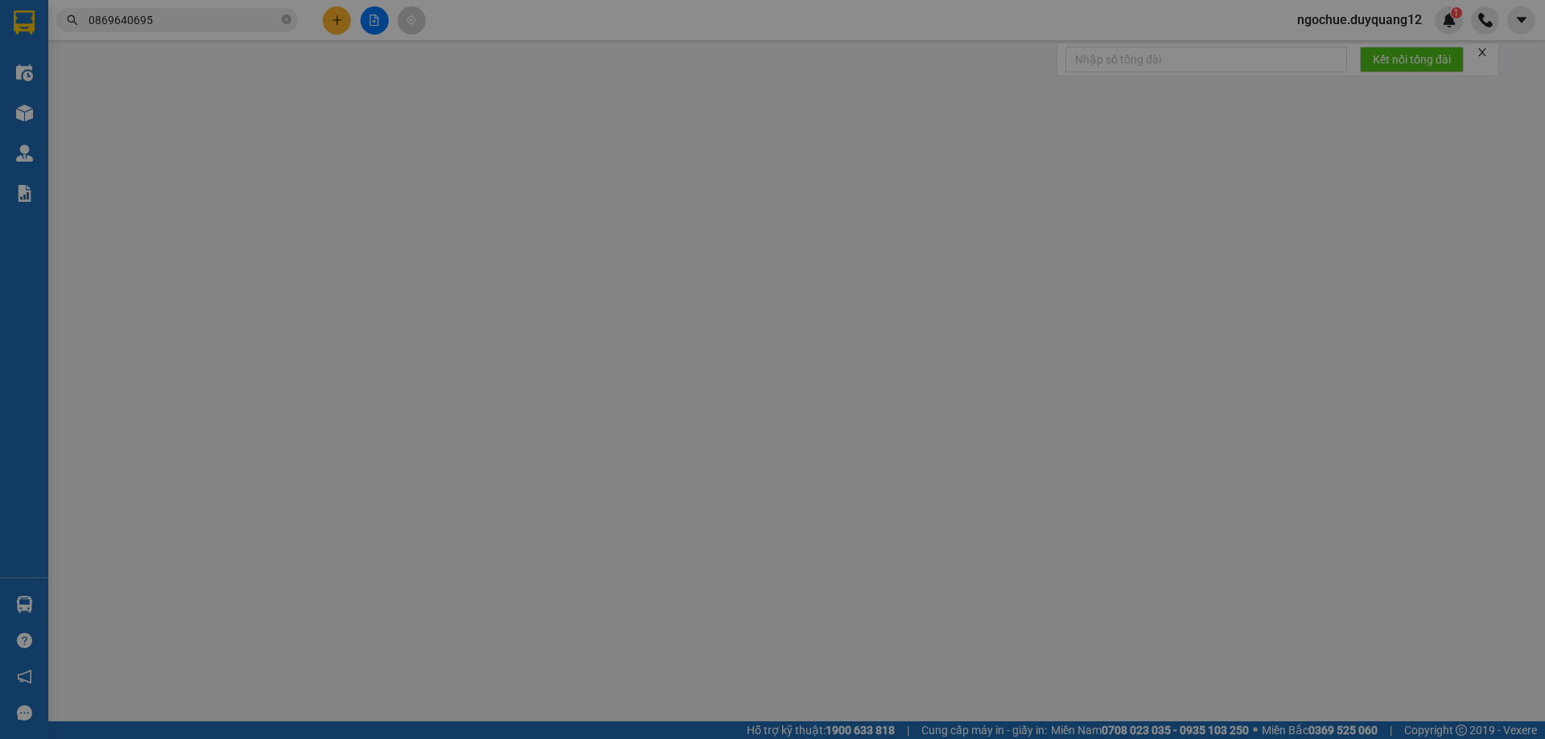
type input "0869640695"
type input "QUYẾT"
checkbox input "true"
type input "VPLS"
type input "0904966999"
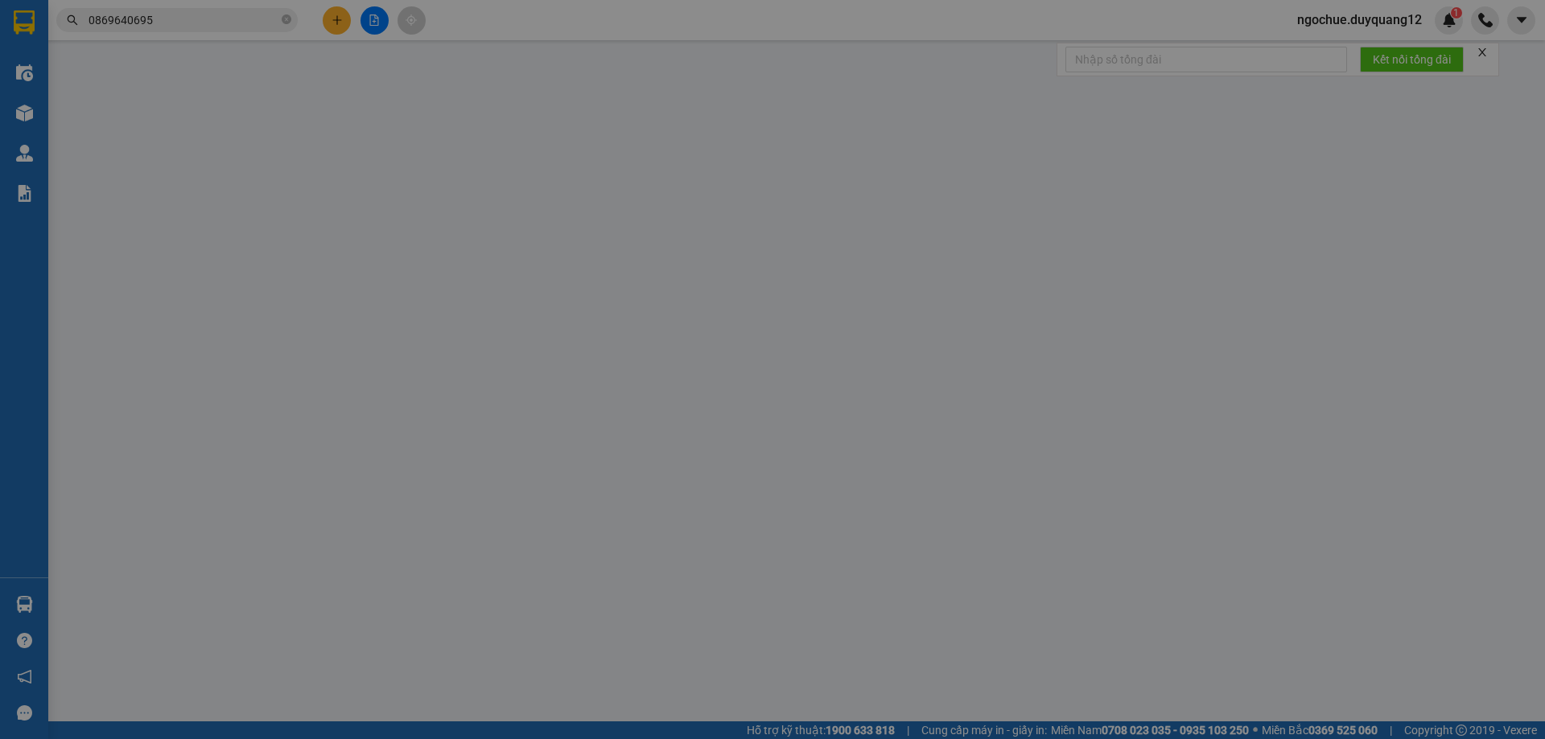
type input "[PERSON_NAME]"
checkbox input "true"
type input "68 NGHĨA LỘ,[GEOGRAPHIC_DATA]"
type input "120.000"
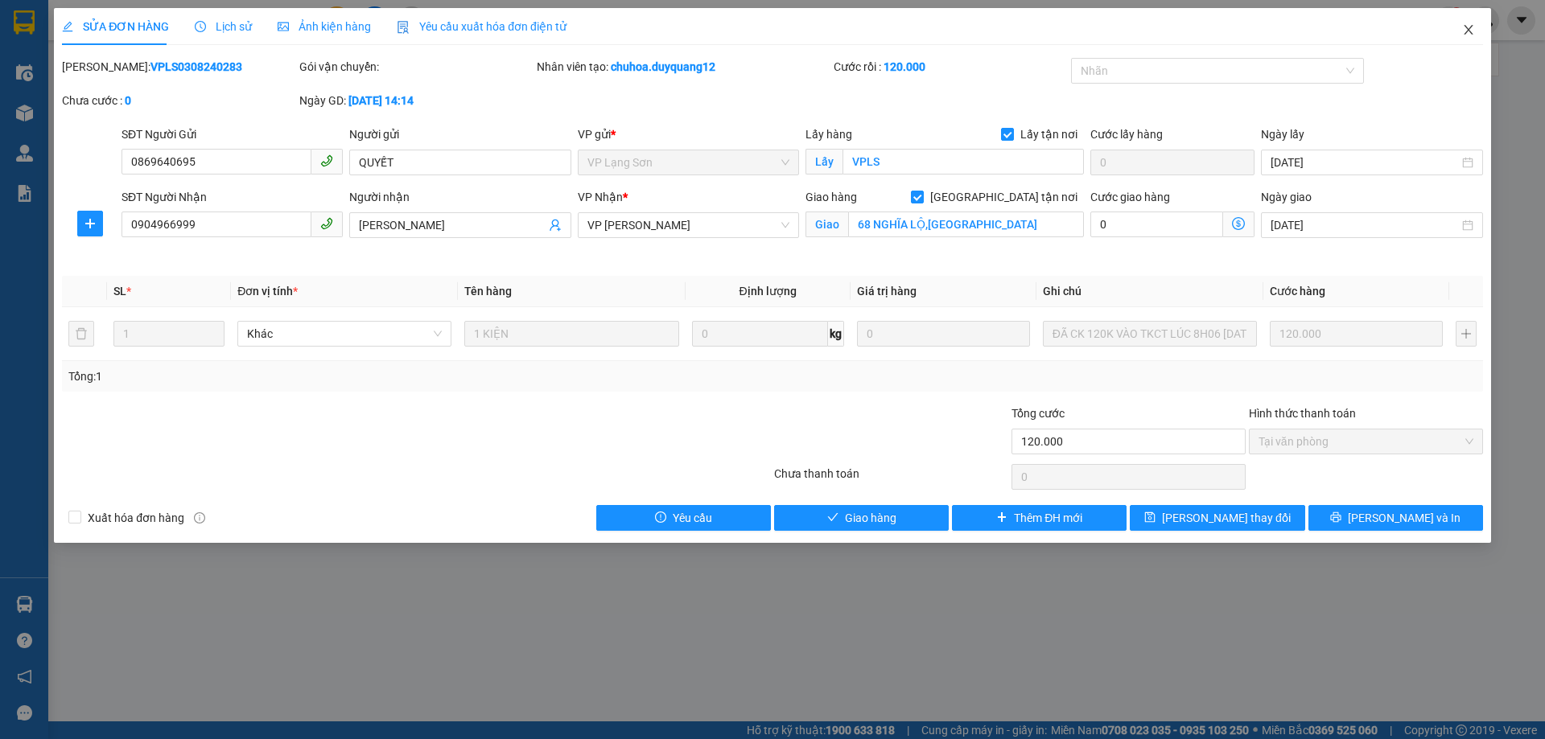
click at [1462, 31] on icon "close" at bounding box center [1468, 29] width 13 height 13
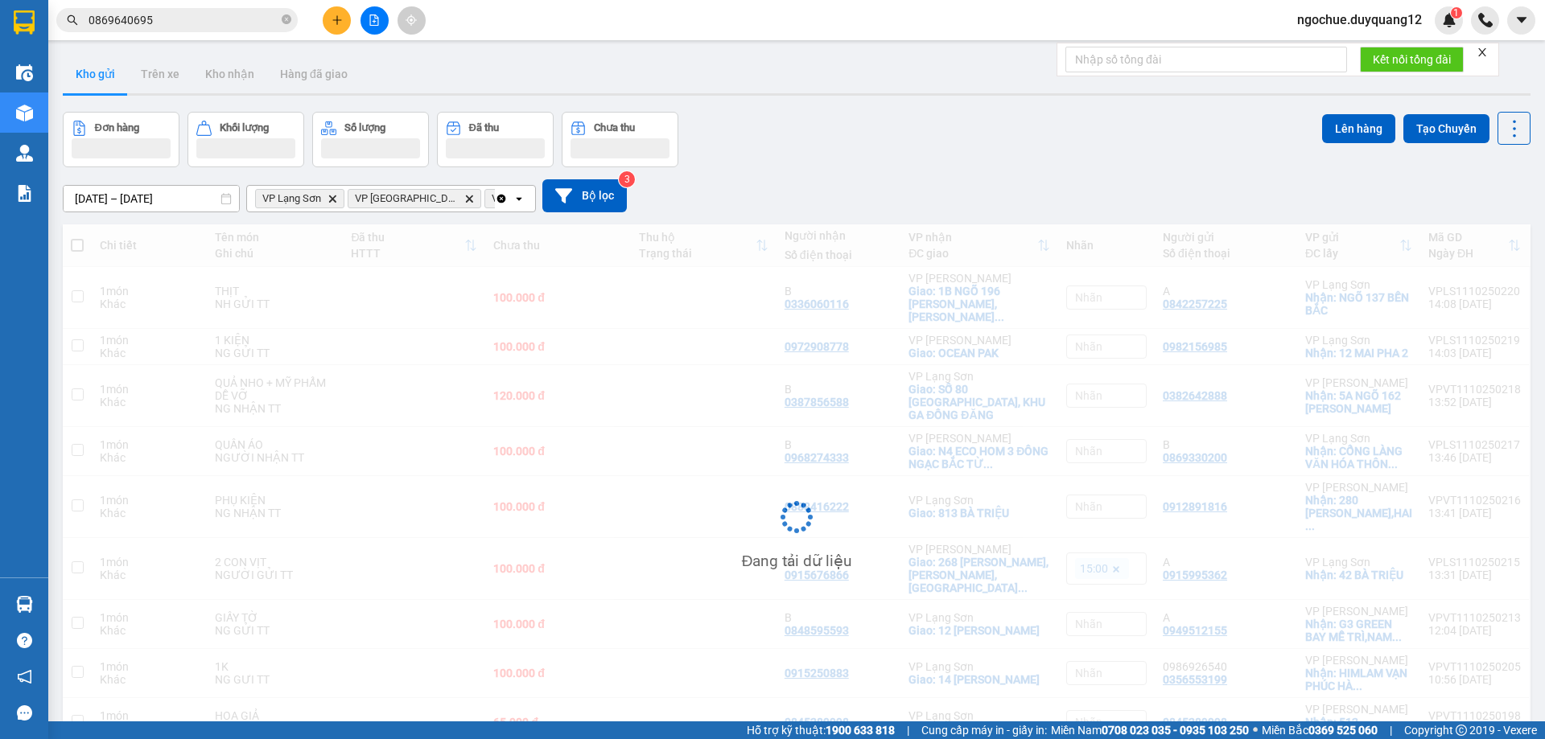
click at [181, 10] on span "0869640695" at bounding box center [176, 20] width 241 height 24
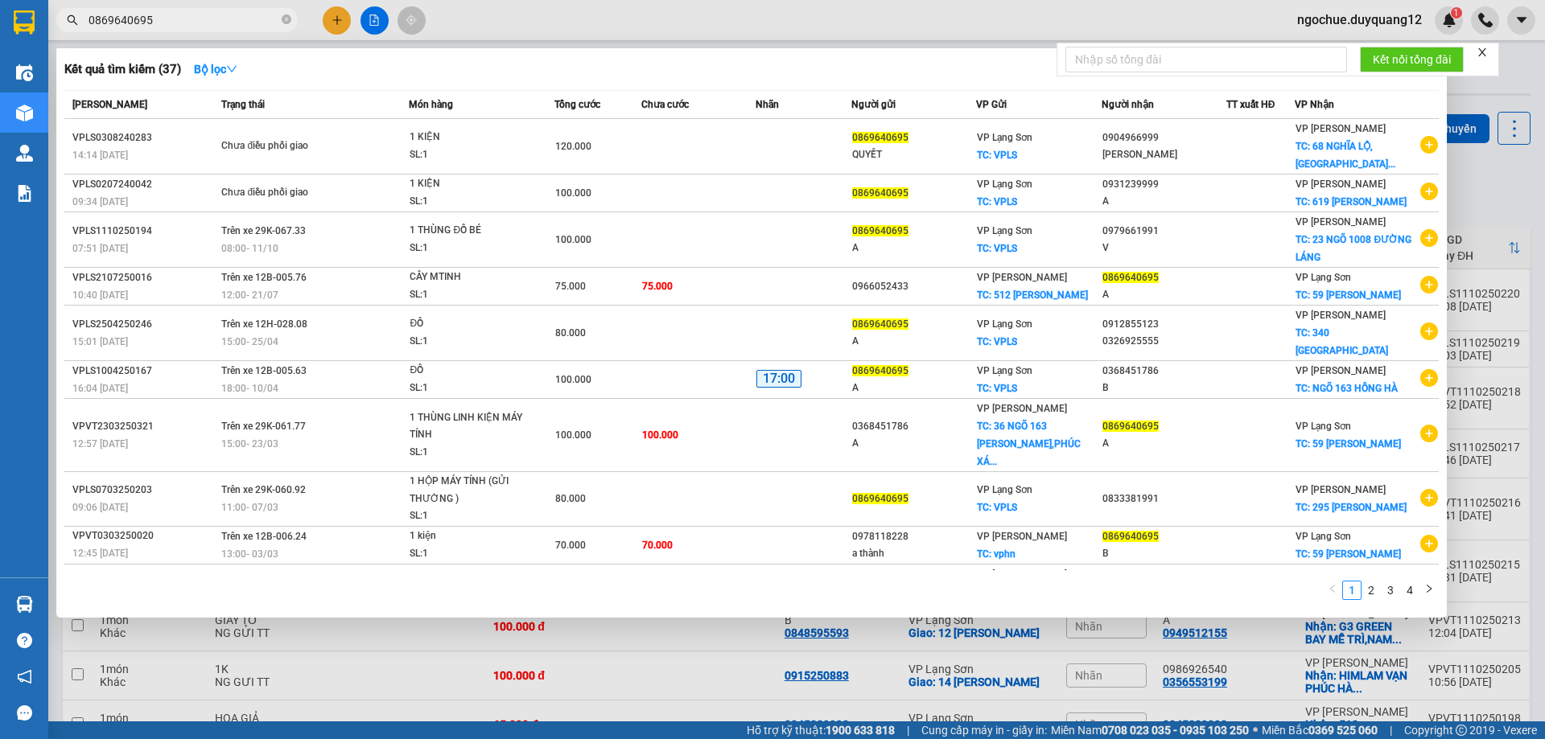
click at [176, 15] on input "0869640695" at bounding box center [184, 20] width 190 height 18
click at [233, 25] on input "0869640695" at bounding box center [184, 20] width 190 height 18
click at [1497, 179] on div at bounding box center [772, 369] width 1545 height 739
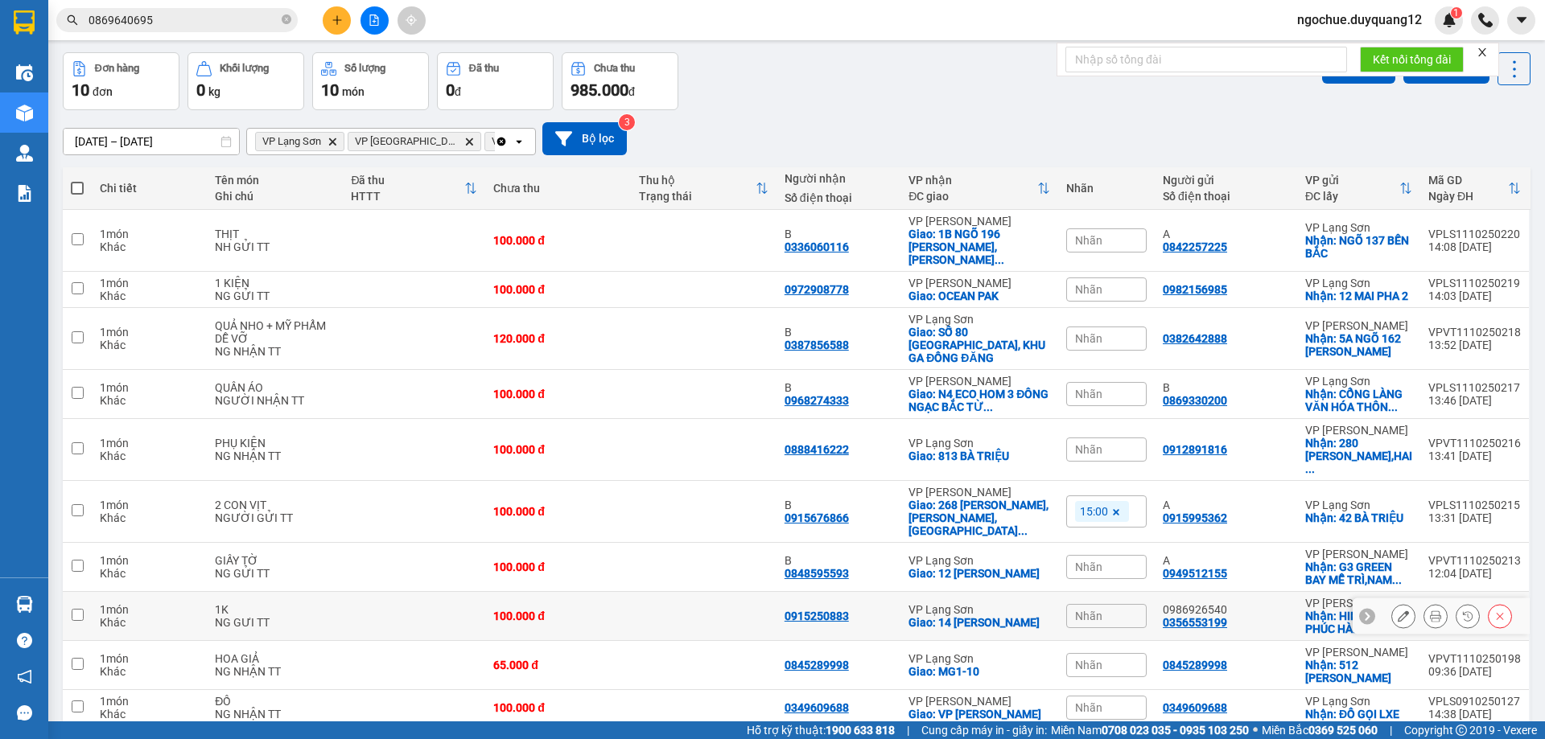
scroll to position [92, 0]
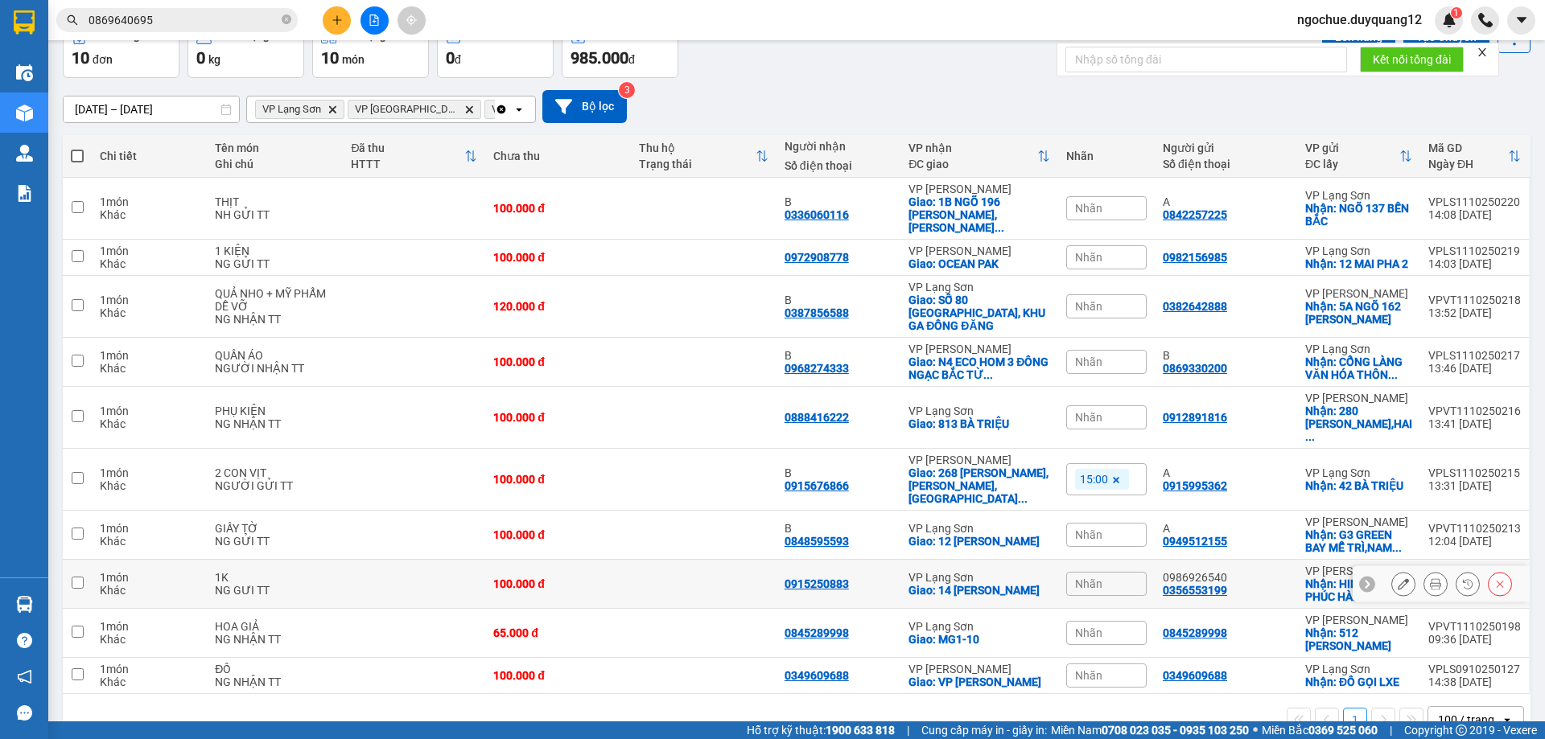
click at [1361, 579] on icon at bounding box center [1366, 584] width 11 height 11
click at [1398, 412] on icon at bounding box center [1403, 417] width 11 height 11
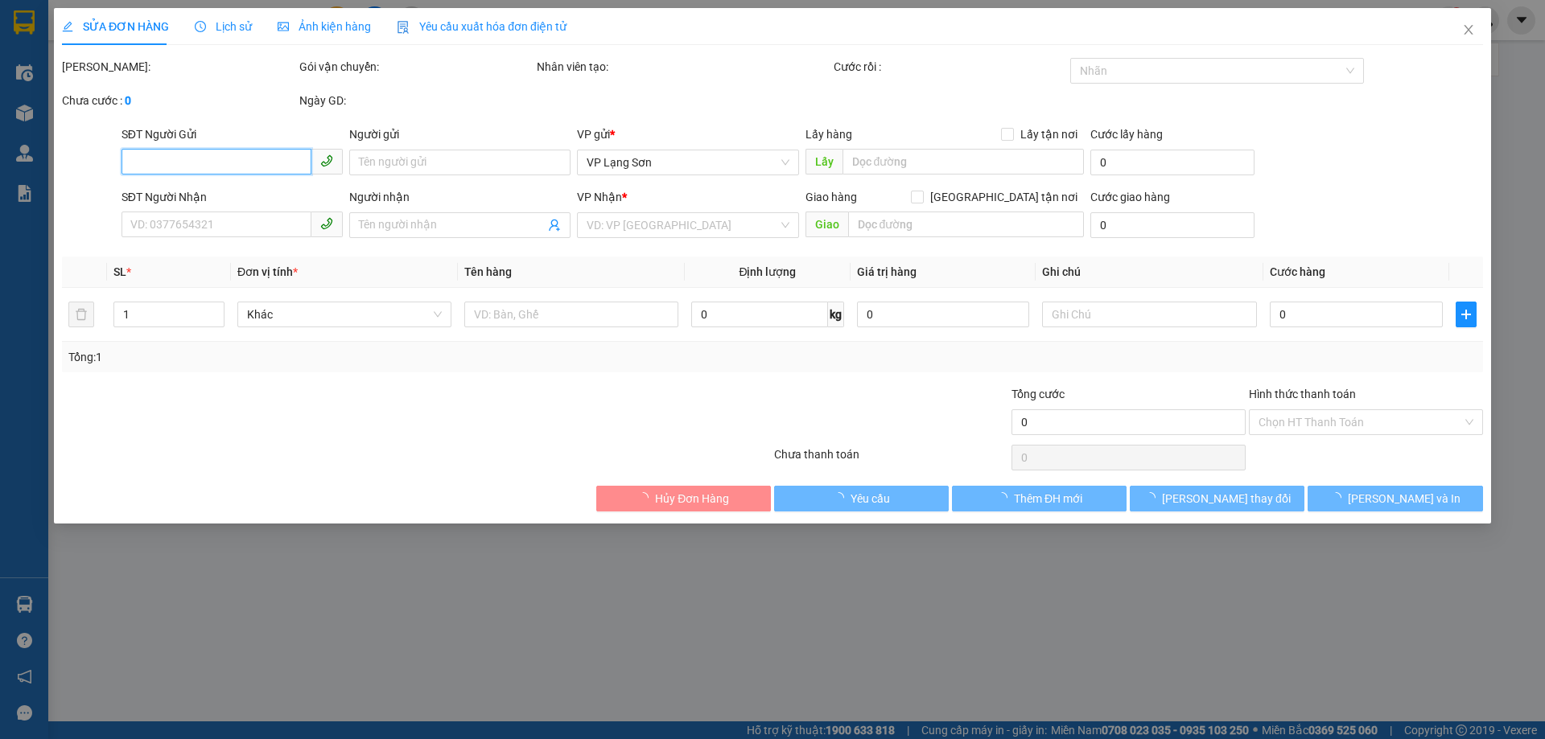
type input "0912891816"
checkbox input "true"
type input "280 TRẦN KHÁT TRÂN,HAI BÀ TRƯNG,[GEOGRAPHIC_DATA]"
type input "0888416222"
checkbox input "true"
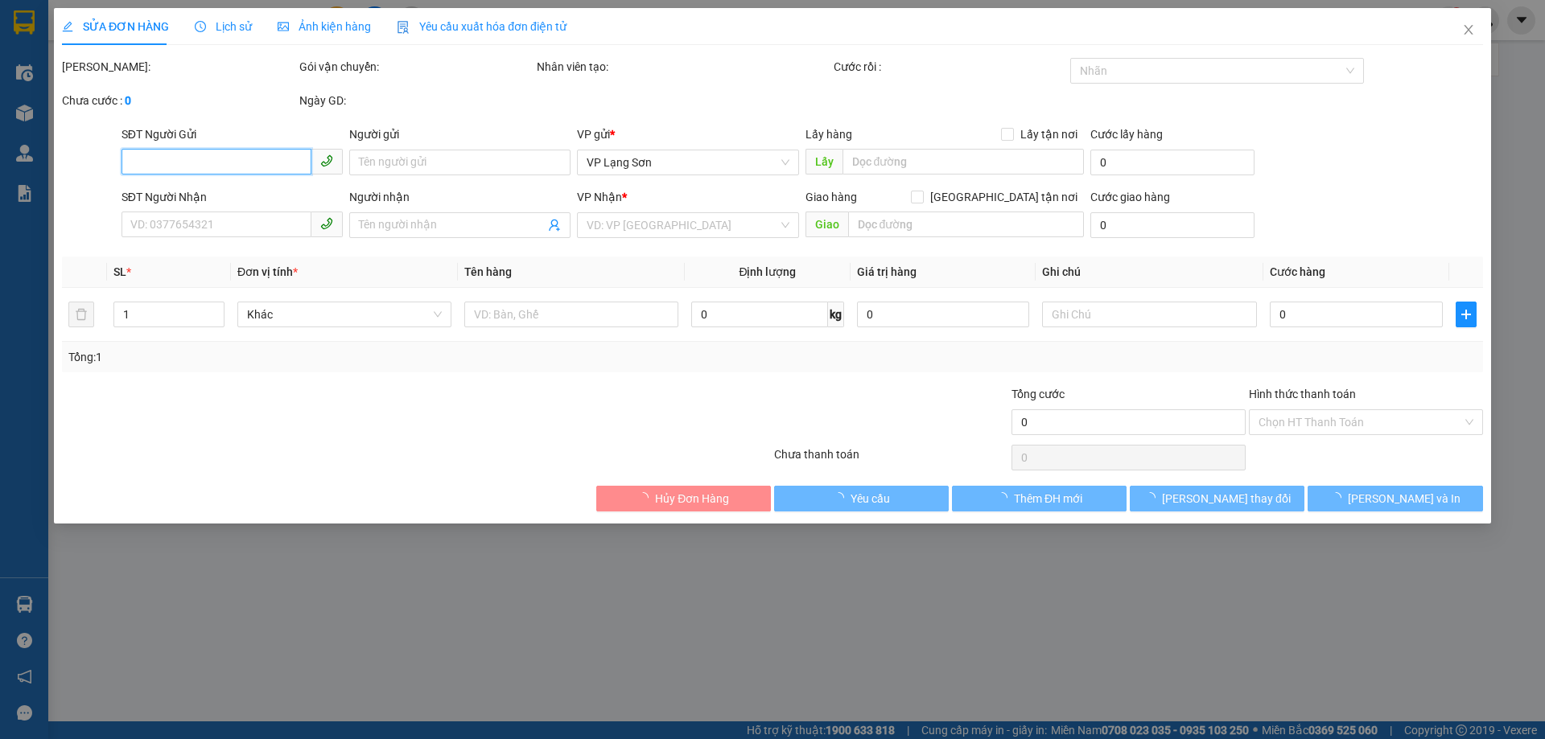
type input "813 BÀ TRIỆU"
type input "100.000"
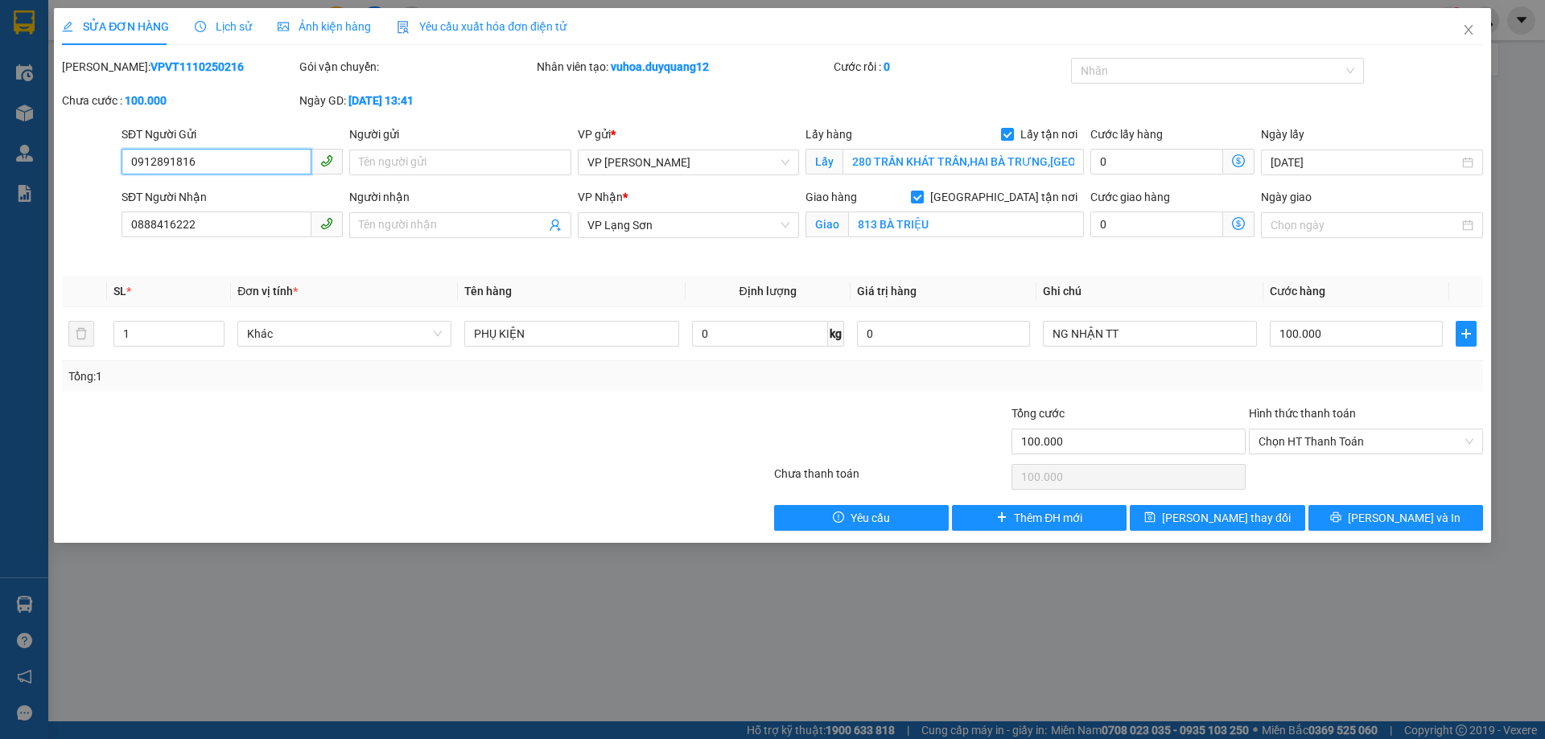
drag, startPoint x: 197, startPoint y: 167, endPoint x: 120, endPoint y: 175, distance: 77.7
click at [120, 175] on div "SĐT Người Gửi 0912891816 0912891816" at bounding box center [232, 154] width 228 height 56
click at [928, 275] on div "Total Paid Fee 0 Total UnPaid Fee 100.000 Cash Collection Total Fee Mã ĐH: VPVT…" at bounding box center [772, 294] width 1421 height 473
drag, startPoint x: 192, startPoint y: 163, endPoint x: 76, endPoint y: 174, distance: 116.3
click at [76, 174] on div "SĐT Người Gửi 0912891816 0912891816 Người gửi Tên người gửi VP gửi * VP [PERSON…" at bounding box center [772, 154] width 1424 height 56
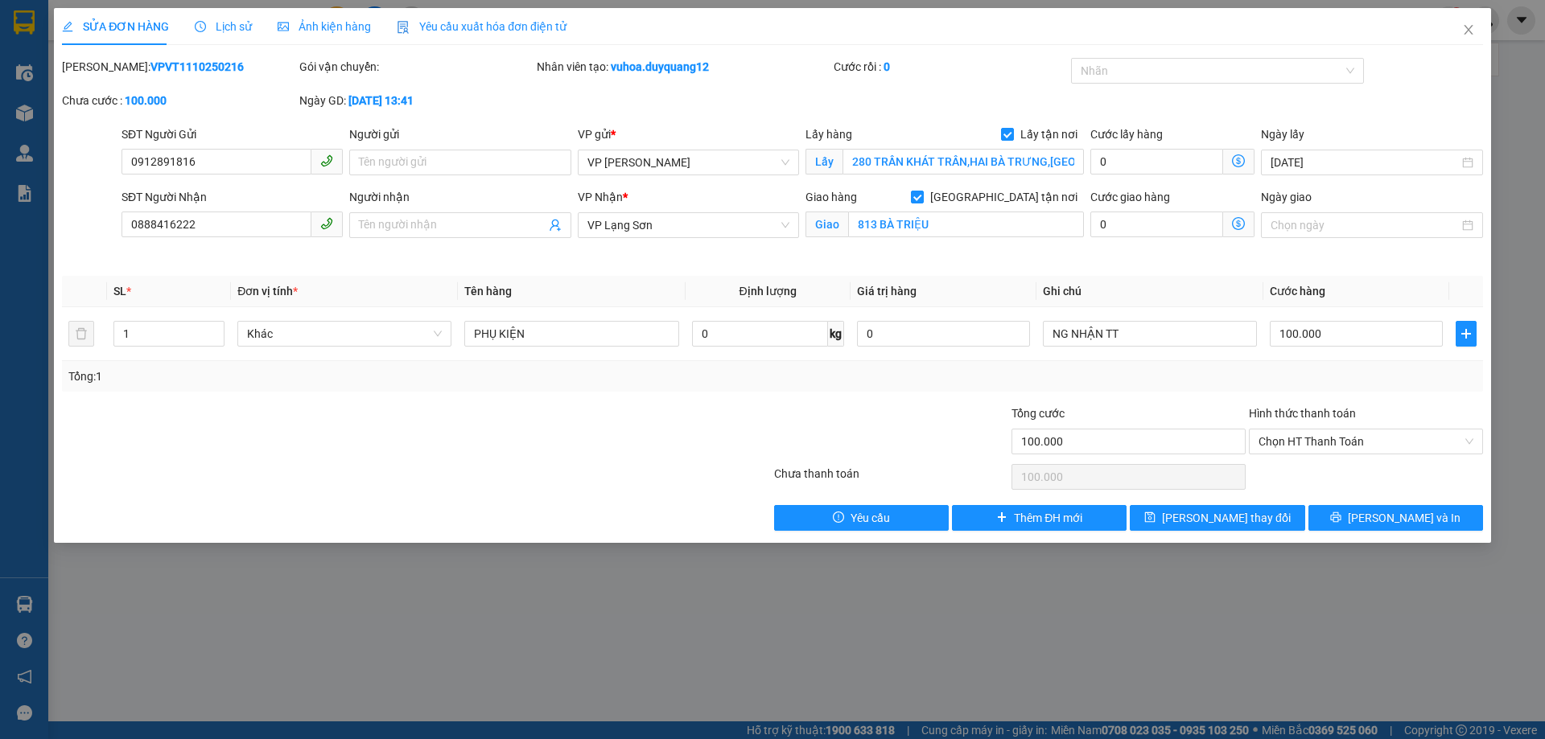
click at [413, 258] on div "Người nhận Tên người nhận" at bounding box center [460, 226] width 228 height 76
drag, startPoint x: 1469, startPoint y: 35, endPoint x: 1531, endPoint y: 734, distance: 701.2
click at [1468, 35] on icon "close" at bounding box center [1468, 29] width 13 height 13
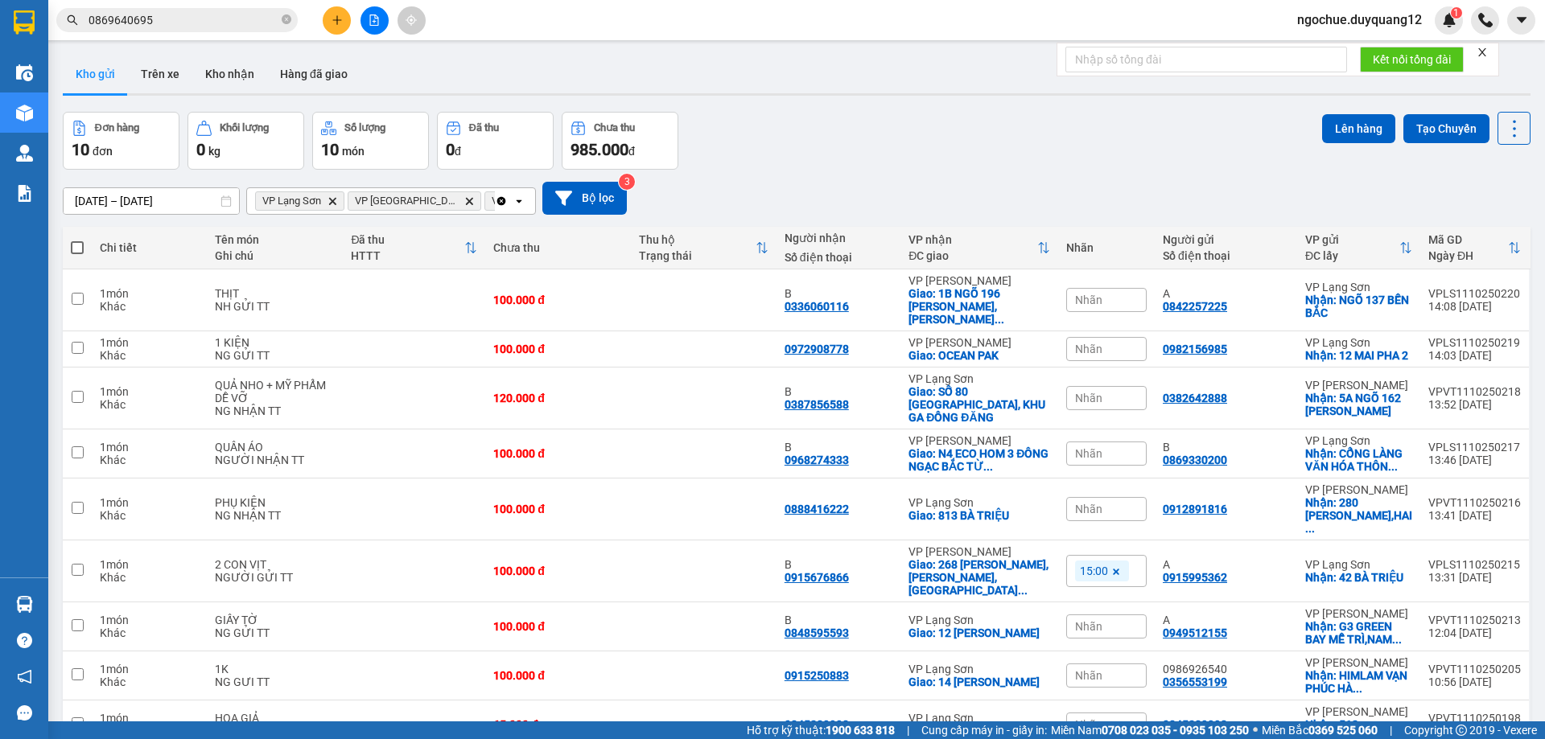
click at [183, 28] on input "0869640695" at bounding box center [184, 20] width 190 height 18
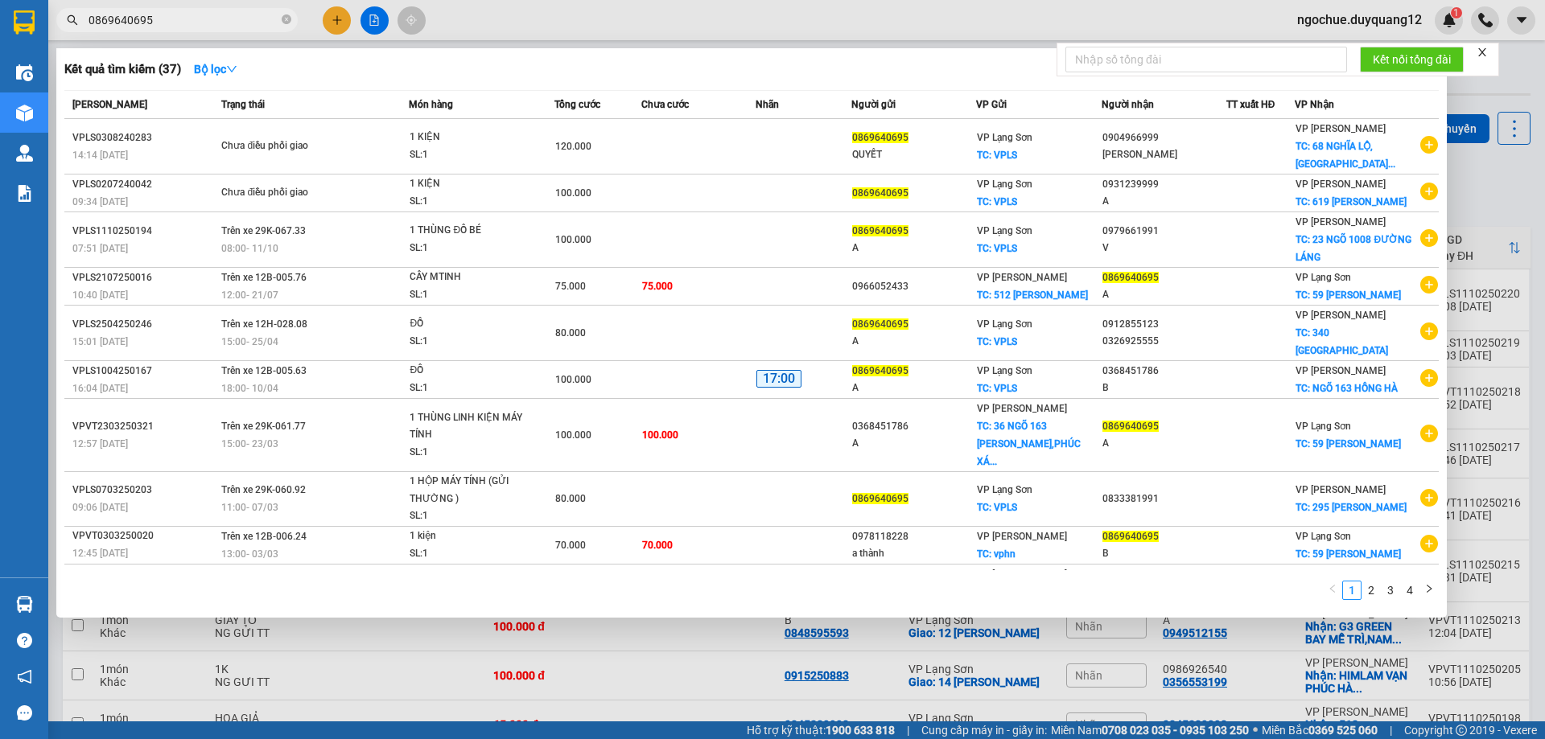
click at [1500, 210] on div at bounding box center [772, 369] width 1545 height 739
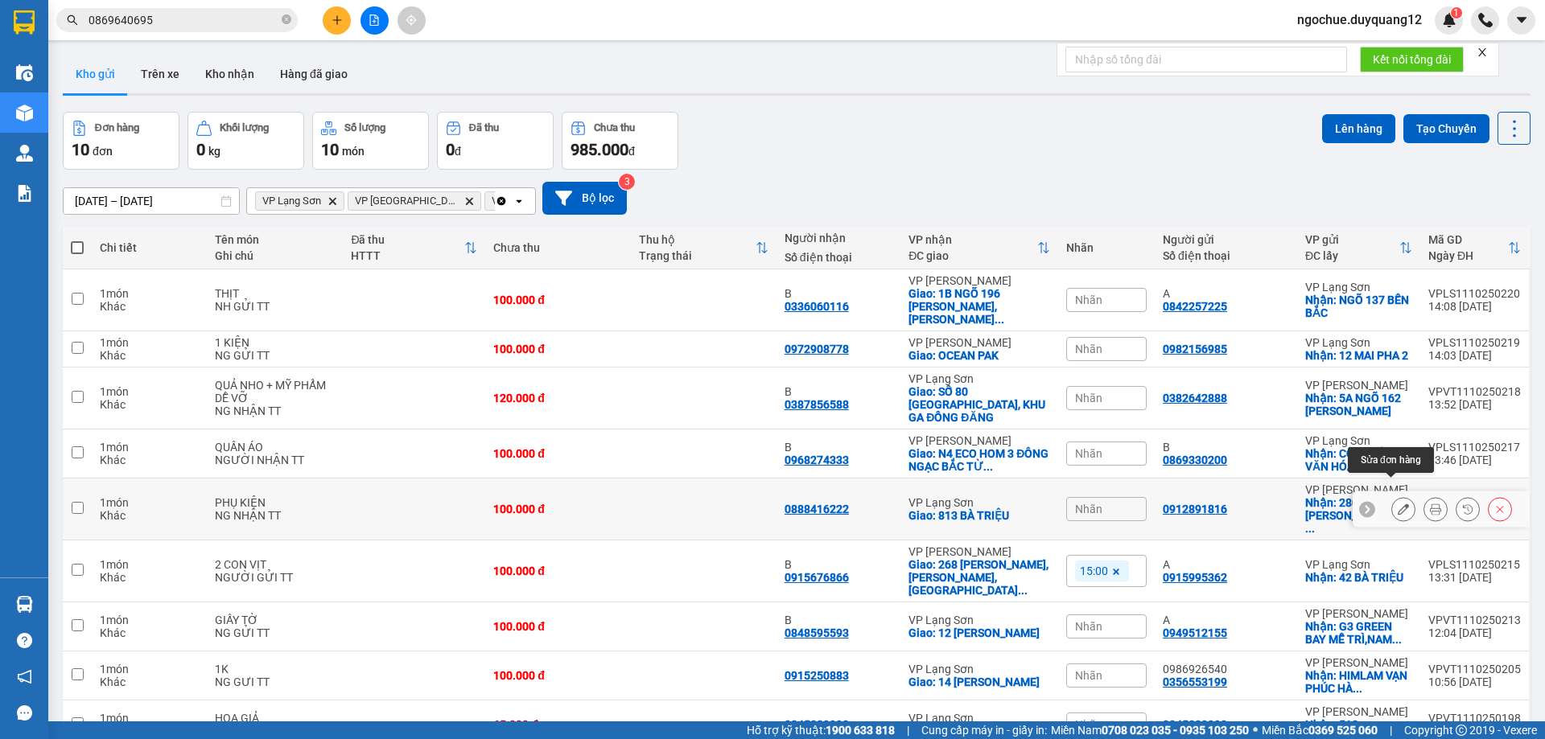
click at [1398, 504] on icon at bounding box center [1403, 509] width 11 height 11
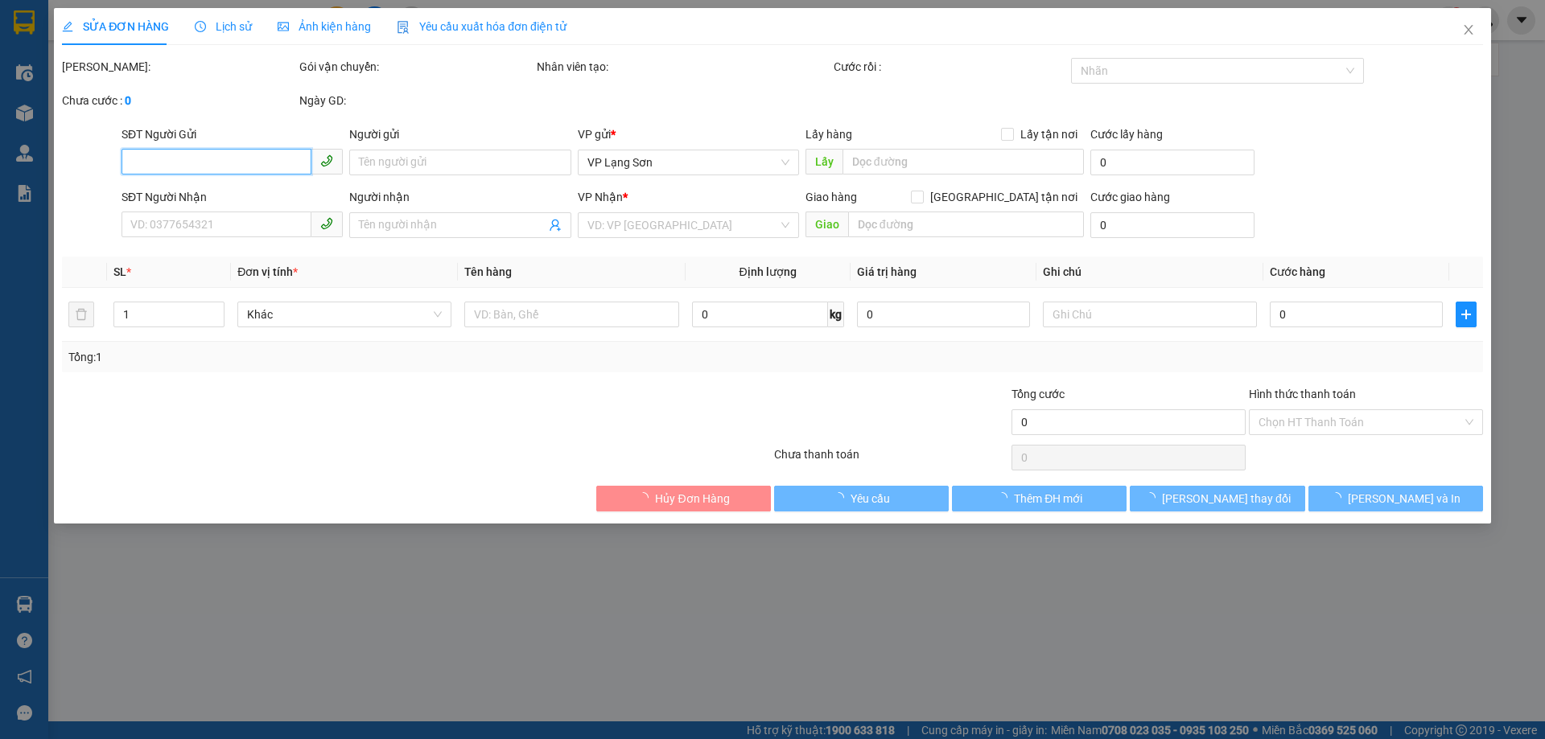
type input "0912891816"
checkbox input "true"
type input "280 TRẦN KHÁT TRÂN,HAI BÀ TRƯNG,[GEOGRAPHIC_DATA]"
type input "0888416222"
checkbox input "true"
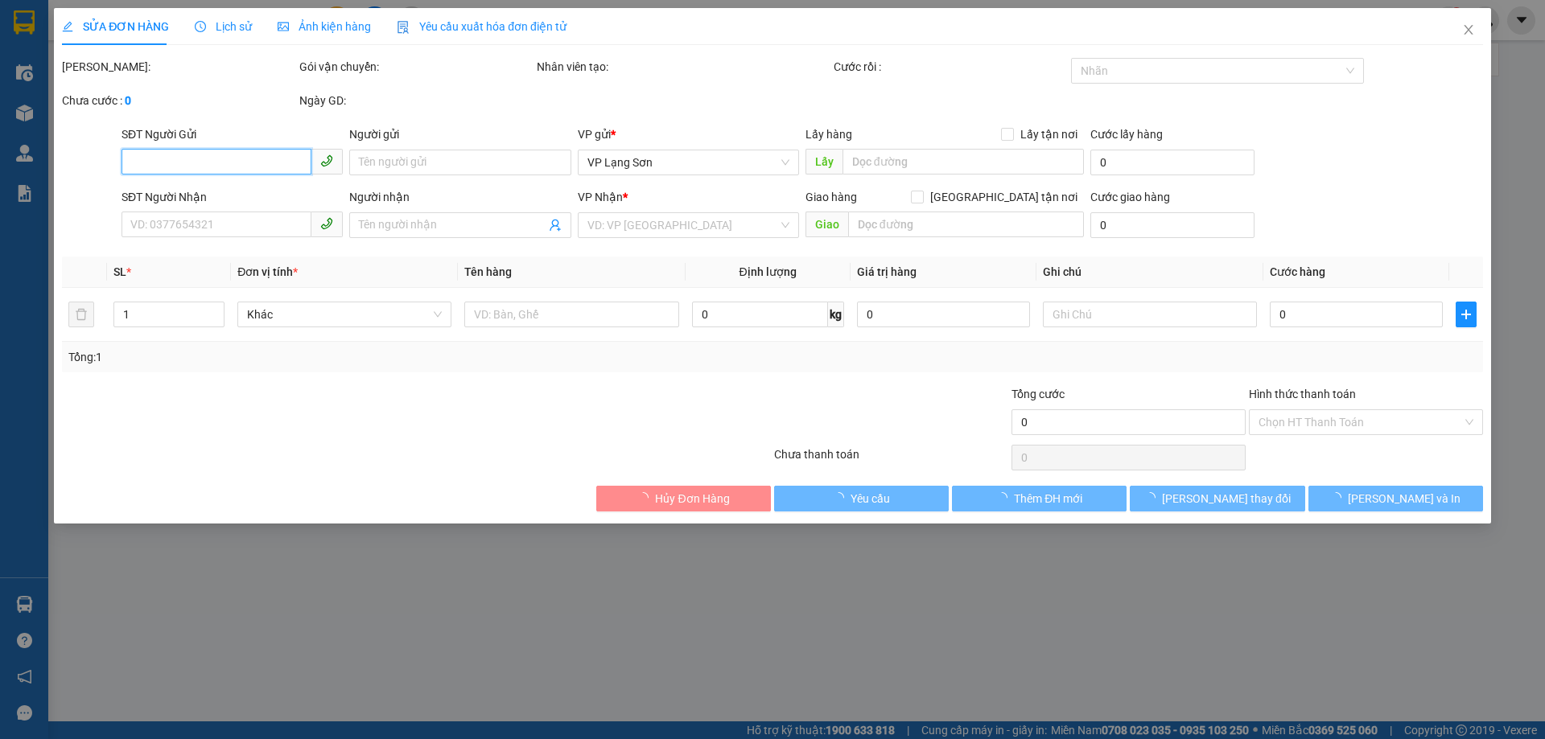
type input "813 BÀ TRIỆU"
type input "100.000"
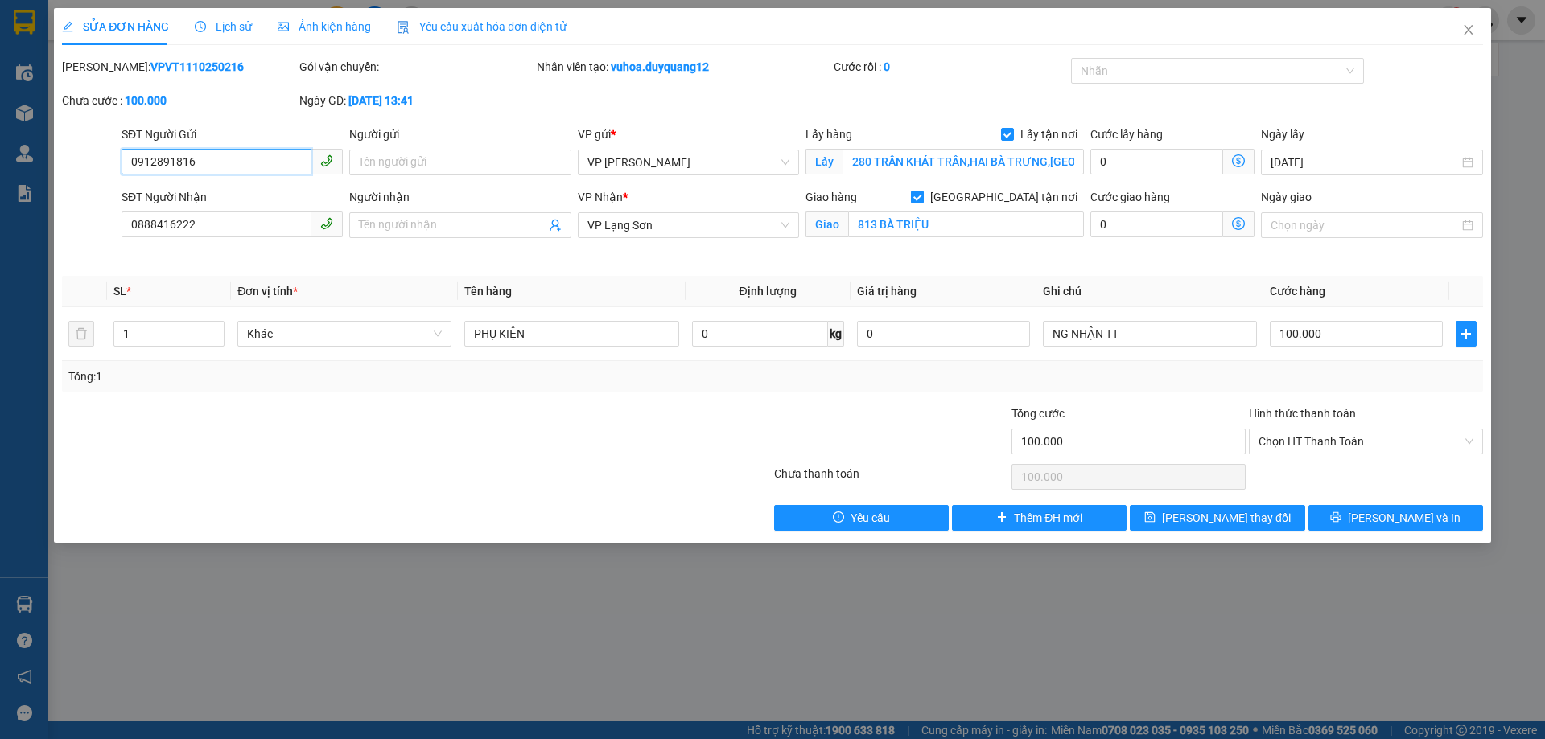
click at [171, 162] on input "0912891816" at bounding box center [217, 162] width 190 height 26
click at [173, 162] on input "09128981816" at bounding box center [217, 162] width 190 height 26
type input "0912981816"
click at [1155, 520] on icon "save" at bounding box center [1149, 517] width 11 height 11
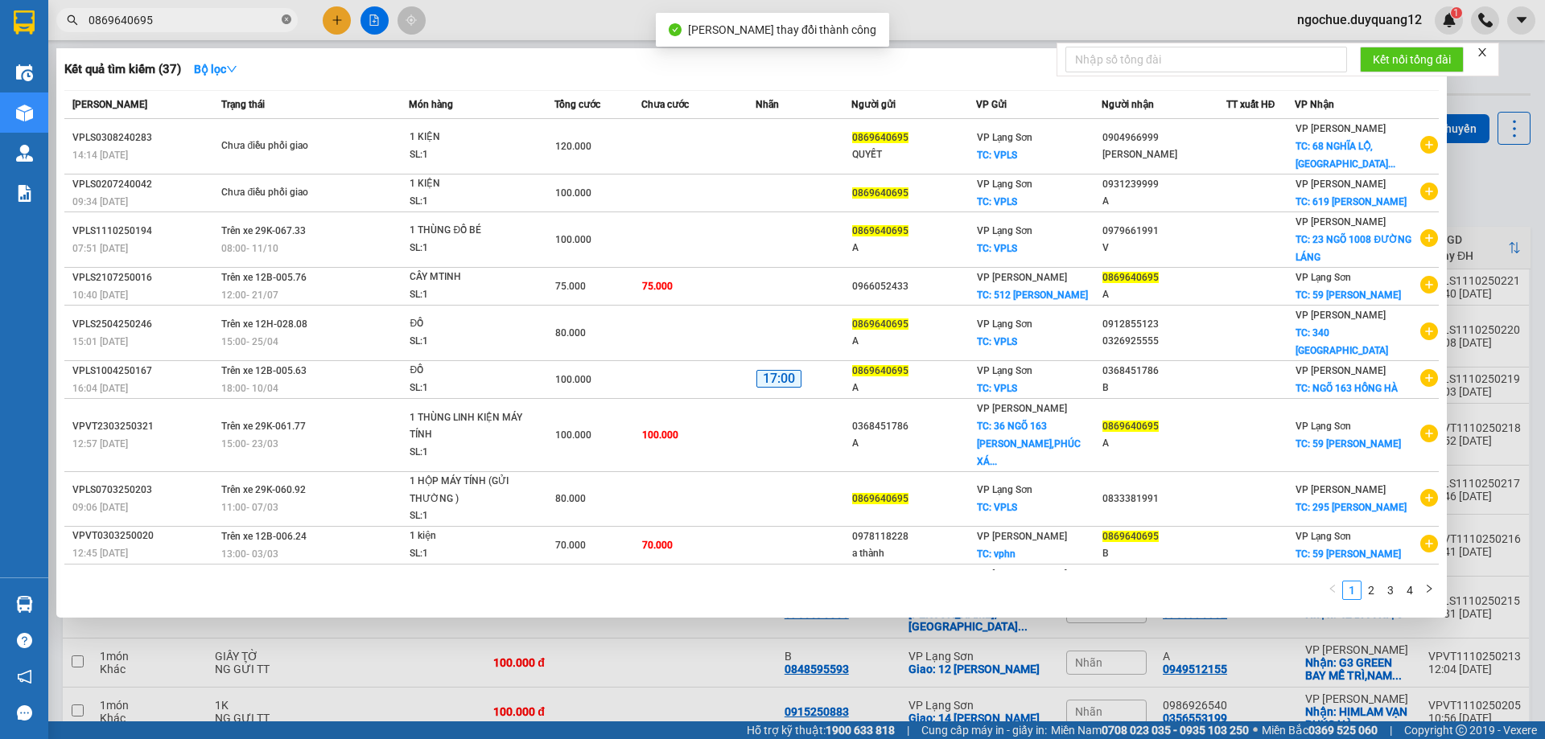
click at [286, 19] on icon "close-circle" at bounding box center [287, 19] width 10 height 10
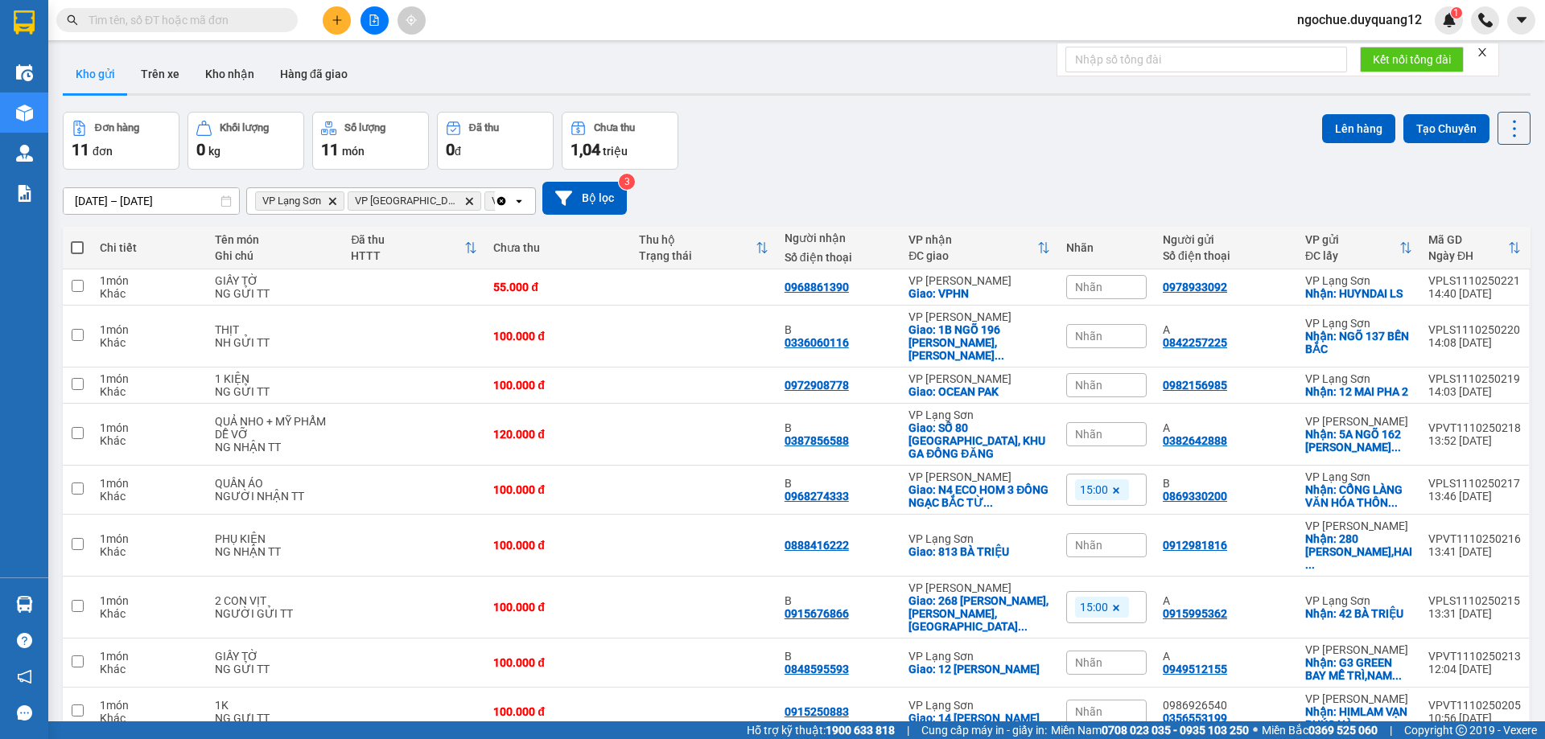
paste input "0988118256"
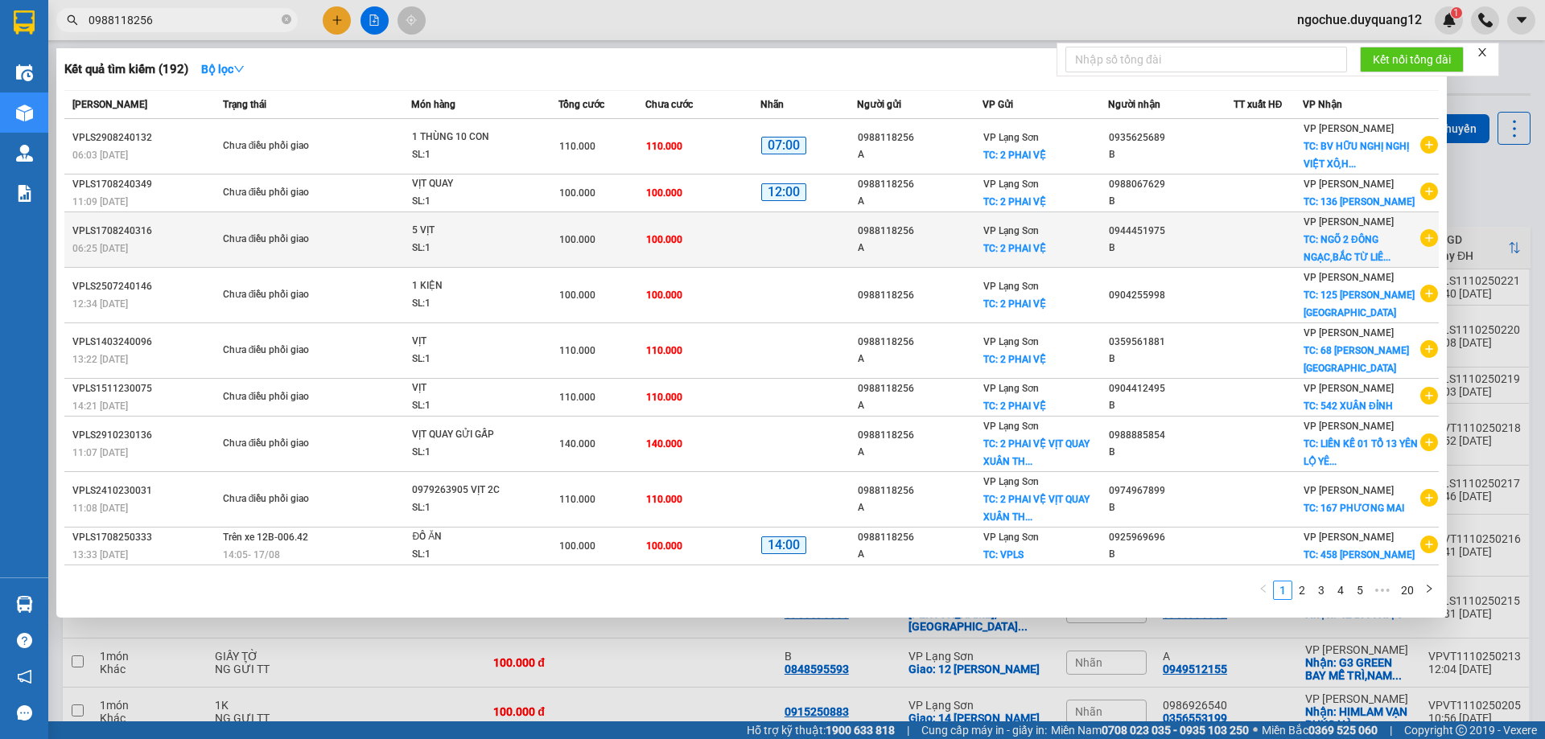
type input "0988118256"
click at [1421, 237] on icon "plus-circle" at bounding box center [1429, 238] width 18 height 18
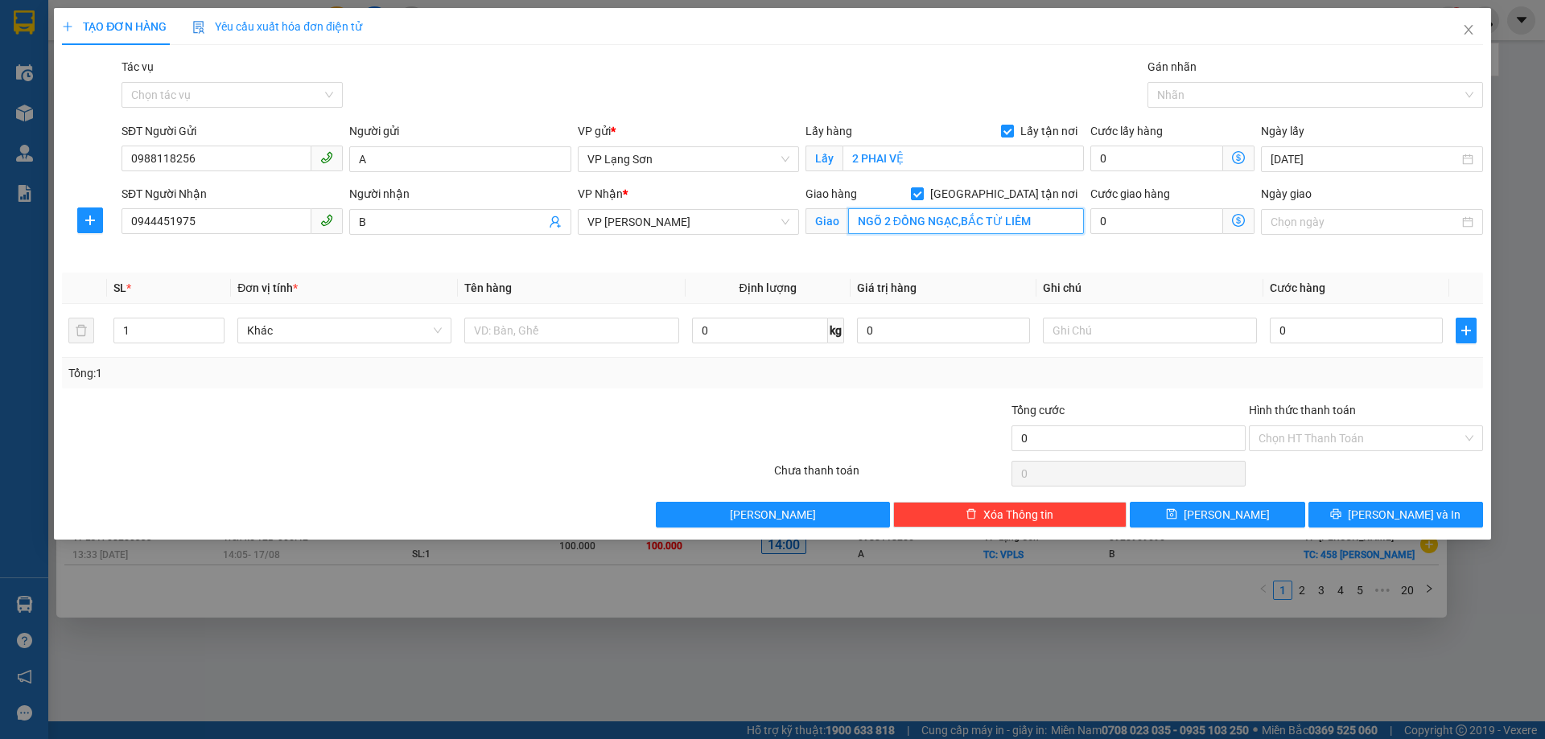
click at [937, 225] on input "NGÕ 2 ĐÔNG NGẠC,BẮC TỪ LIÊM" at bounding box center [966, 221] width 236 height 26
type input "118 [PERSON_NAME]"
drag, startPoint x: 174, startPoint y: 227, endPoint x: 83, endPoint y: 235, distance: 91.3
click at [83, 235] on div "SĐT Người Nhận 0944451975 0944451975 Người nhận B VP Nhận * VP [PERSON_NAME] Gi…" at bounding box center [772, 223] width 1424 height 76
click at [153, 227] on input "098358088" at bounding box center [217, 221] width 190 height 26
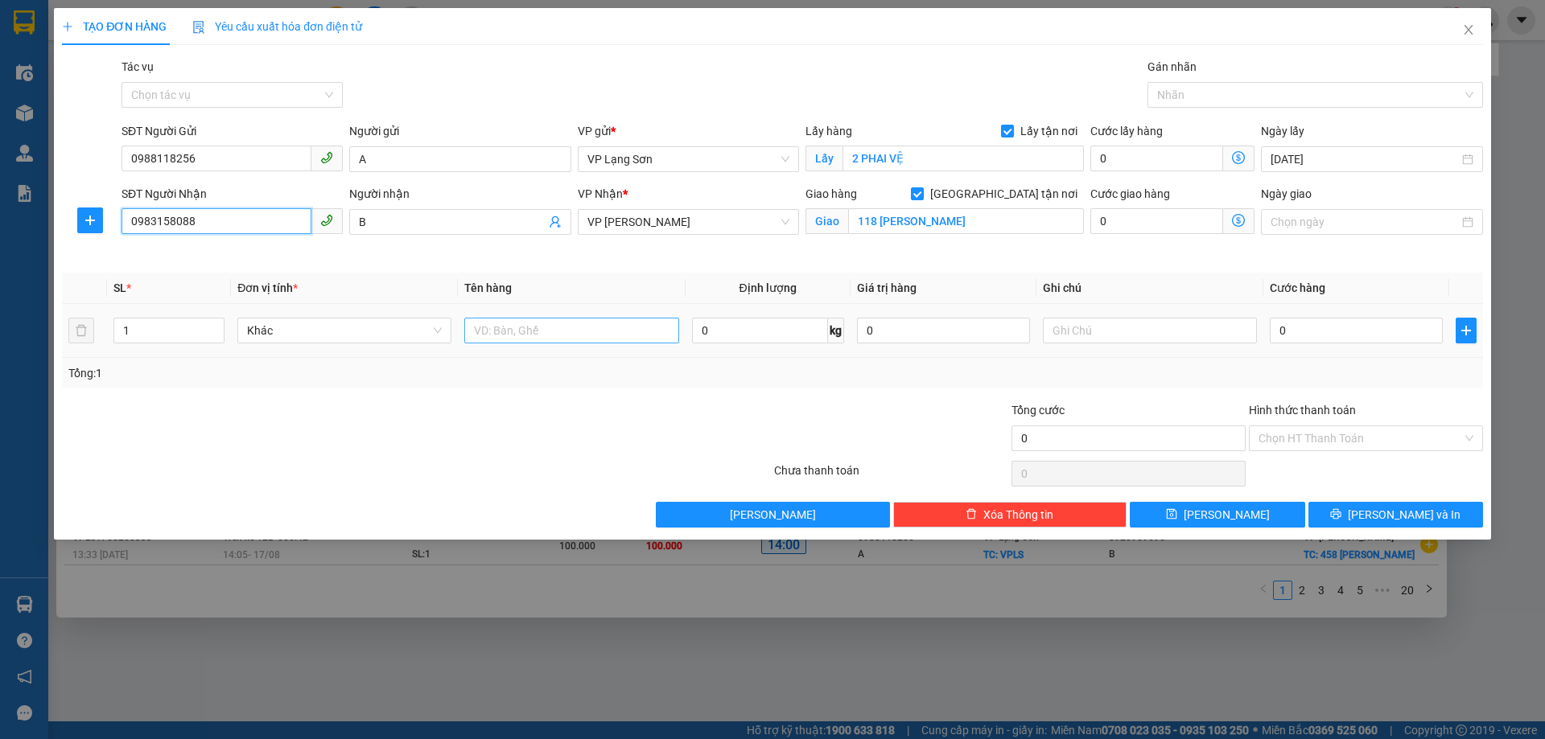
type input "0983158088"
click at [606, 320] on input "text" at bounding box center [571, 331] width 214 height 26
type input "4 vịt"
click at [1305, 327] on input "0" at bounding box center [1356, 331] width 173 height 26
type input "1"
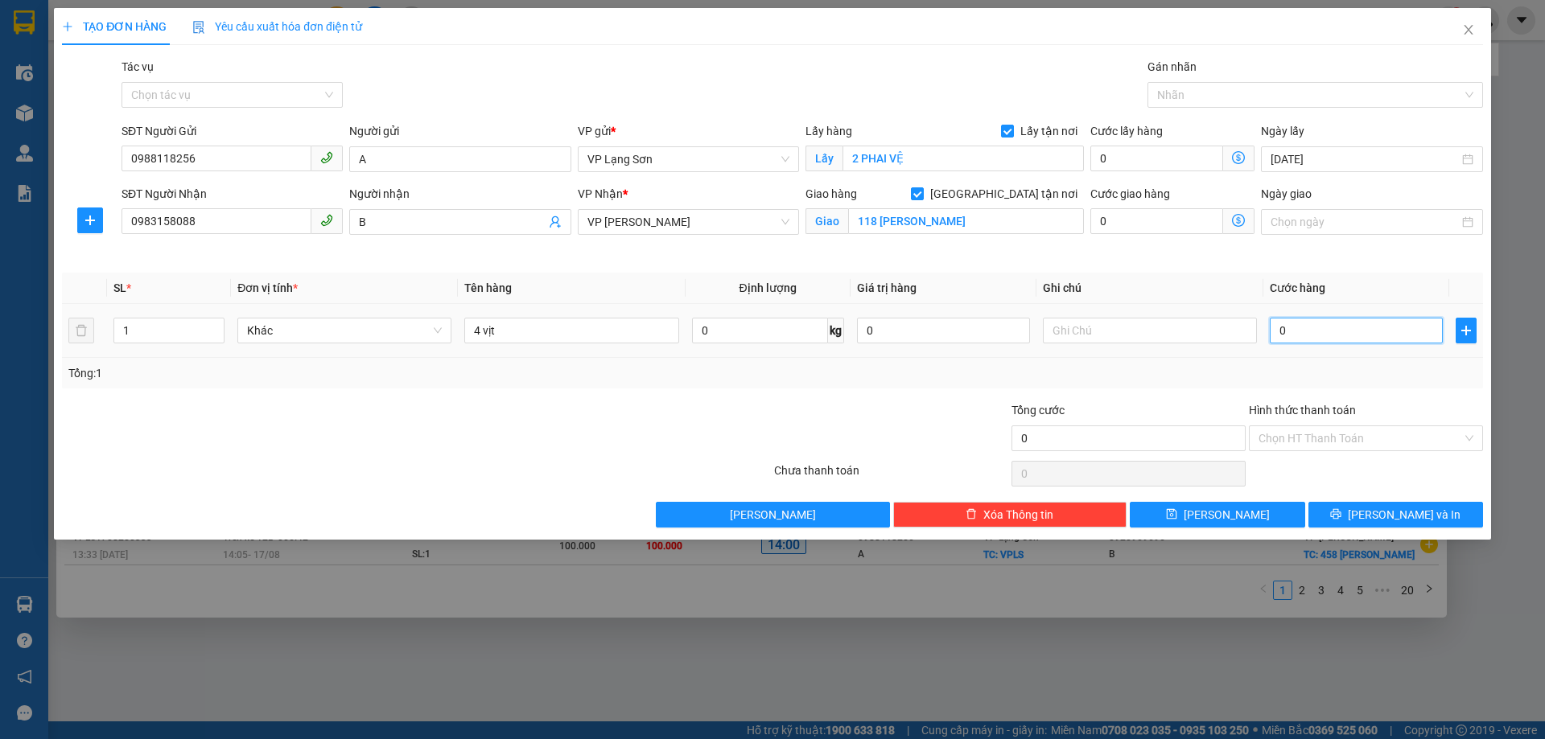
type input "1"
type input "10"
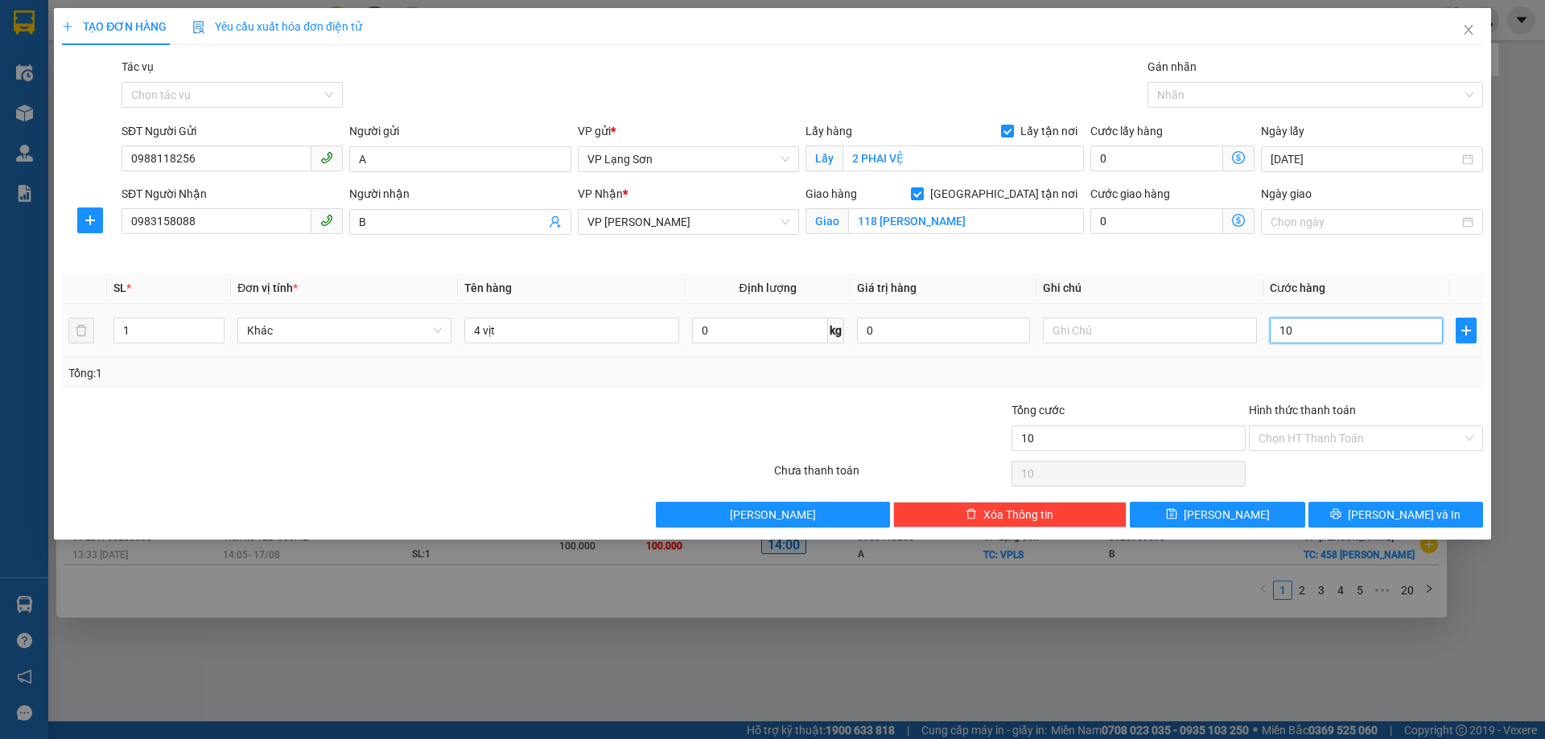
type input "100"
type input "100.000"
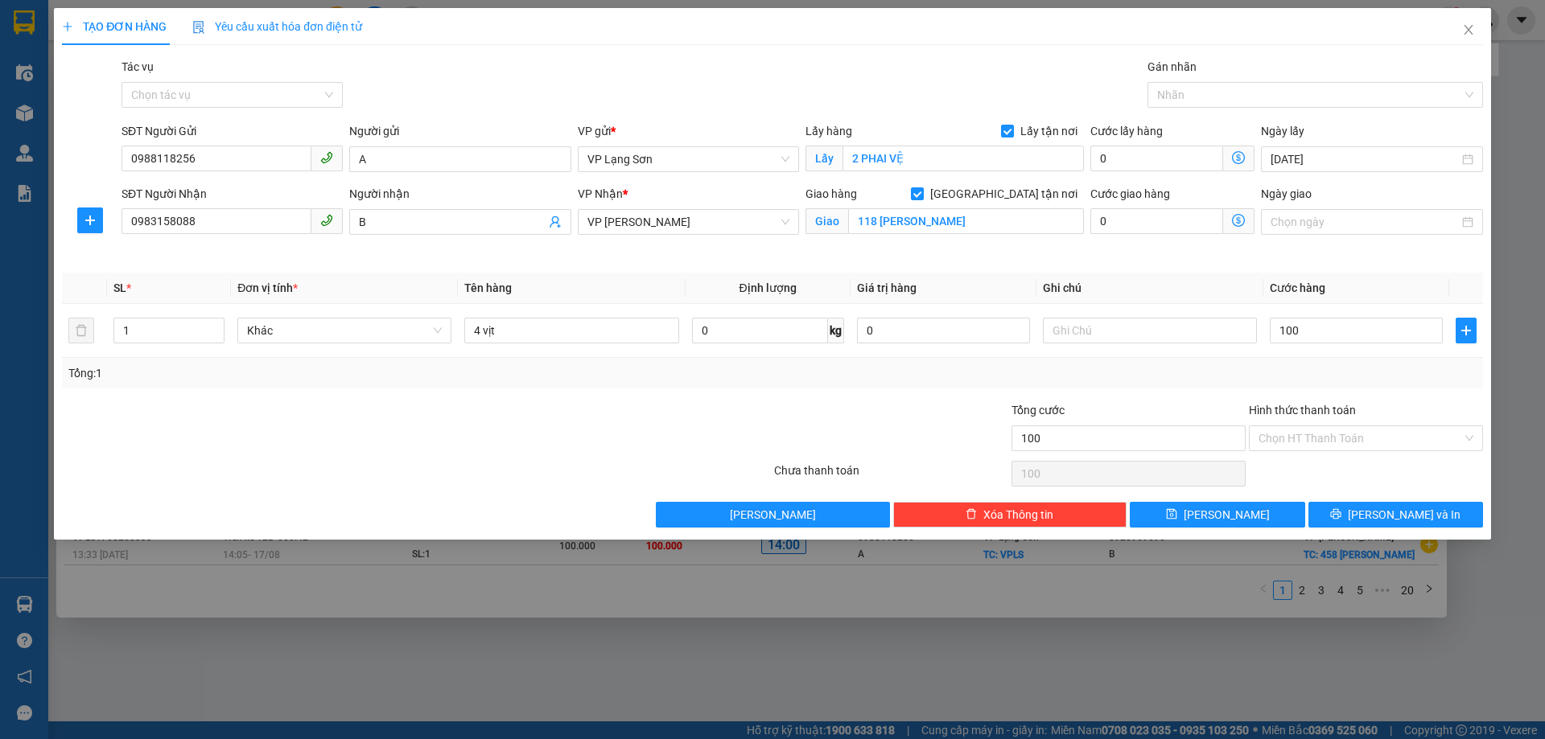
type input "100.000"
click at [1113, 381] on div "Tổng: 1" at bounding box center [772, 374] width 1408 height 18
click at [1108, 324] on input "text" at bounding box center [1150, 331] width 214 height 26
type input "ng gửi tt"
click at [1219, 512] on span "[PERSON_NAME]" at bounding box center [1227, 515] width 86 height 18
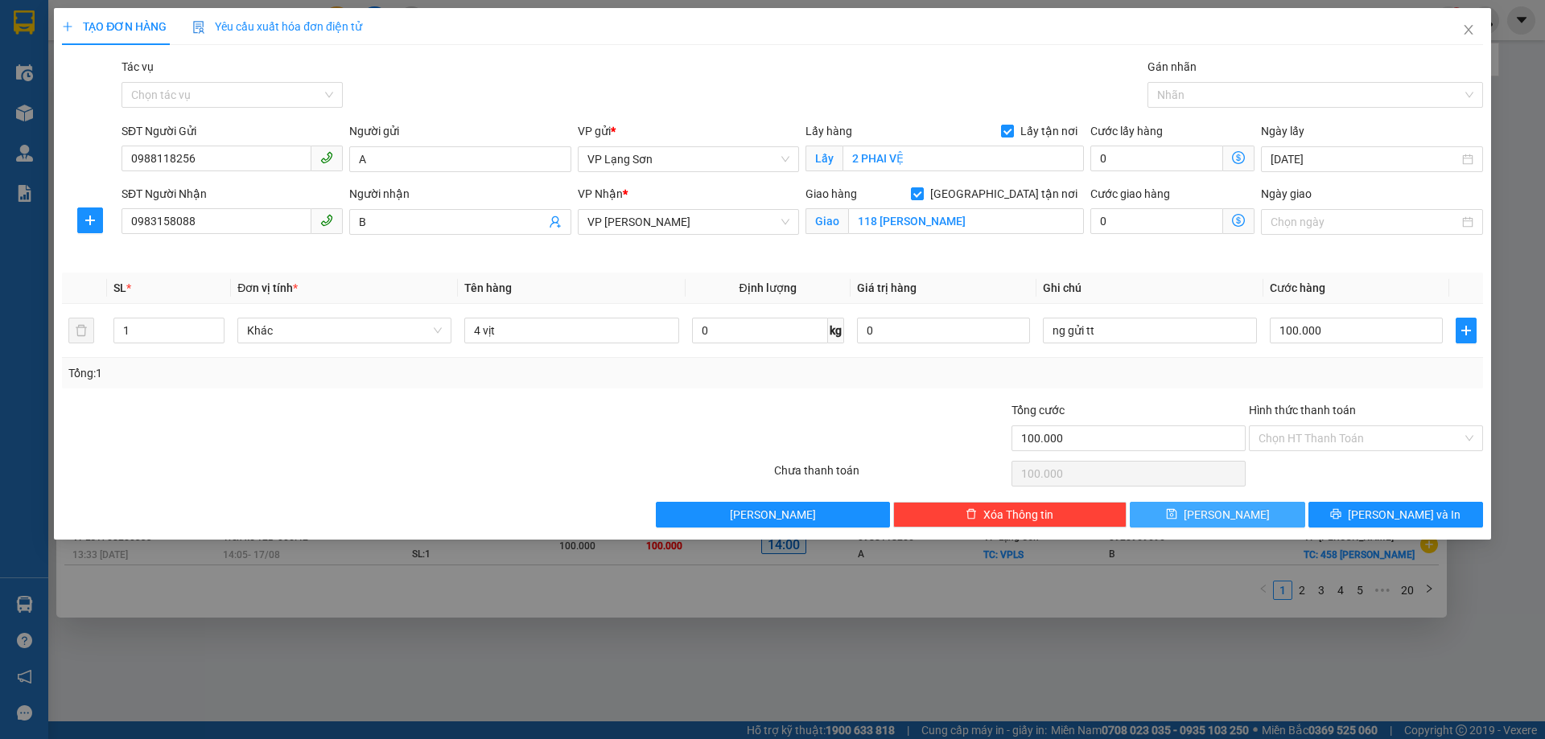
checkbox input "false"
type input "0"
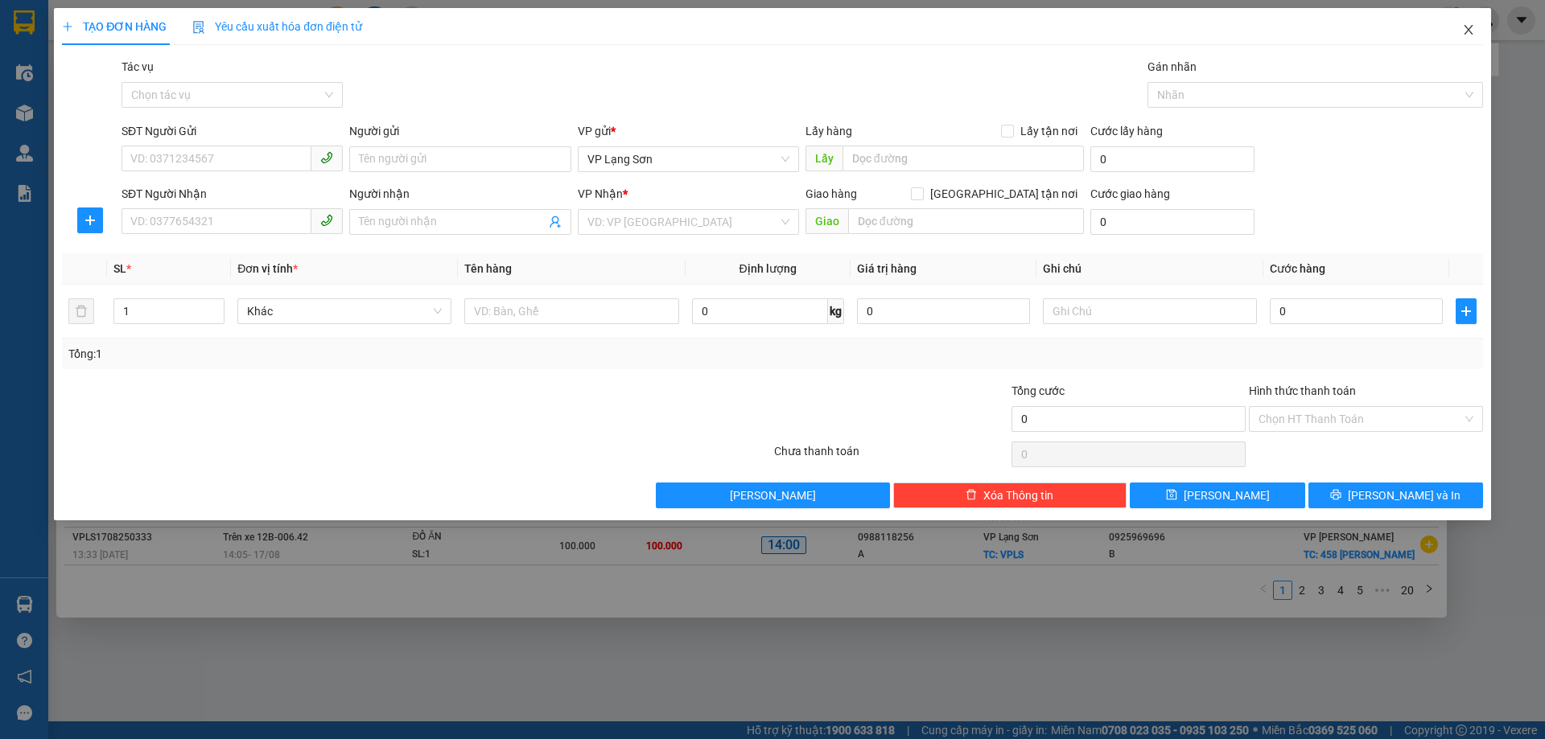
click at [1465, 27] on icon "close" at bounding box center [1468, 30] width 9 height 10
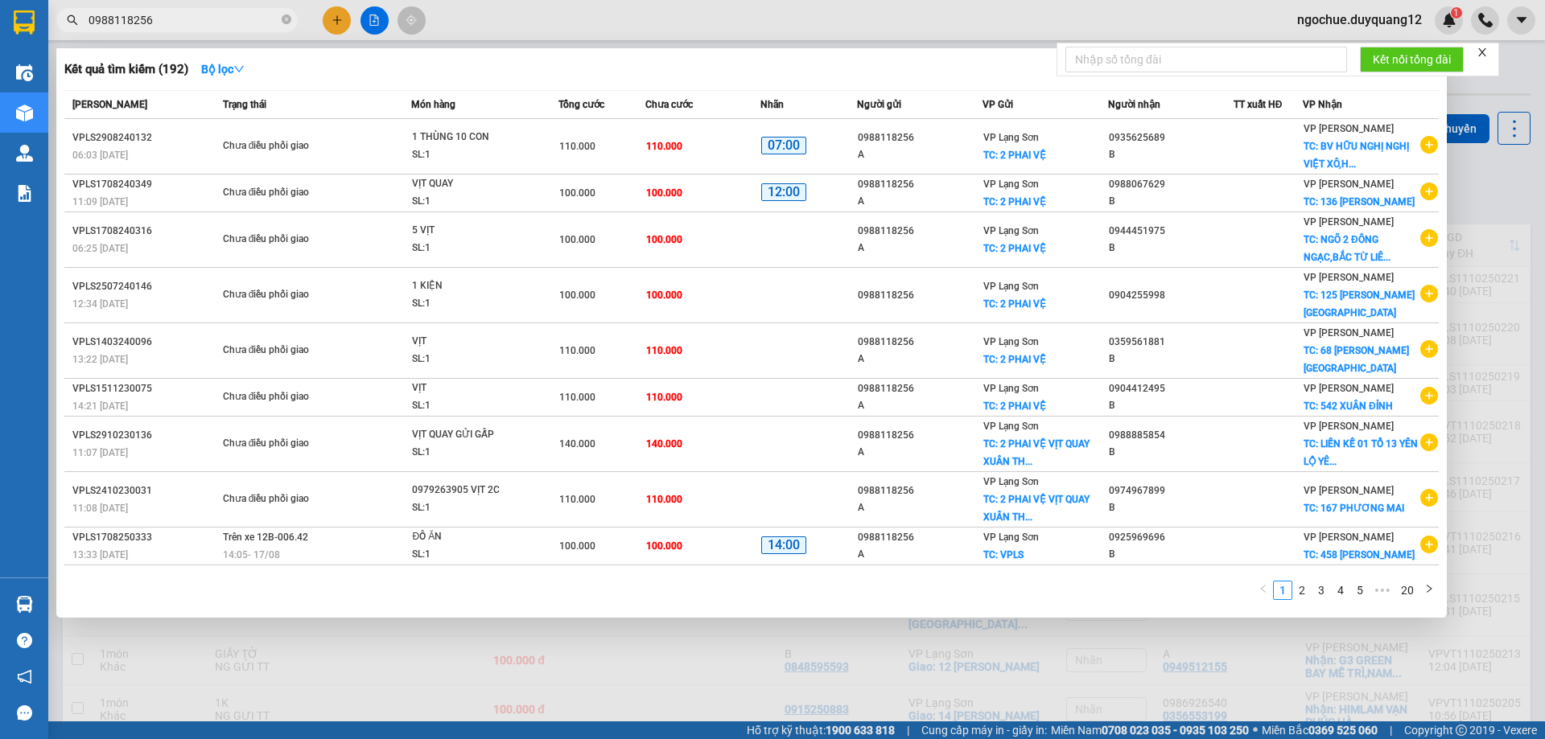
click at [1530, 202] on div at bounding box center [772, 369] width 1545 height 739
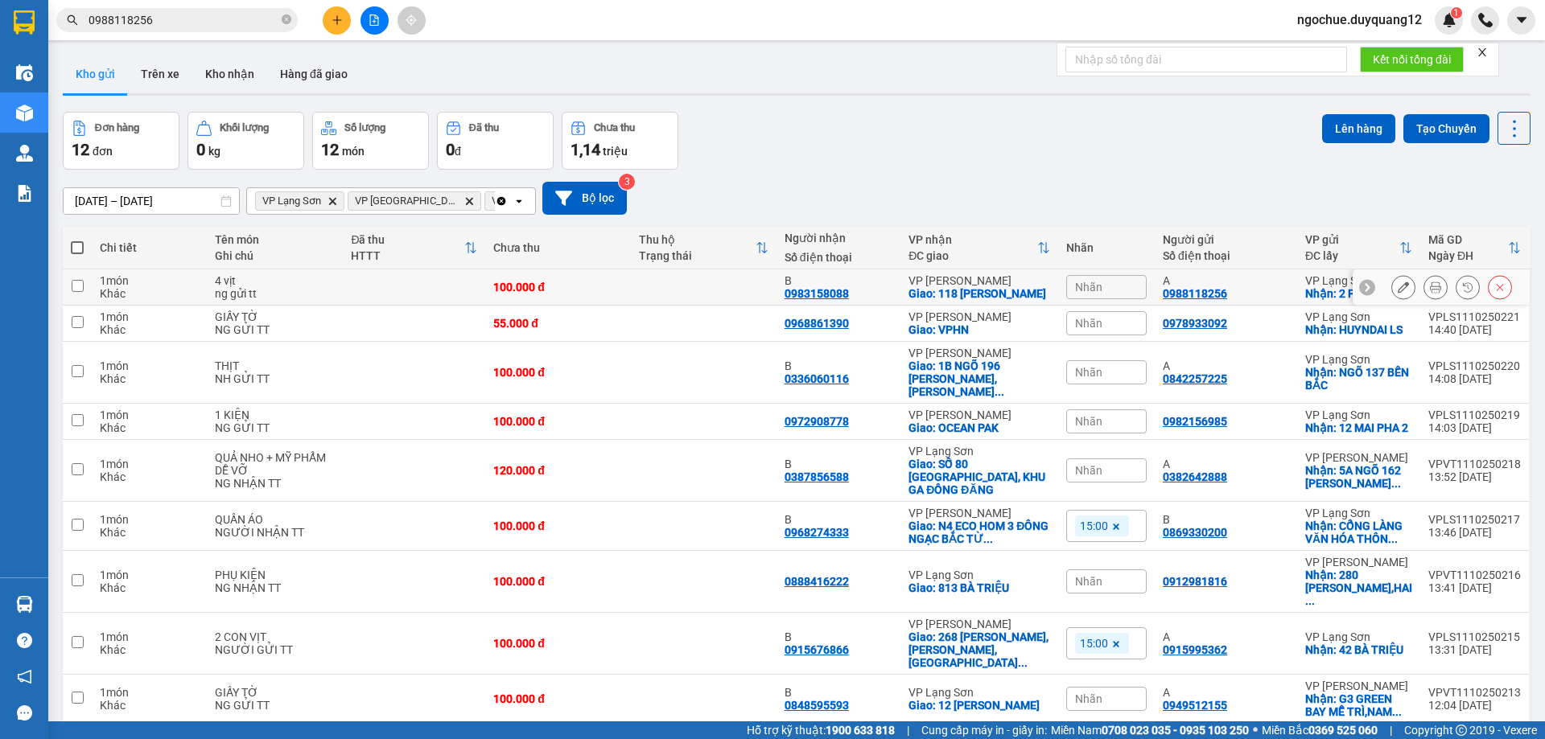
click at [1365, 292] on icon at bounding box center [1367, 287] width 5 height 9
drag, startPoint x: 1154, startPoint y: 300, endPoint x: 1390, endPoint y: 303, distance: 236.6
click at [1390, 303] on tr "1 món Khác 4 vịt ng gửi tt 100.000 đ B 0983158088 VP [PERSON_NAME]: 118 [PERSON…" at bounding box center [797, 288] width 1468 height 36
checkbox input "true"
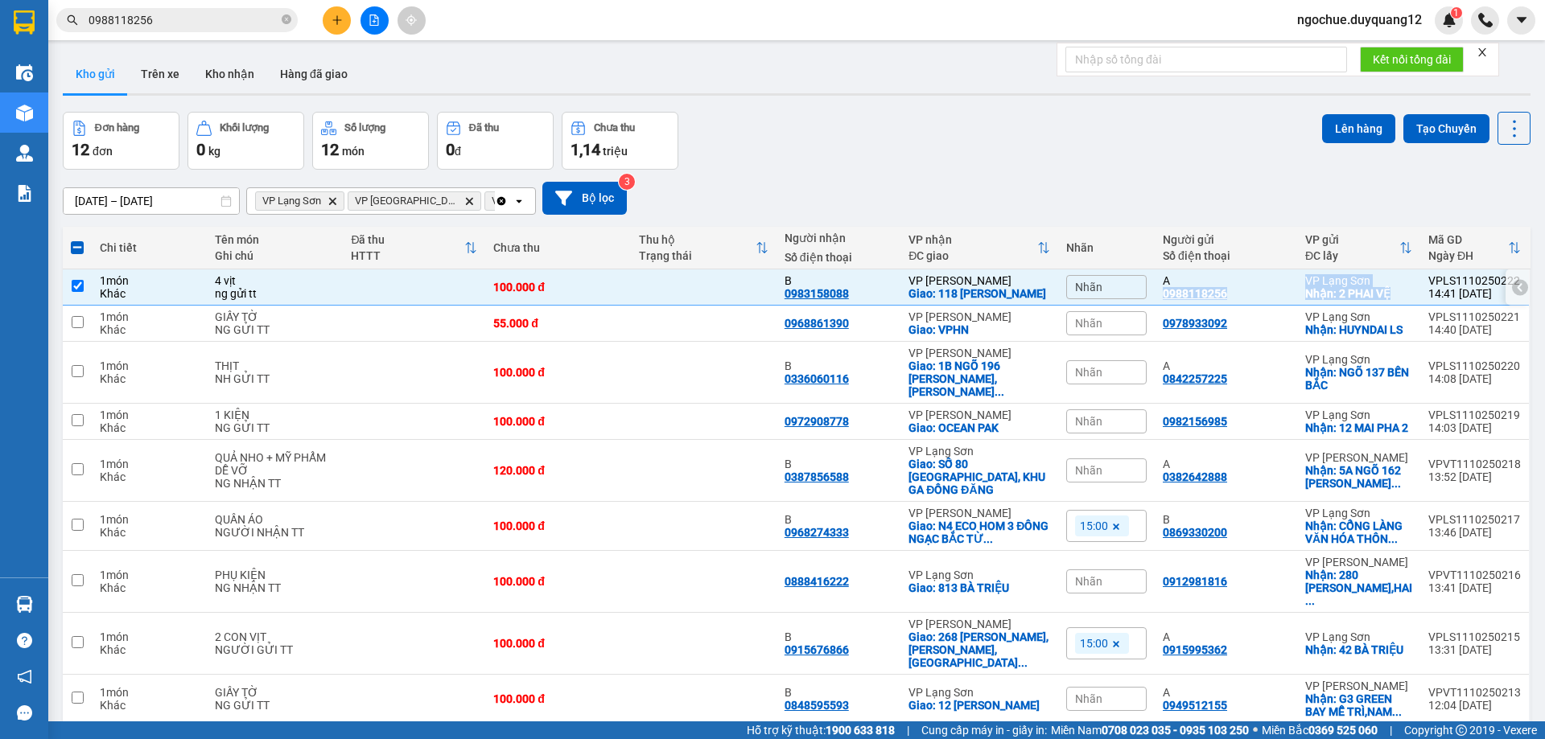
copy tr "0988118256 VP Lạng Sơn Nhận: 2 PHAI VỆ"
click at [772, 177] on div "[DATE] – [DATE] Press the down arrow key to interact with the calendar and sele…" at bounding box center [797, 198] width 1468 height 57
click at [914, 131] on div "Đơn hàng 12 đơn Khối lượng 0 kg Số lượng 12 món Đã thu 0 đ Chưa thu 1,14 [PERSO…" at bounding box center [797, 141] width 1468 height 58
click at [1398, 378] on icon at bounding box center [1403, 372] width 11 height 11
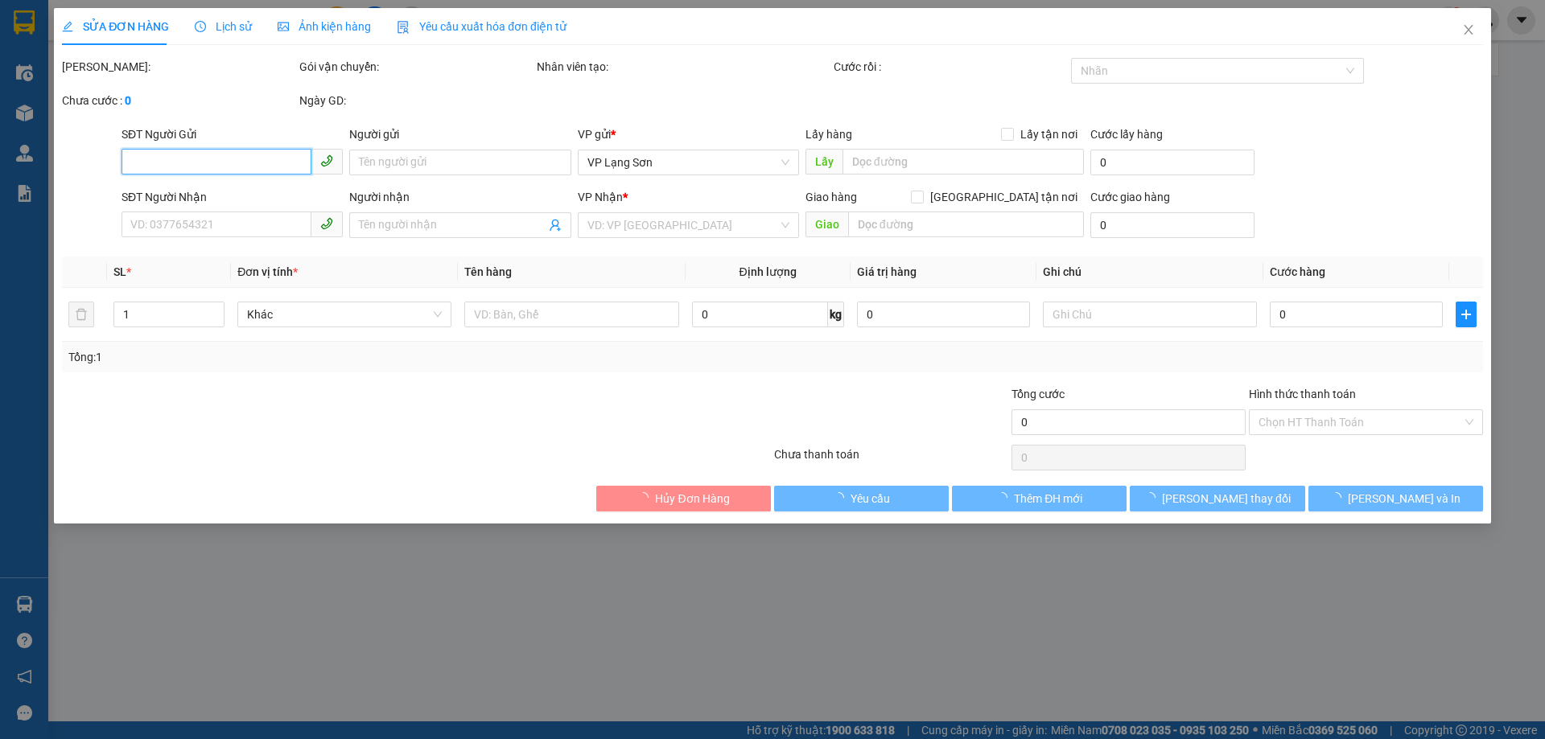
type input "0842257225"
type input "A"
checkbox input "true"
type input "NGÕ [GEOGRAPHIC_DATA]"
type input "0336060116"
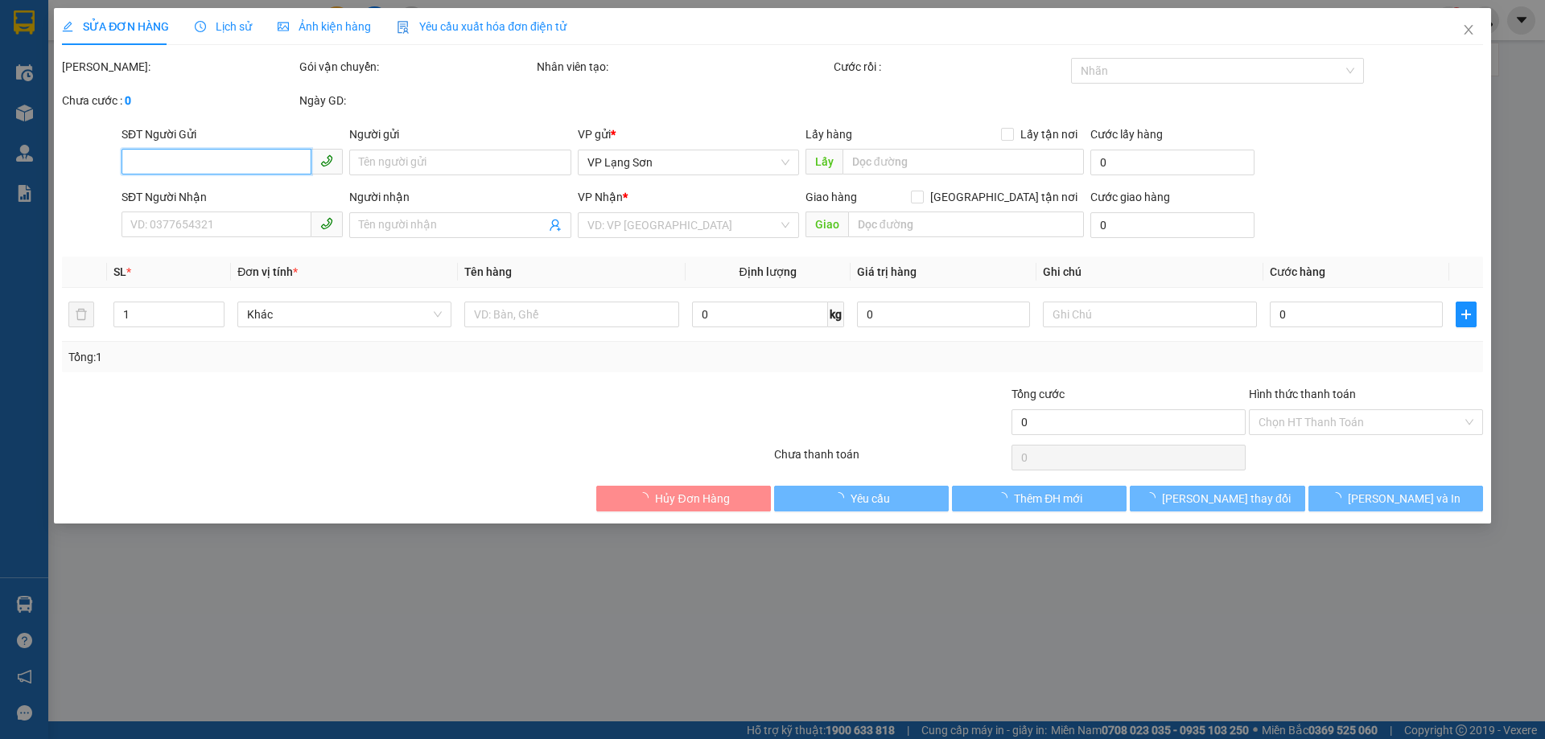
type input "B"
checkbox input "true"
type input "1B NGÕ 196 [PERSON_NAME],[GEOGRAPHIC_DATA],[GEOGRAPHIC_DATA]"
type input "100.000"
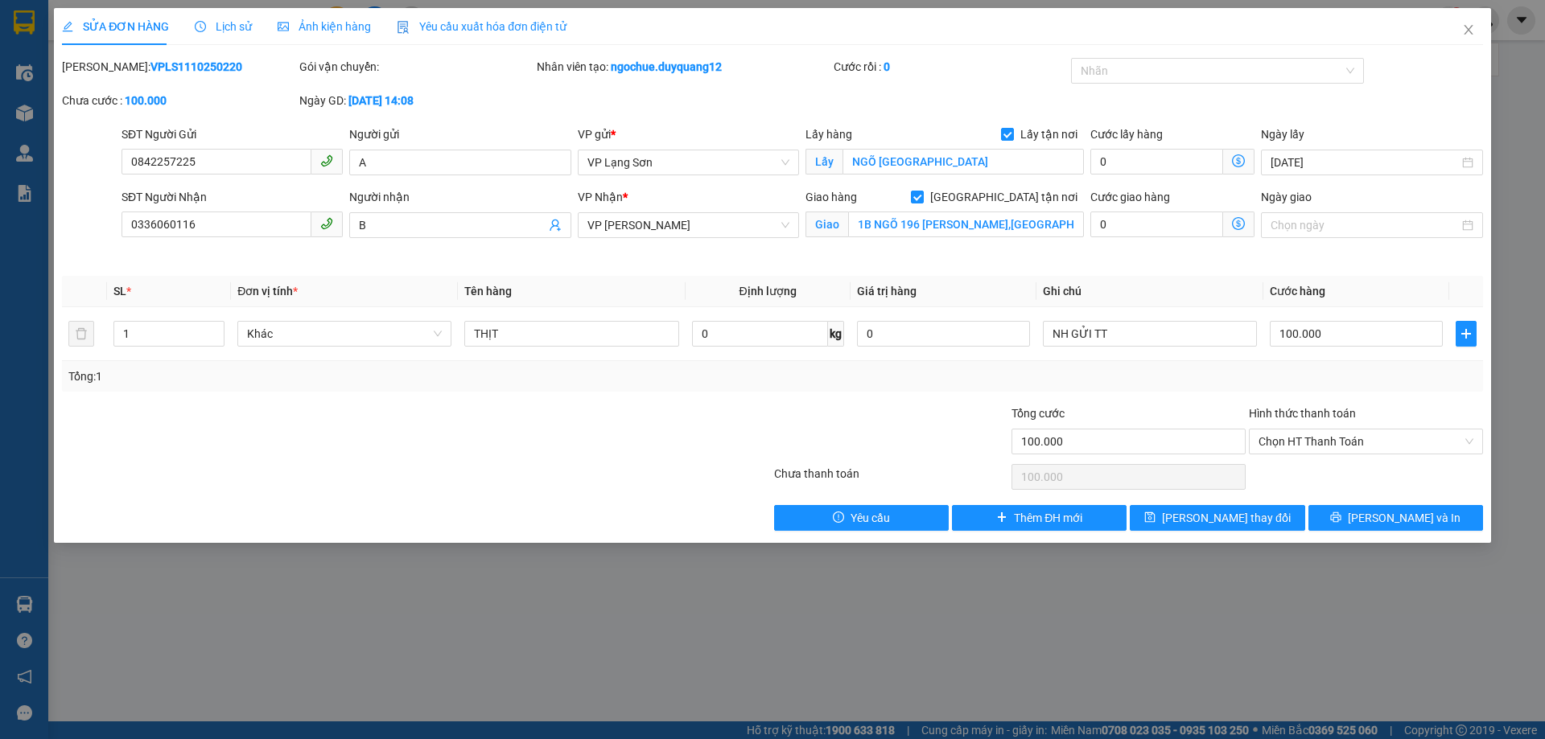
click at [397, 627] on div "SỬA ĐƠN HÀNG Lịch sử Ảnh kiện hàng Yêu cầu xuất hóa đơn điện tử Total Paid Fee …" at bounding box center [772, 369] width 1545 height 739
click at [1462, 35] on icon "close" at bounding box center [1468, 29] width 13 height 13
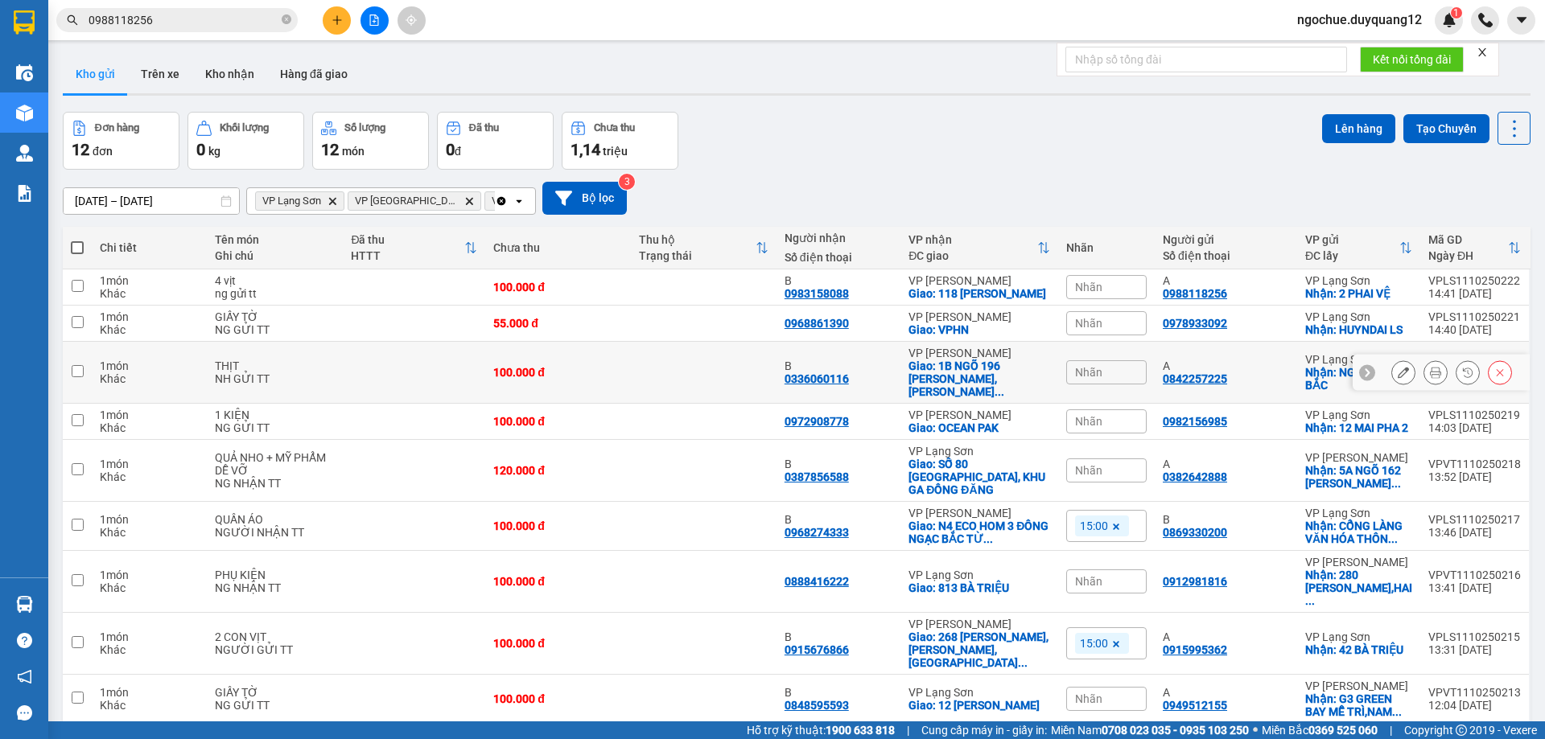
click at [1365, 377] on icon at bounding box center [1367, 373] width 5 height 9
